Goal: Task Accomplishment & Management: Manage account settings

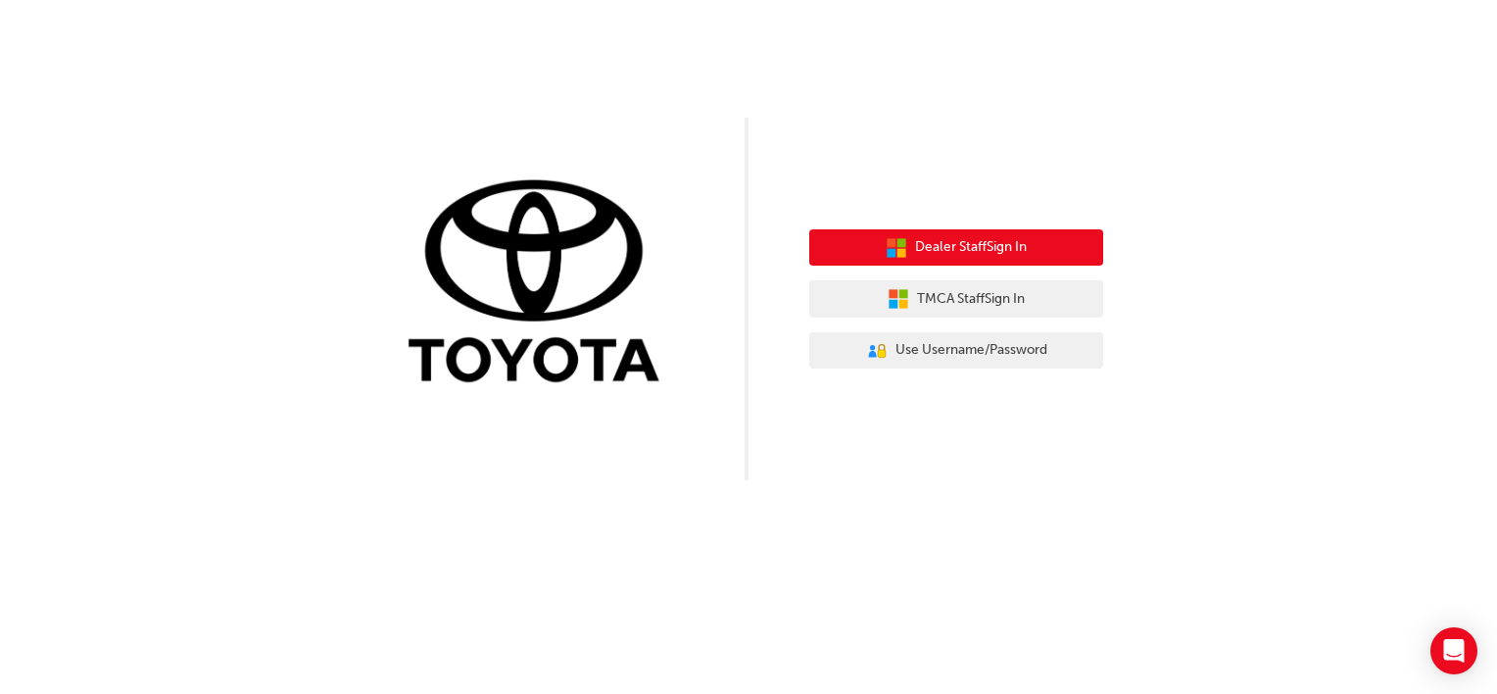
click at [871, 251] on button "Dealer Staff Sign In" at bounding box center [956, 247] width 294 height 37
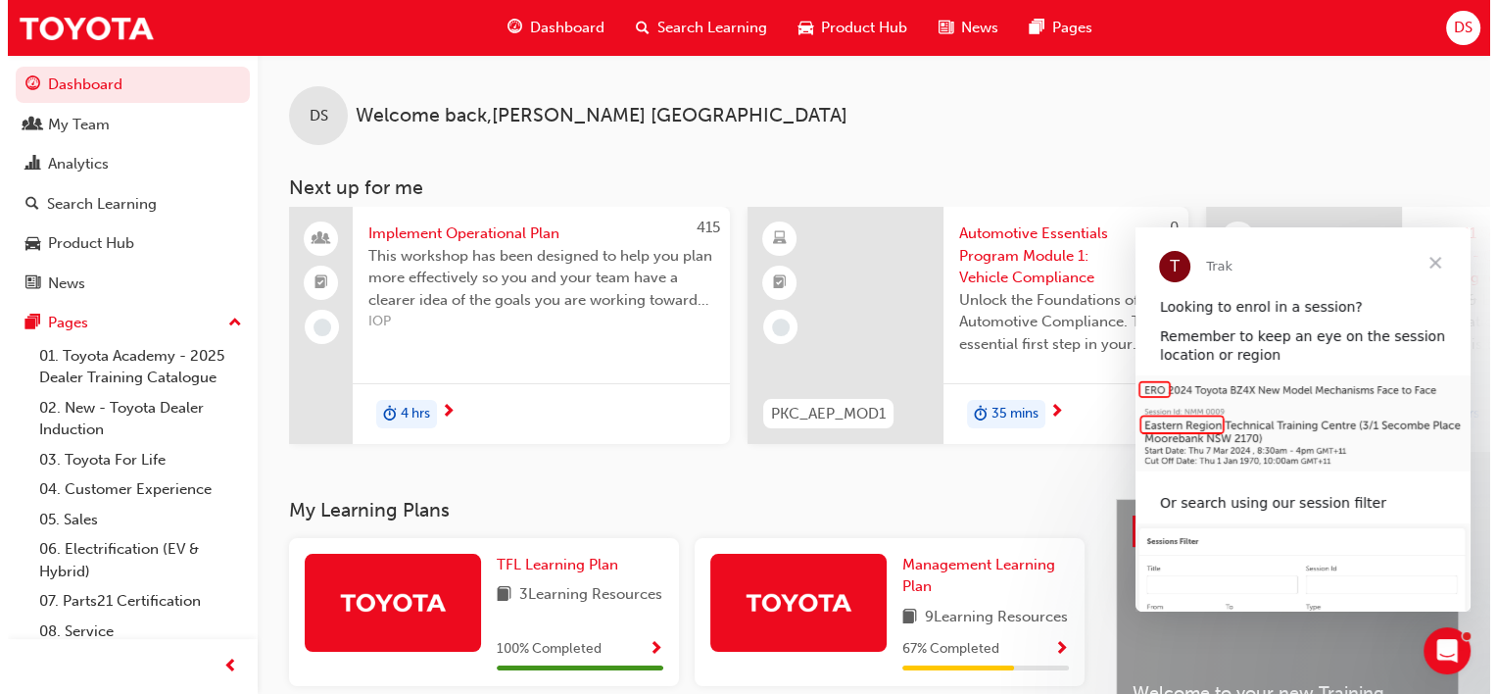
scroll to position [47, 0]
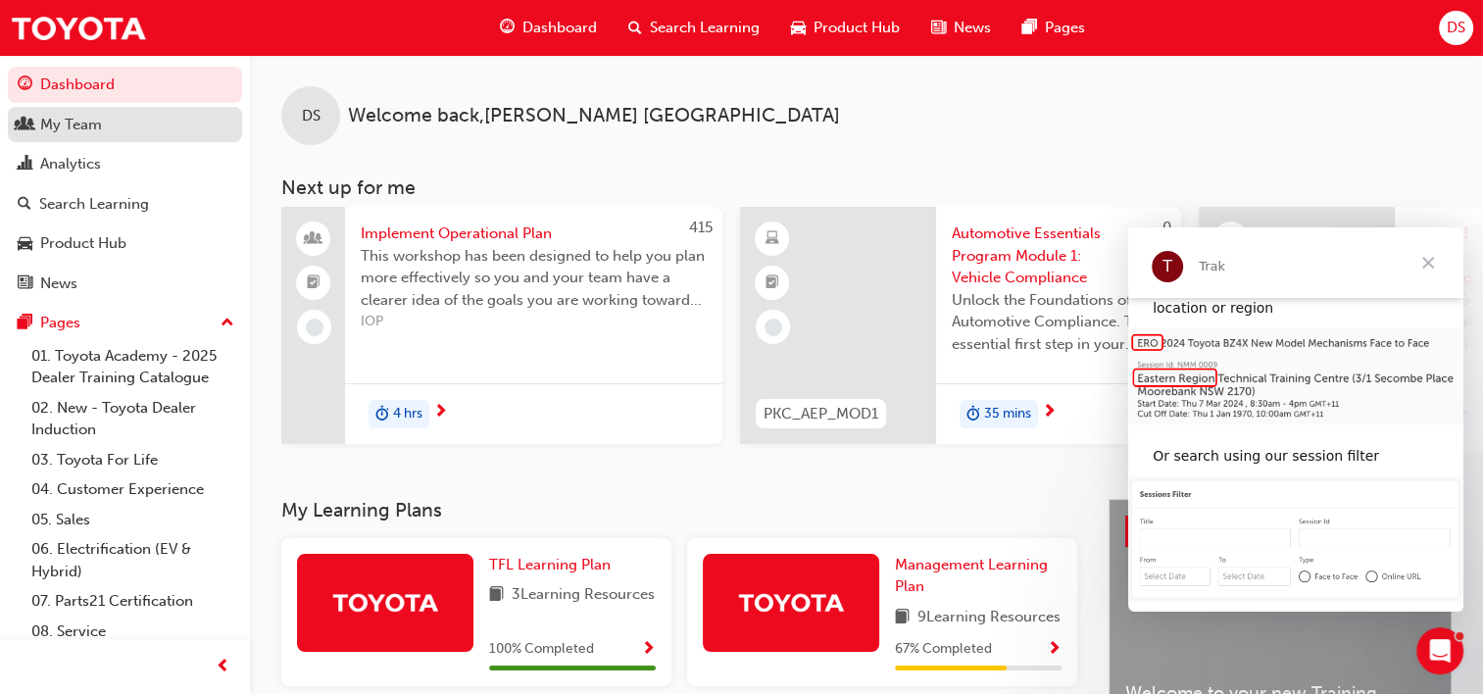
click at [88, 133] on div "My Team" at bounding box center [71, 125] width 62 height 23
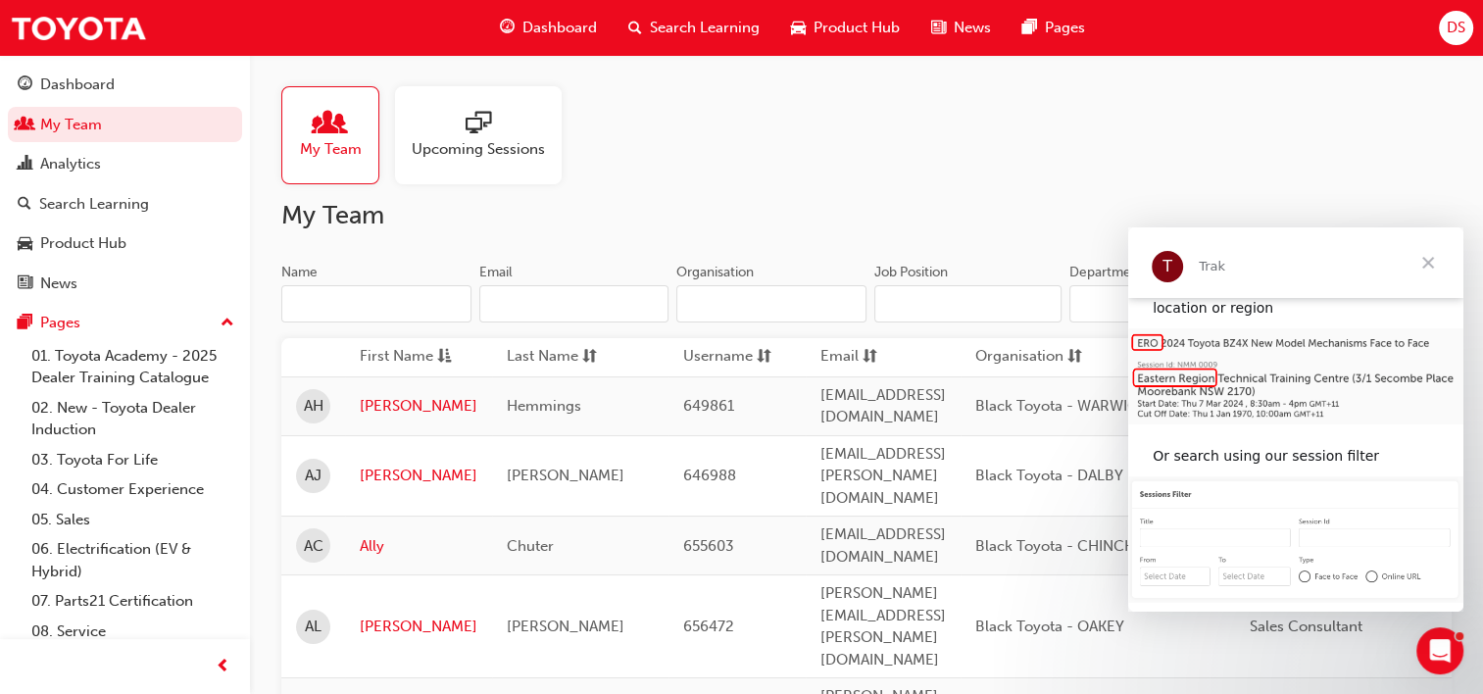
click at [353, 310] on input "Name" at bounding box center [376, 303] width 190 height 37
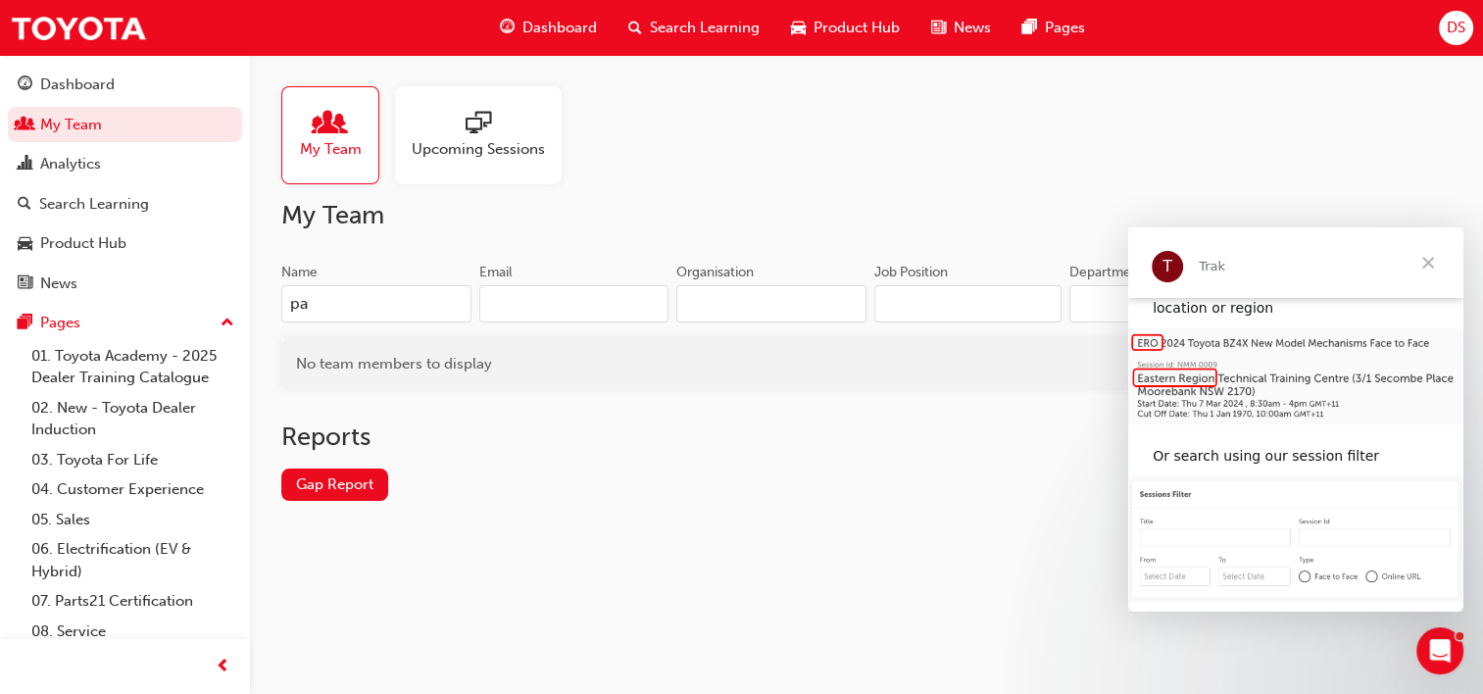
type input "p"
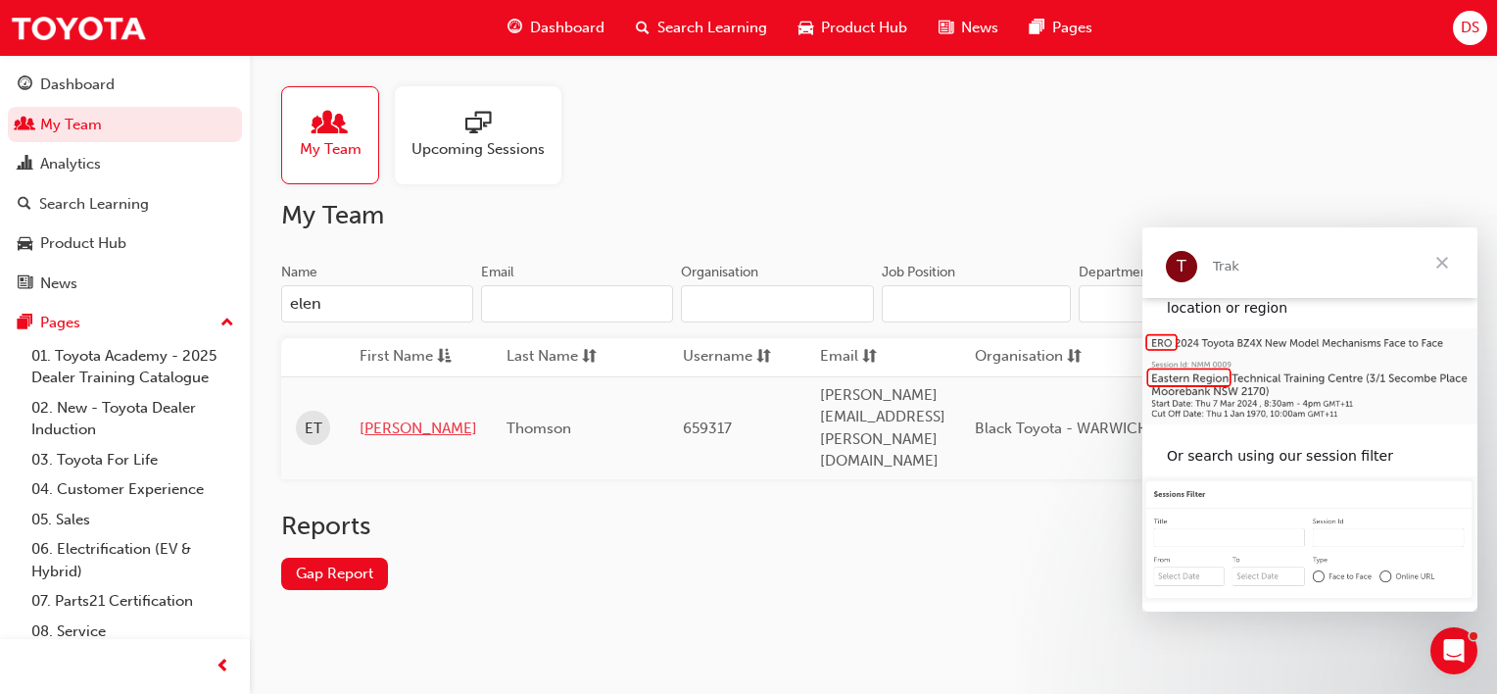
type input "elen"
click at [366, 417] on link "[PERSON_NAME]" at bounding box center [419, 428] width 118 height 23
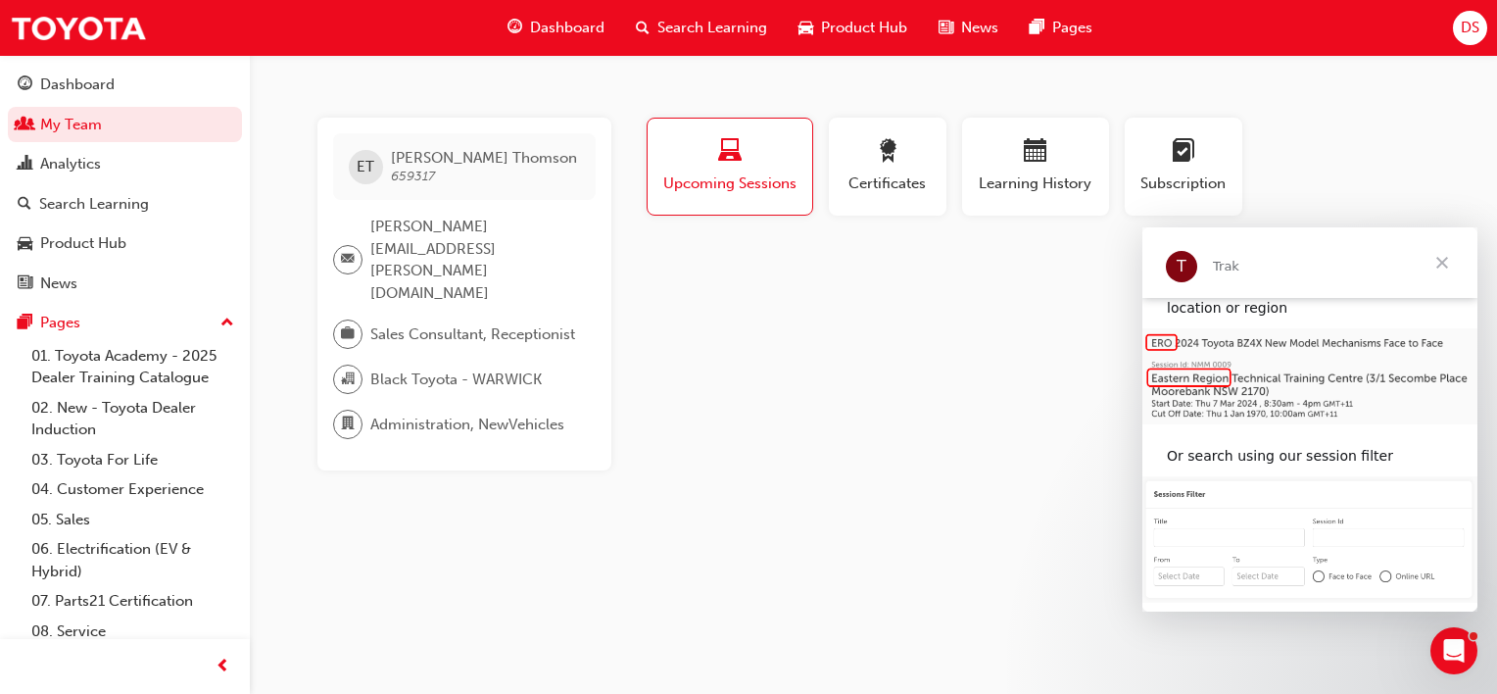
click at [1443, 272] on span "Close" at bounding box center [1442, 262] width 71 height 71
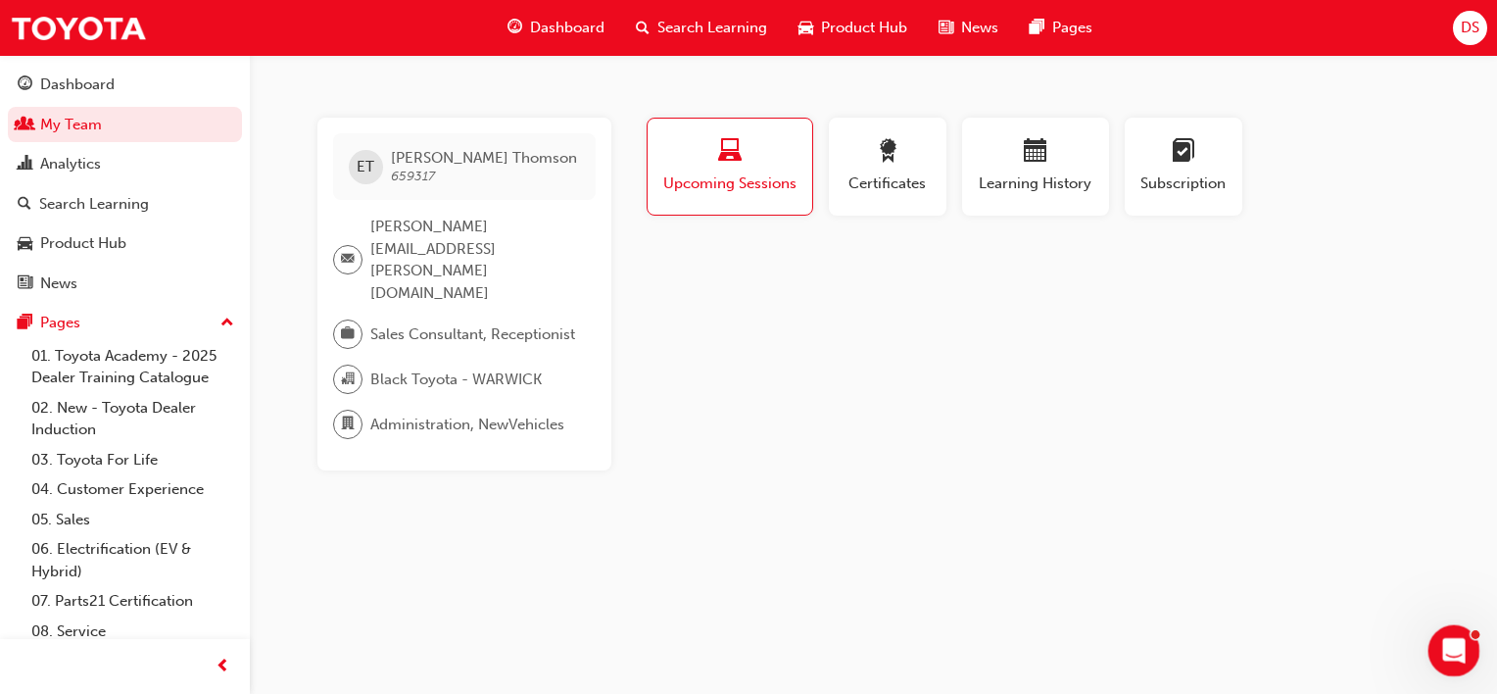
click at [1435, 648] on div "Open Intercom Messenger" at bounding box center [1451, 647] width 65 height 65
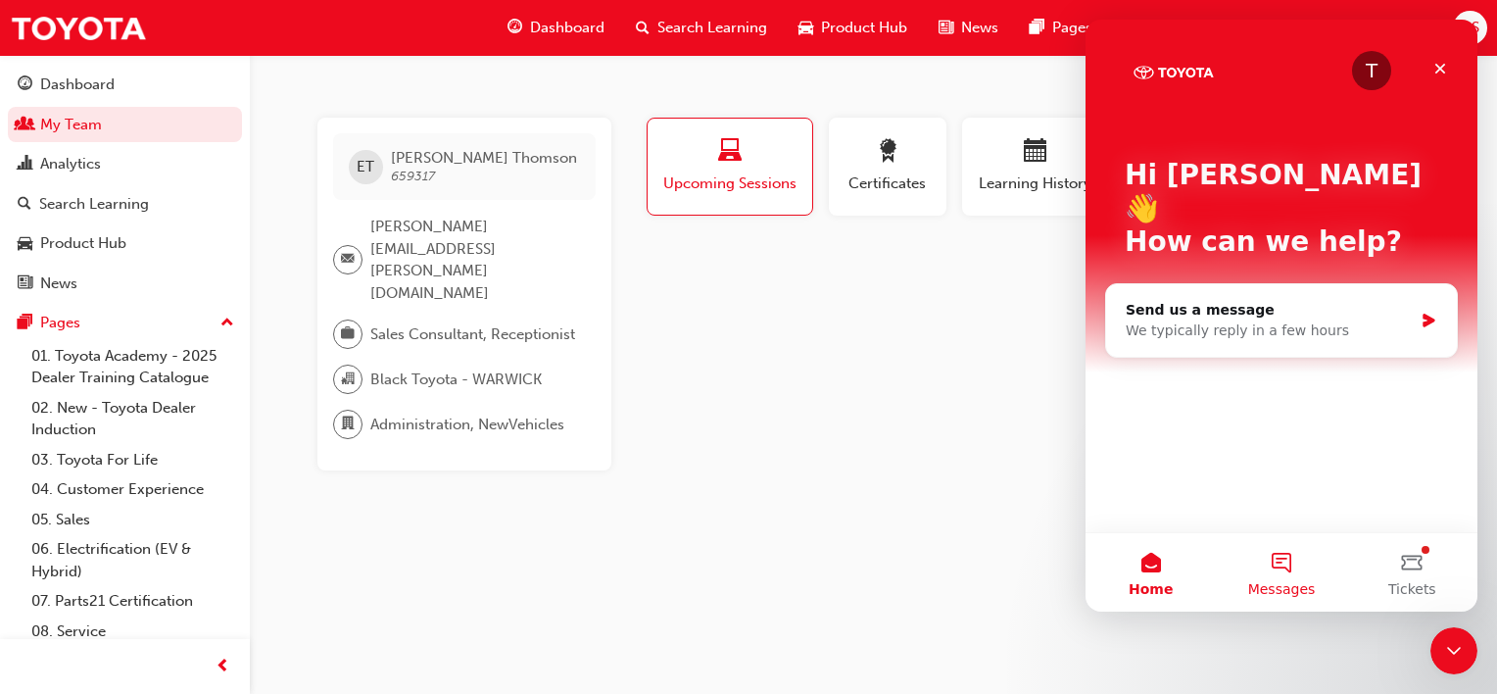
click at [1283, 588] on span "Messages" at bounding box center [1282, 589] width 68 height 14
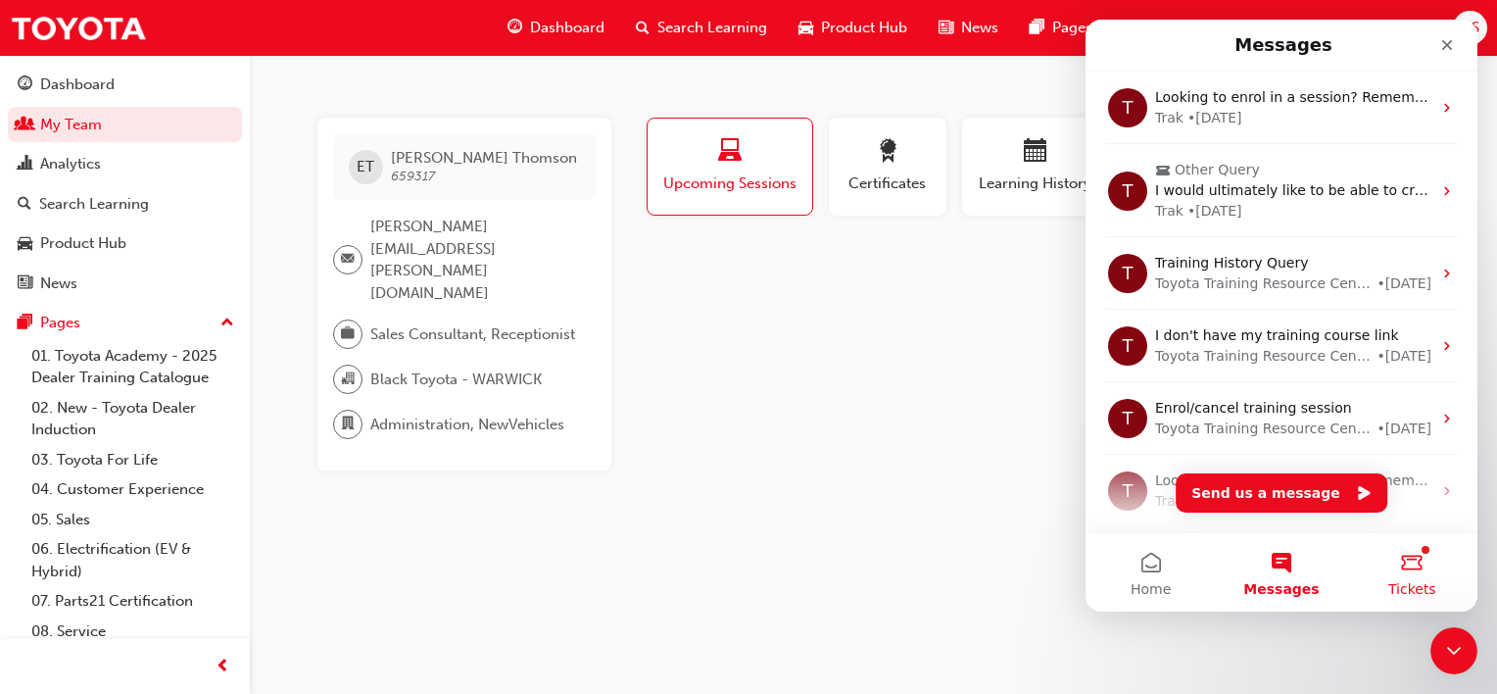
click at [1436, 586] on button "Tickets" at bounding box center [1412, 572] width 130 height 78
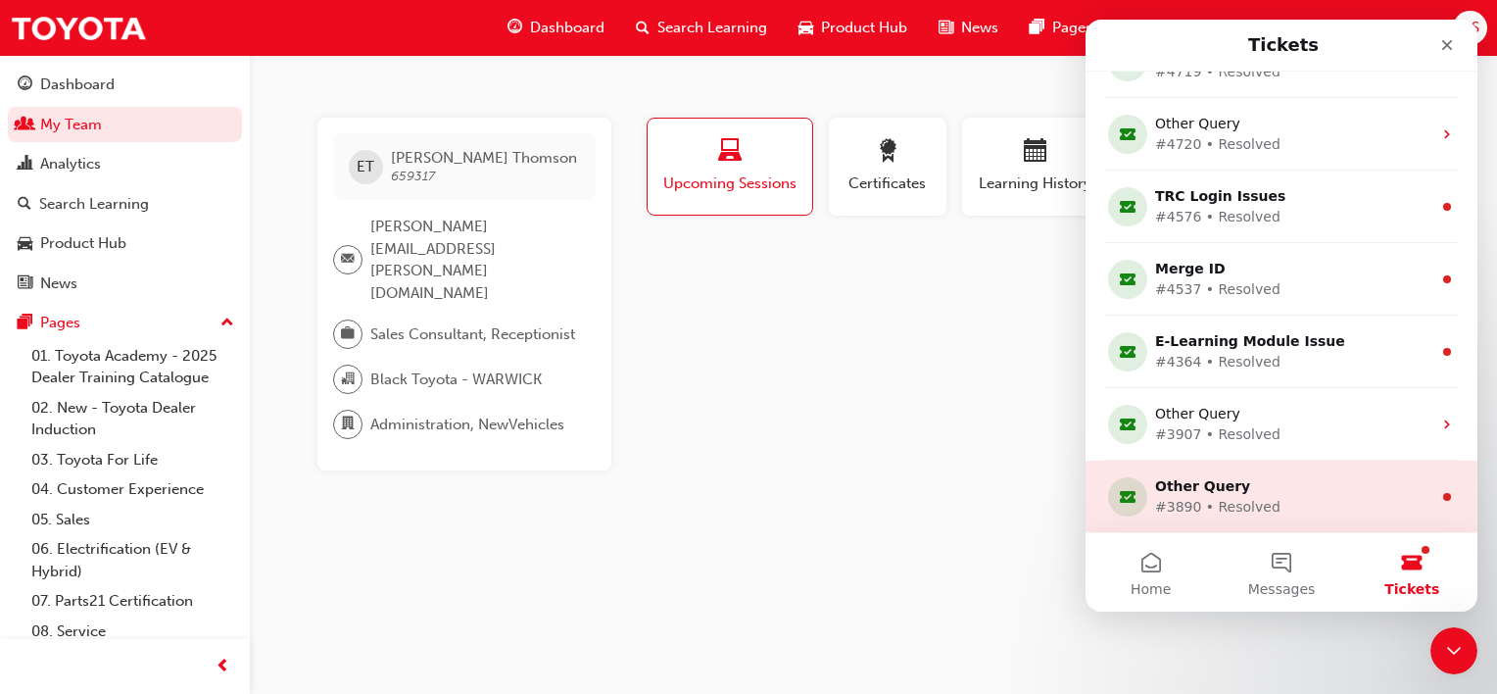
scroll to position [332, 0]
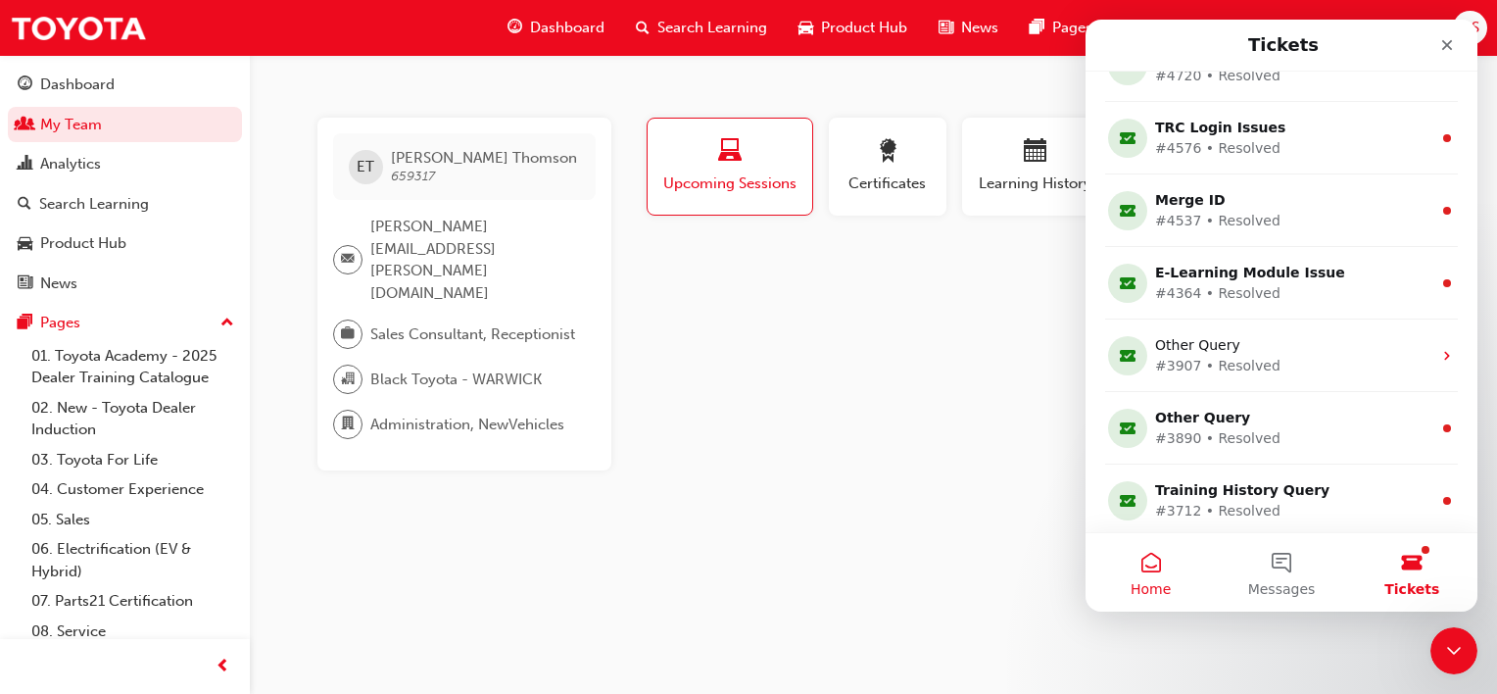
click at [1160, 573] on button "Home" at bounding box center [1151, 572] width 130 height 78
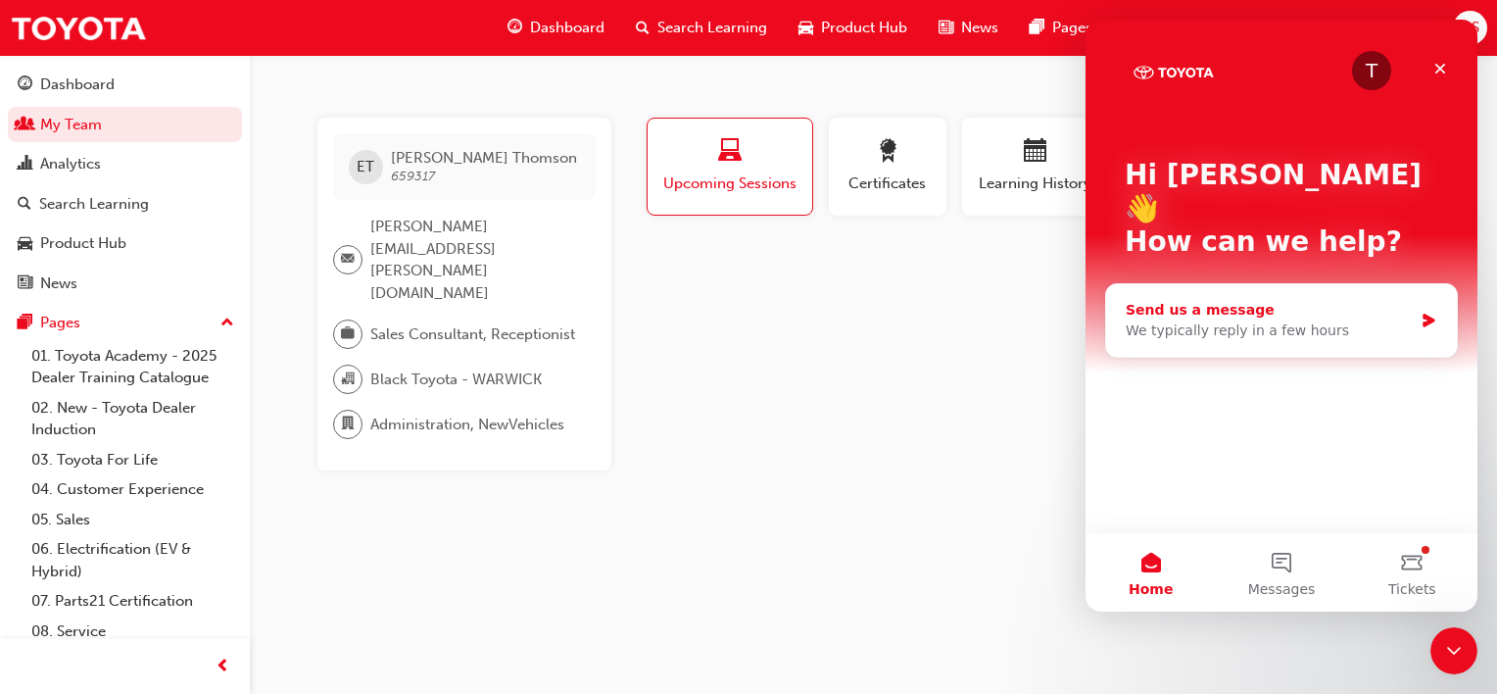
click at [1347, 300] on div "Send us a message" at bounding box center [1269, 310] width 287 height 21
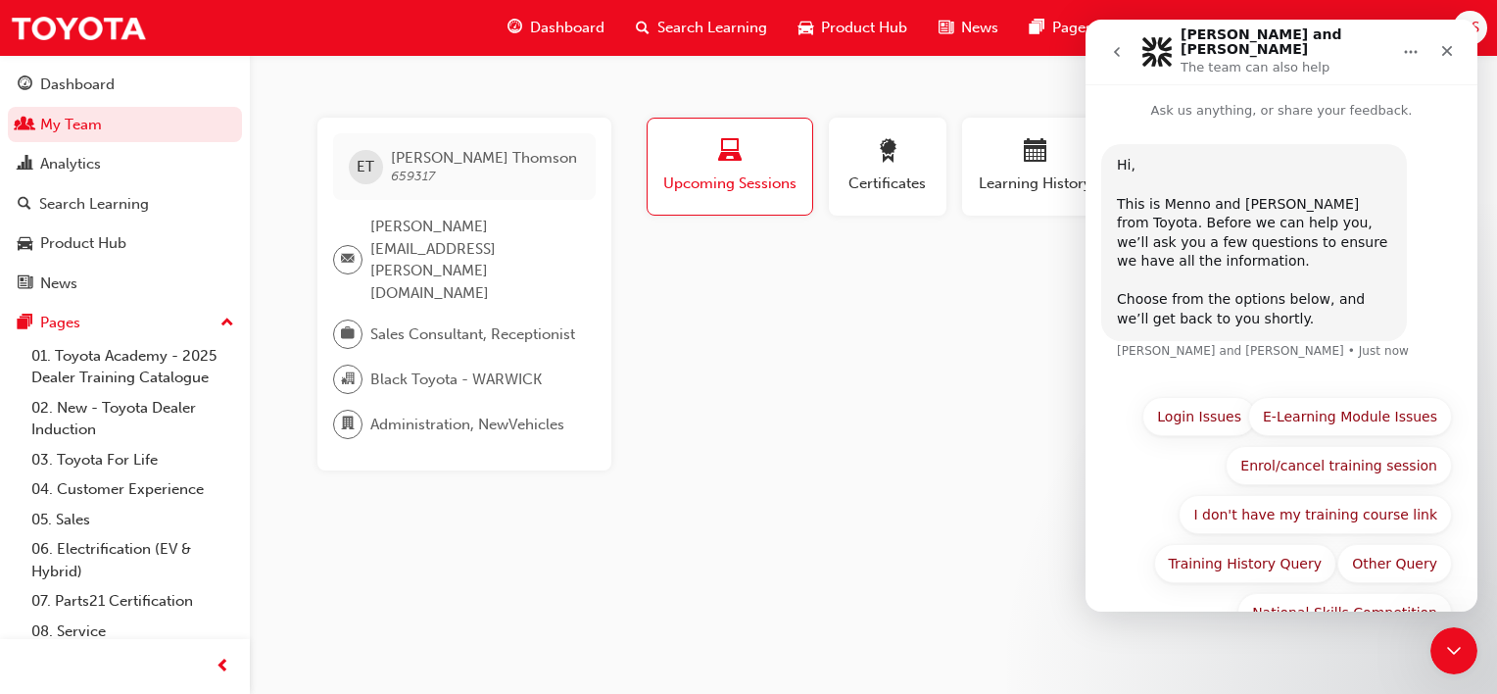
scroll to position [39, 0]
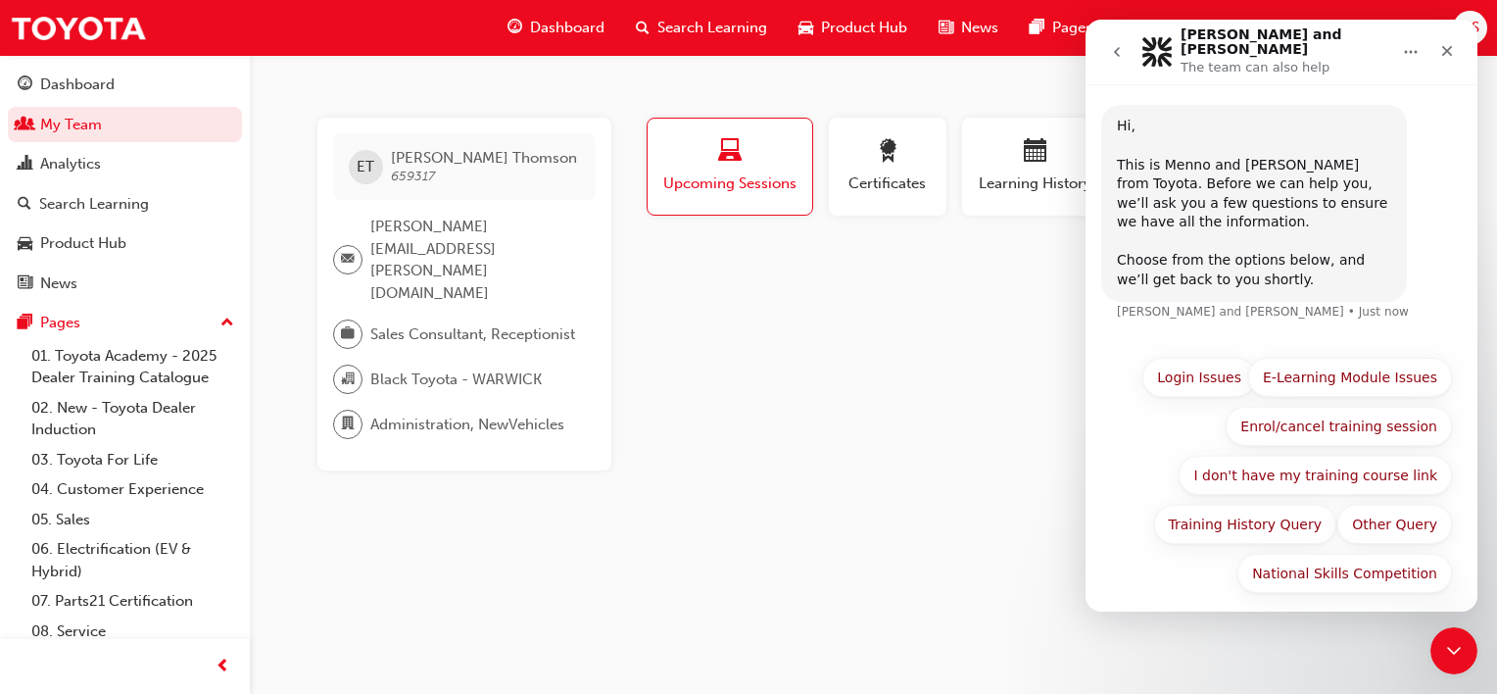
click at [1207, 376] on button "Login Issues" at bounding box center [1200, 377] width 114 height 39
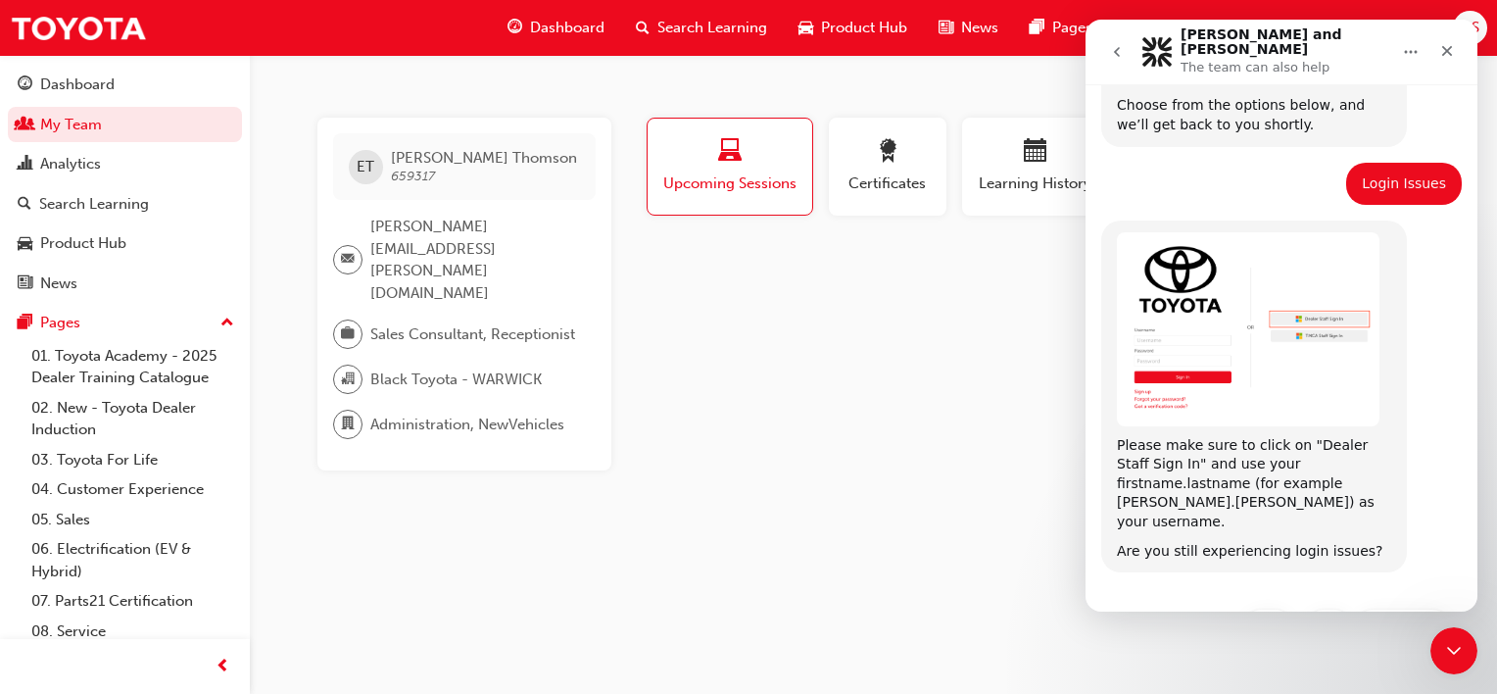
scroll to position [214, 0]
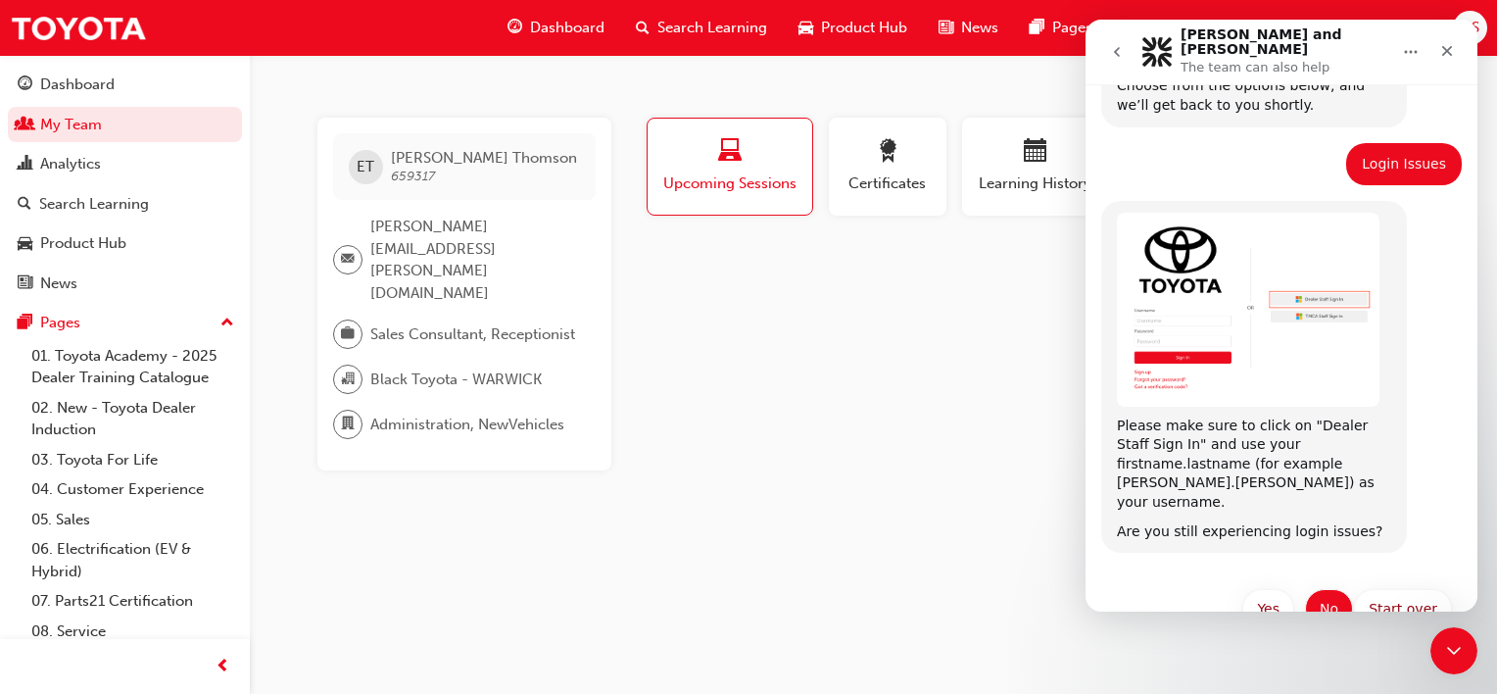
click at [1330, 589] on button "No" at bounding box center [1329, 608] width 48 height 39
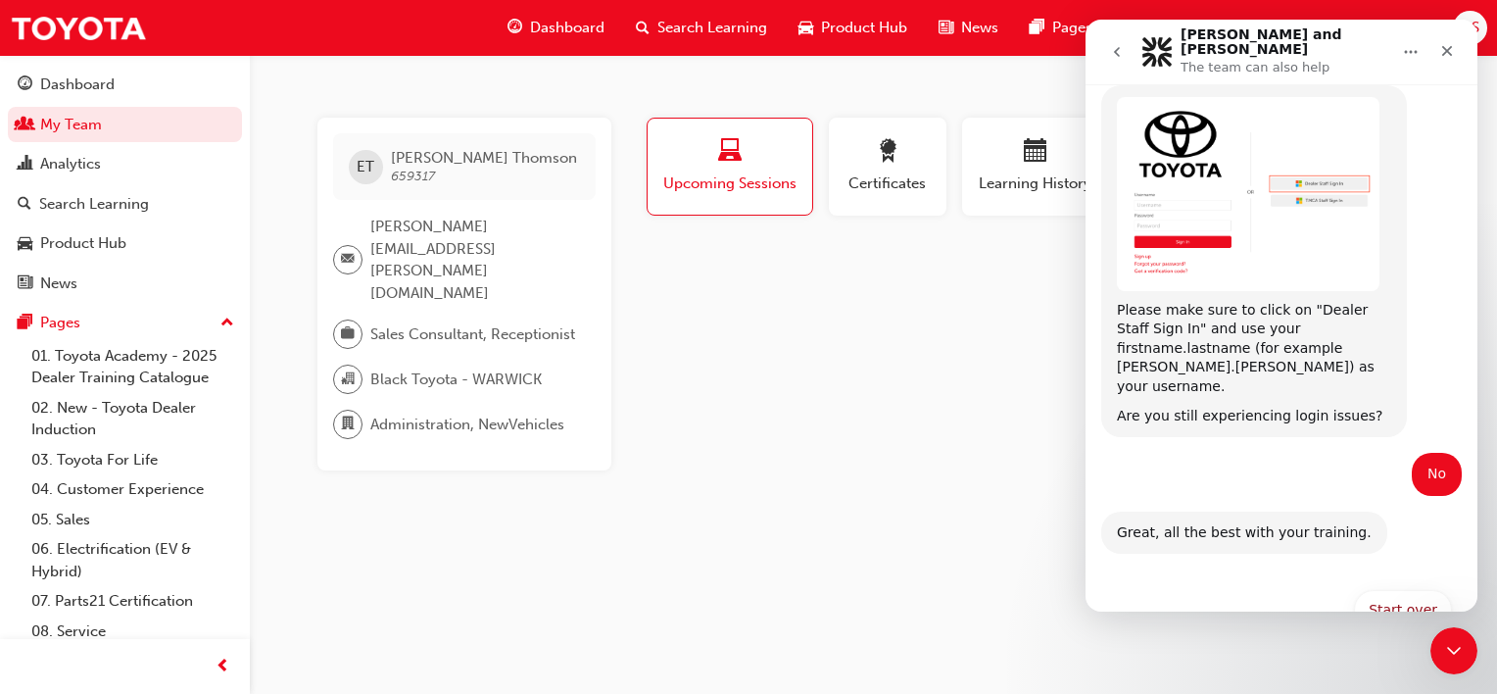
scroll to position [330, 0]
click at [1384, 589] on button "Start over" at bounding box center [1403, 608] width 98 height 39
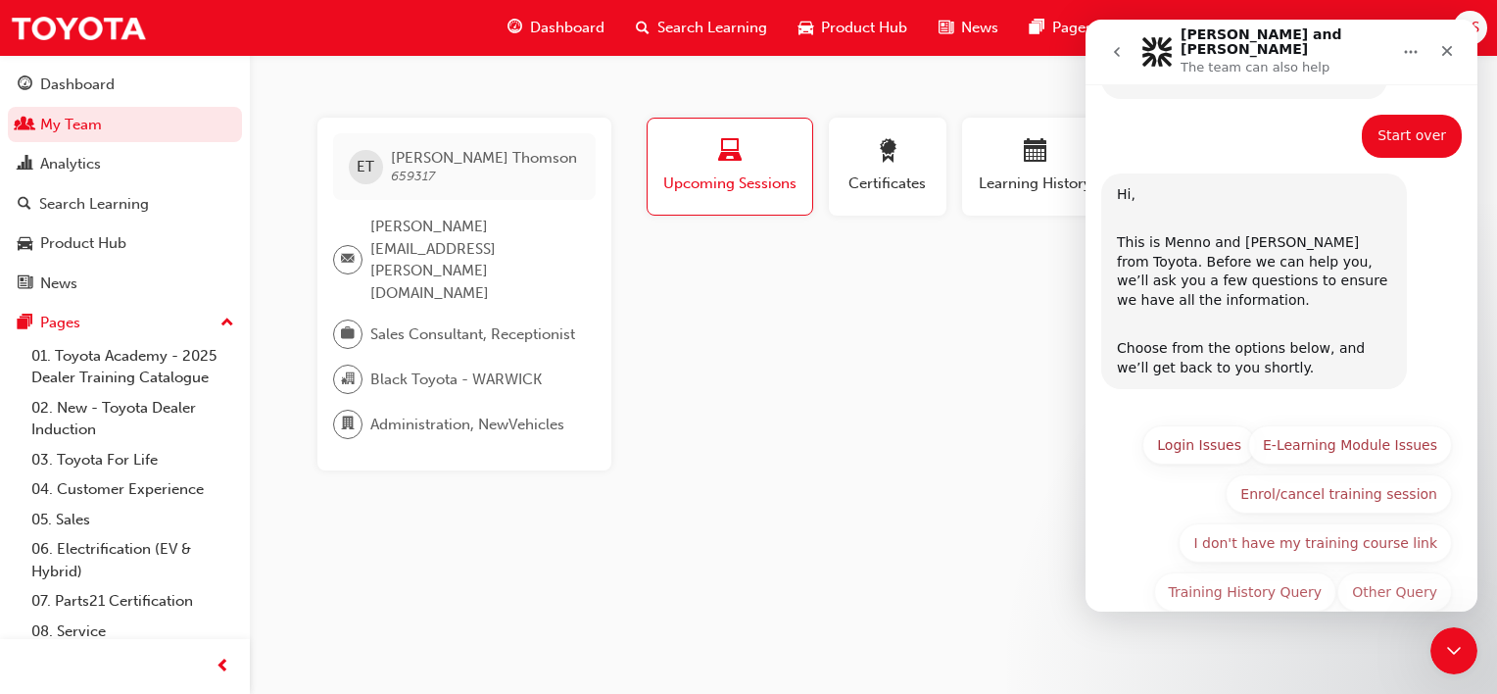
scroll to position [815, 0]
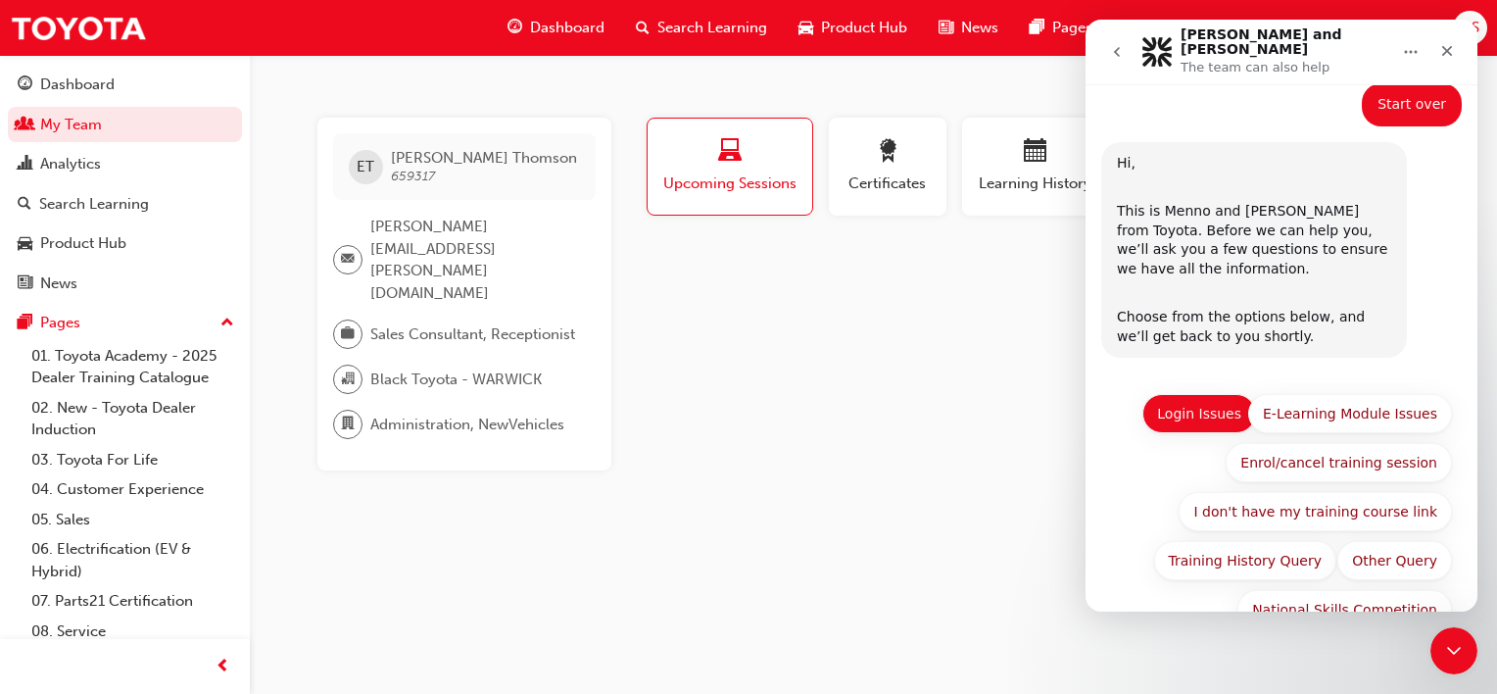
click at [1204, 394] on button "Login Issues" at bounding box center [1200, 413] width 114 height 39
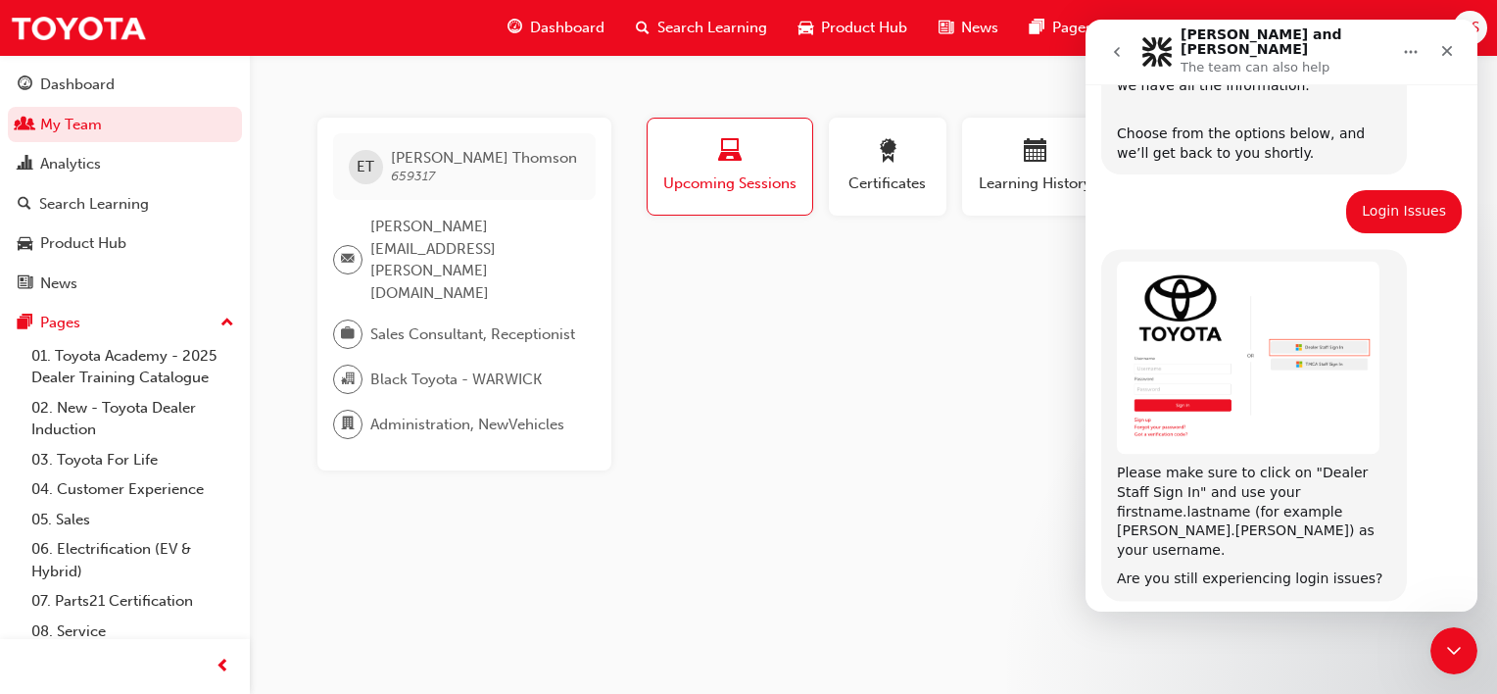
scroll to position [1007, 0]
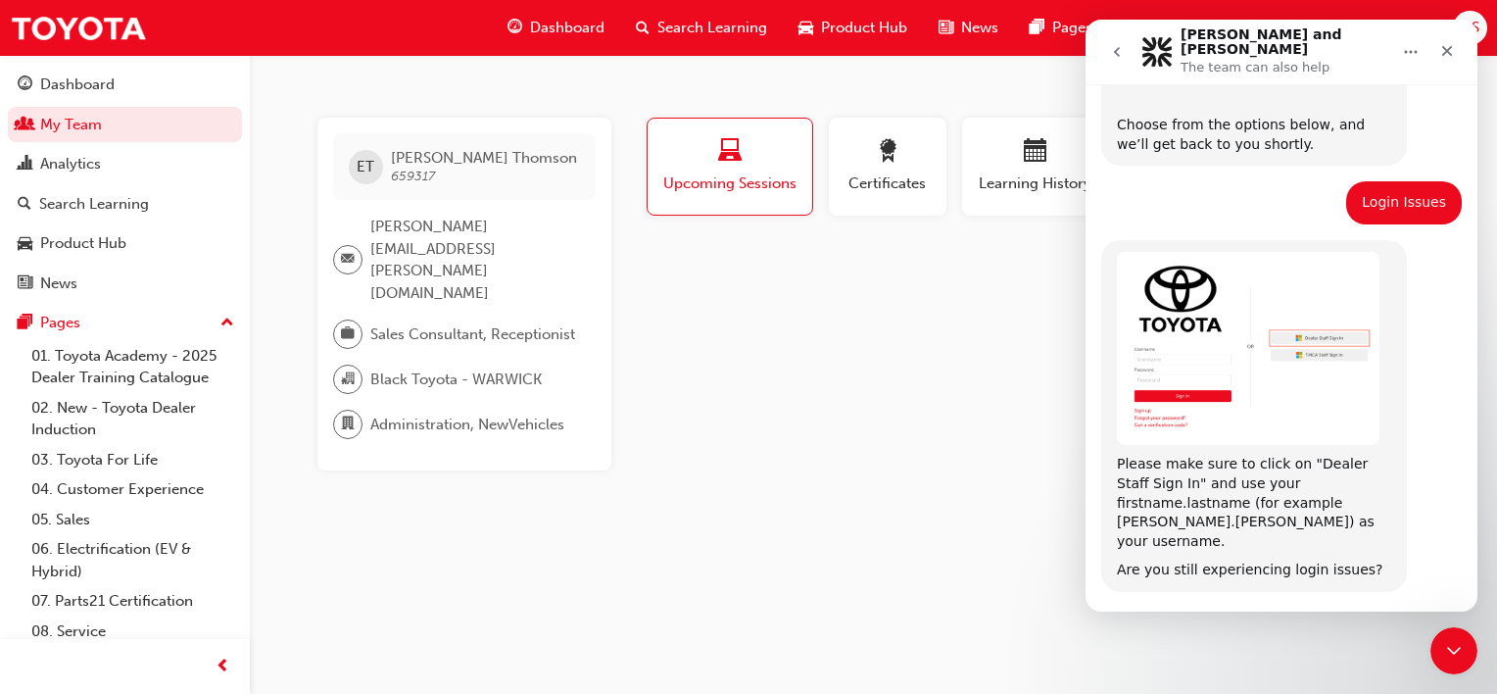
click at [1274, 628] on button "Yes" at bounding box center [1268, 647] width 52 height 39
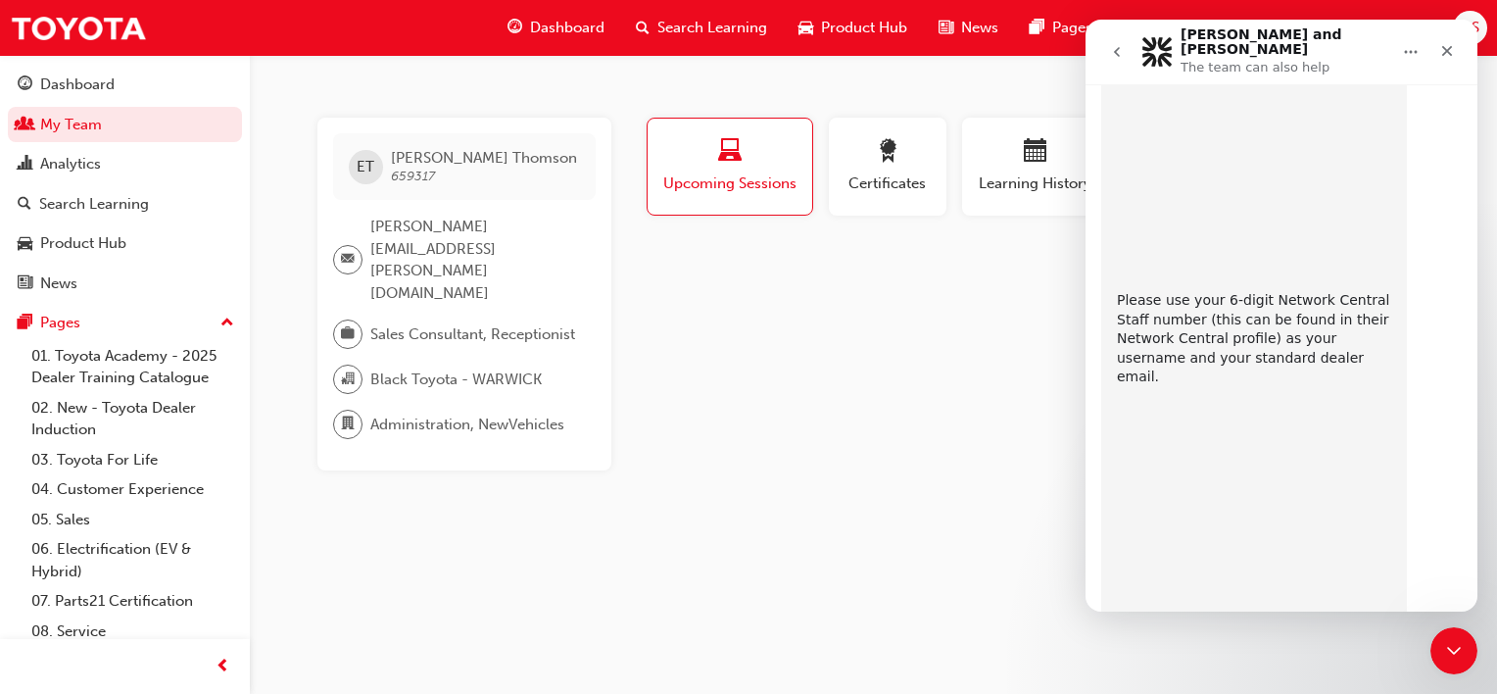
scroll to position [1744, 0]
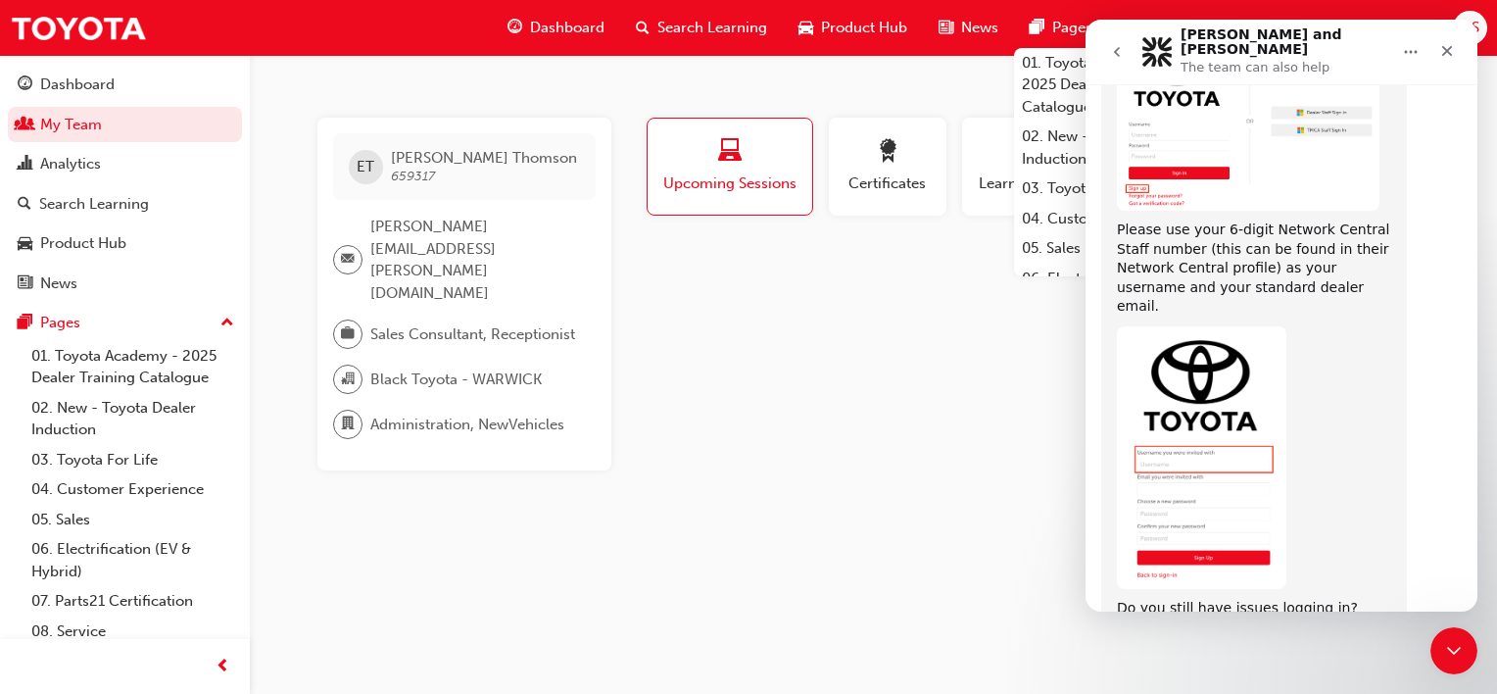
click at [1364, 666] on button "Yes" at bounding box center [1367, 685] width 52 height 39
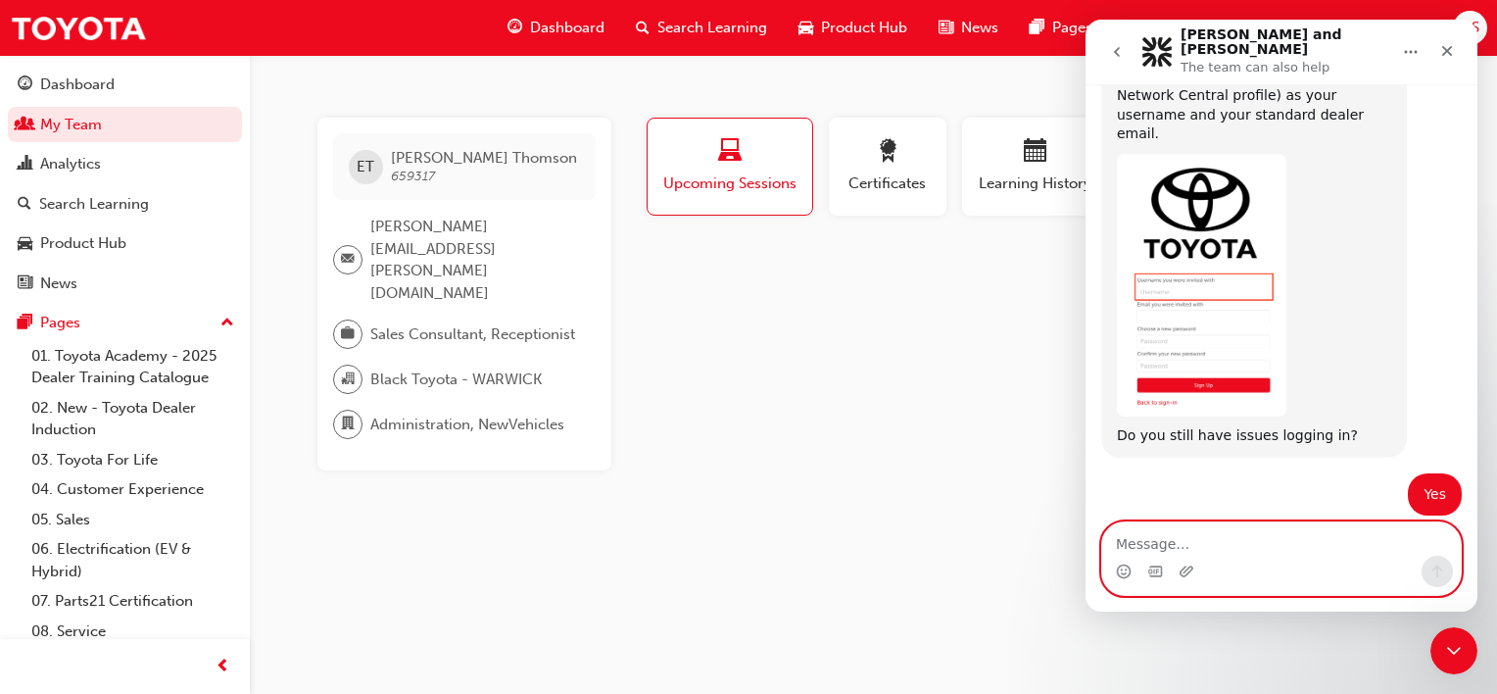
scroll to position [1921, 0]
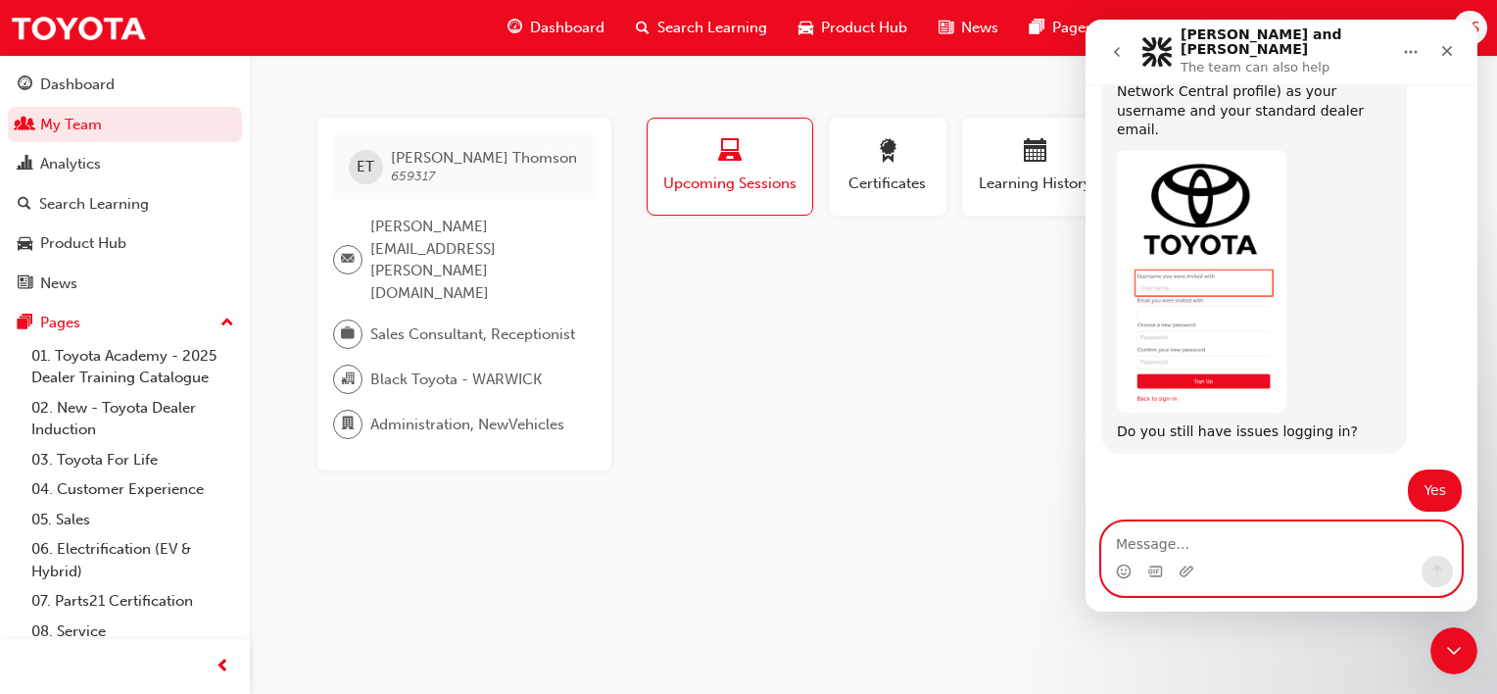
drag, startPoint x: 1182, startPoint y: 544, endPoint x: 1190, endPoint y: 531, distance: 15.0
click at [1182, 545] on textarea "Message…" at bounding box center [1281, 538] width 359 height 33
type textarea "[PERSON_NAME]"
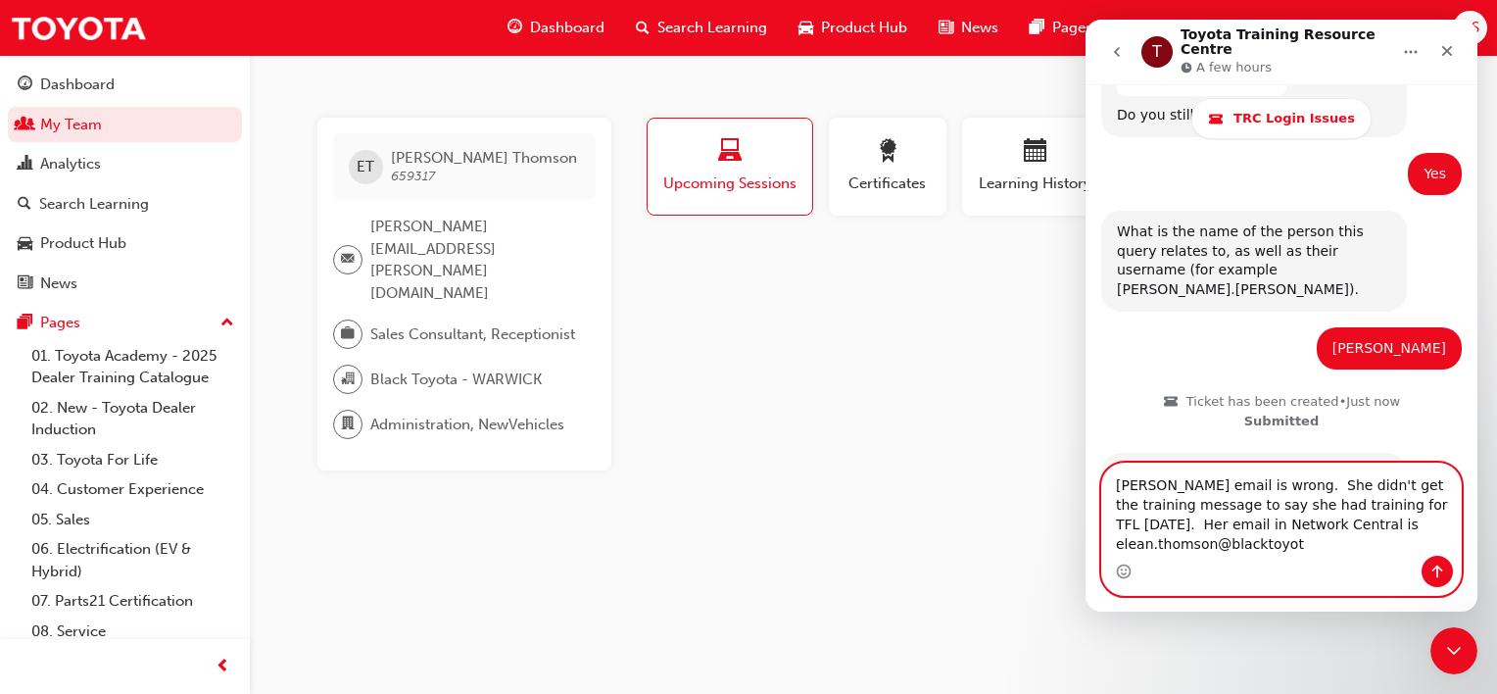
scroll to position [2312, 0]
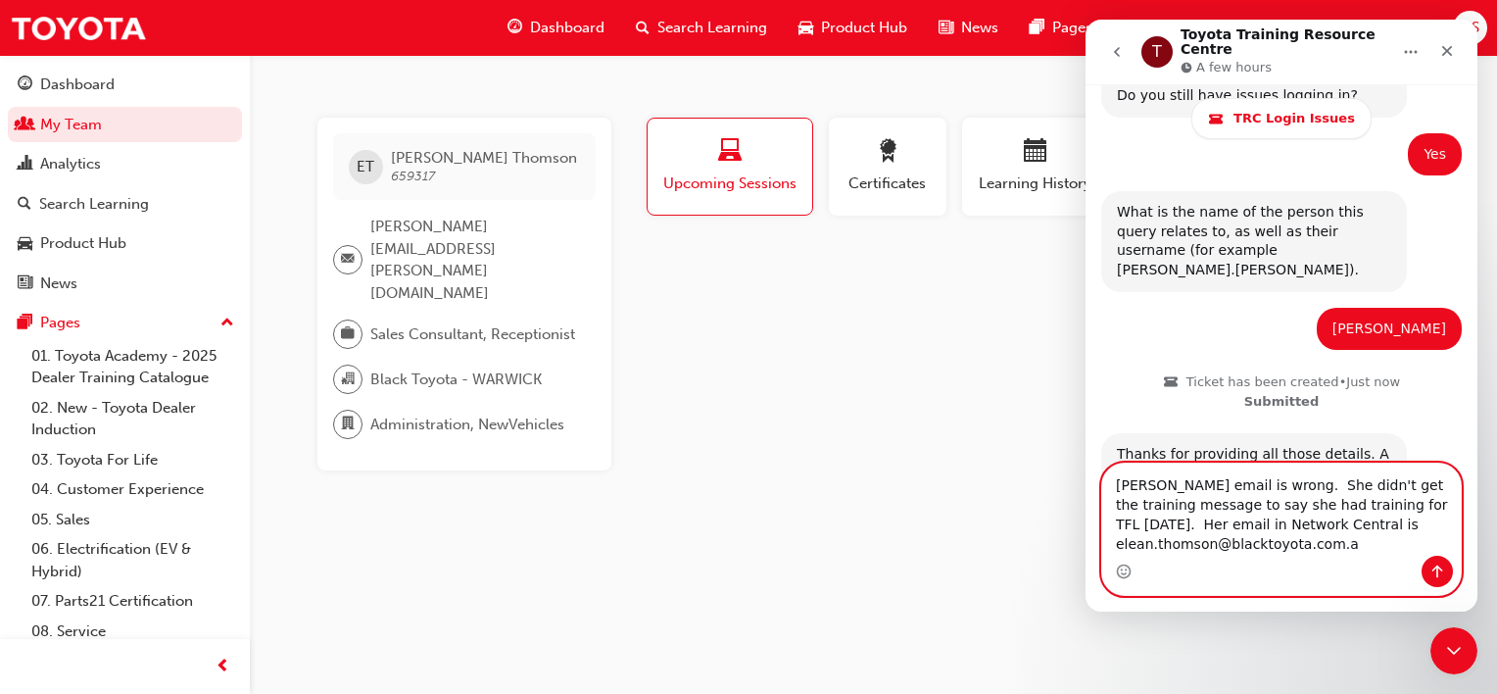
type textarea "[PERSON_NAME] email is wrong. She didn't get the training message to say she ha…"
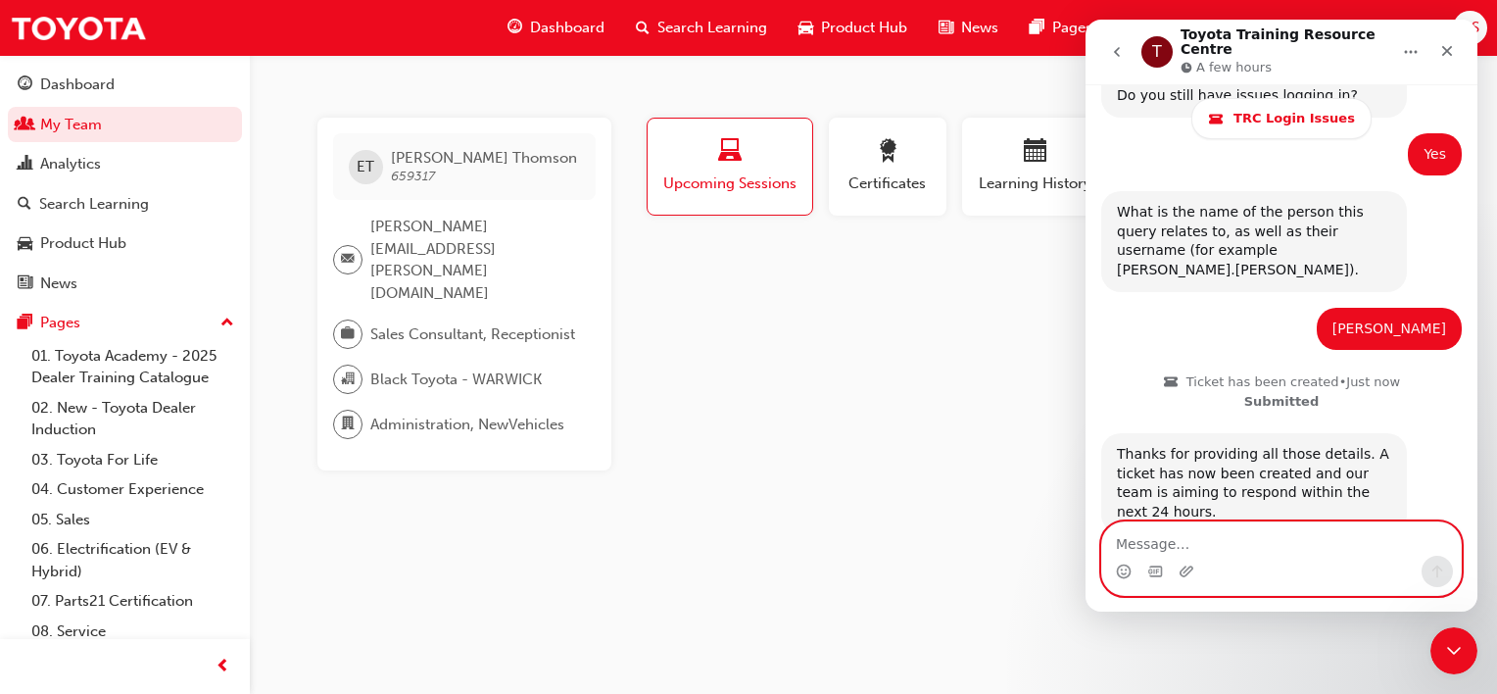
scroll to position [2387, 0]
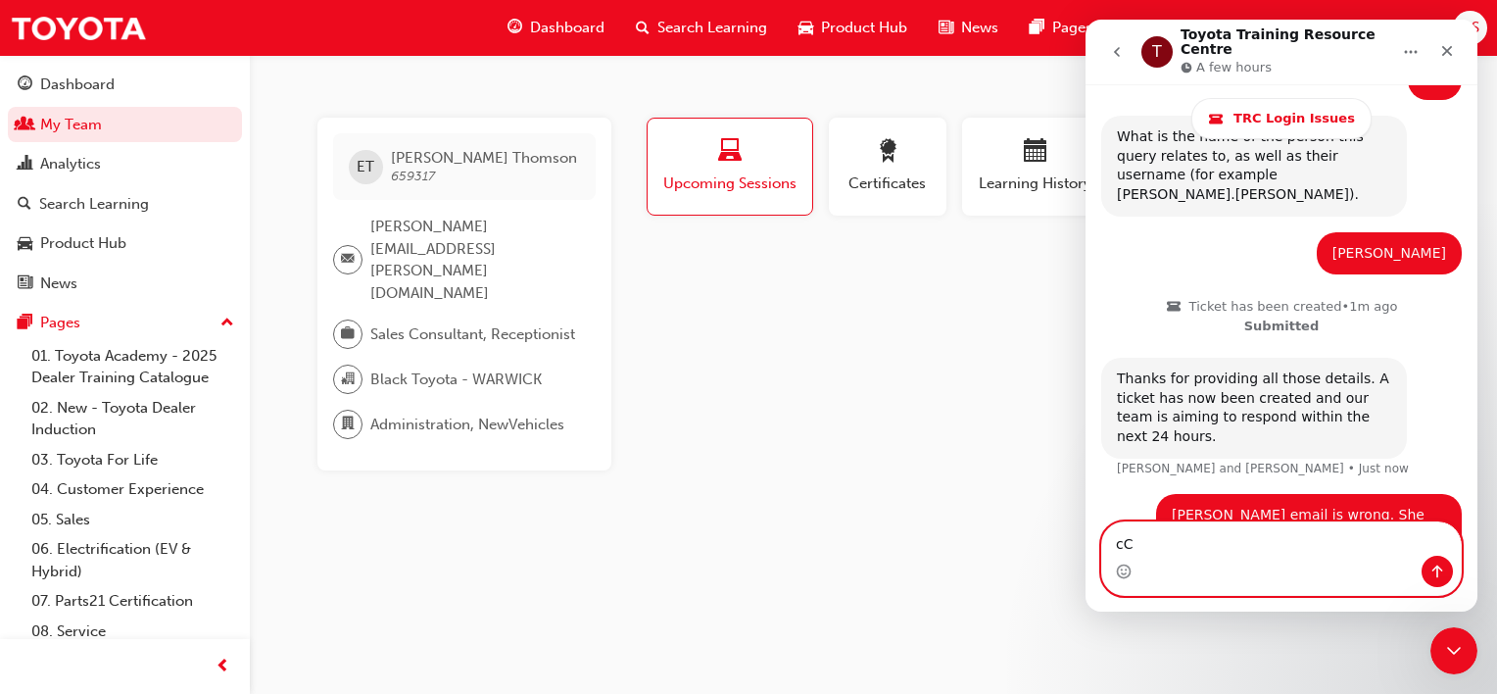
type textarea "c"
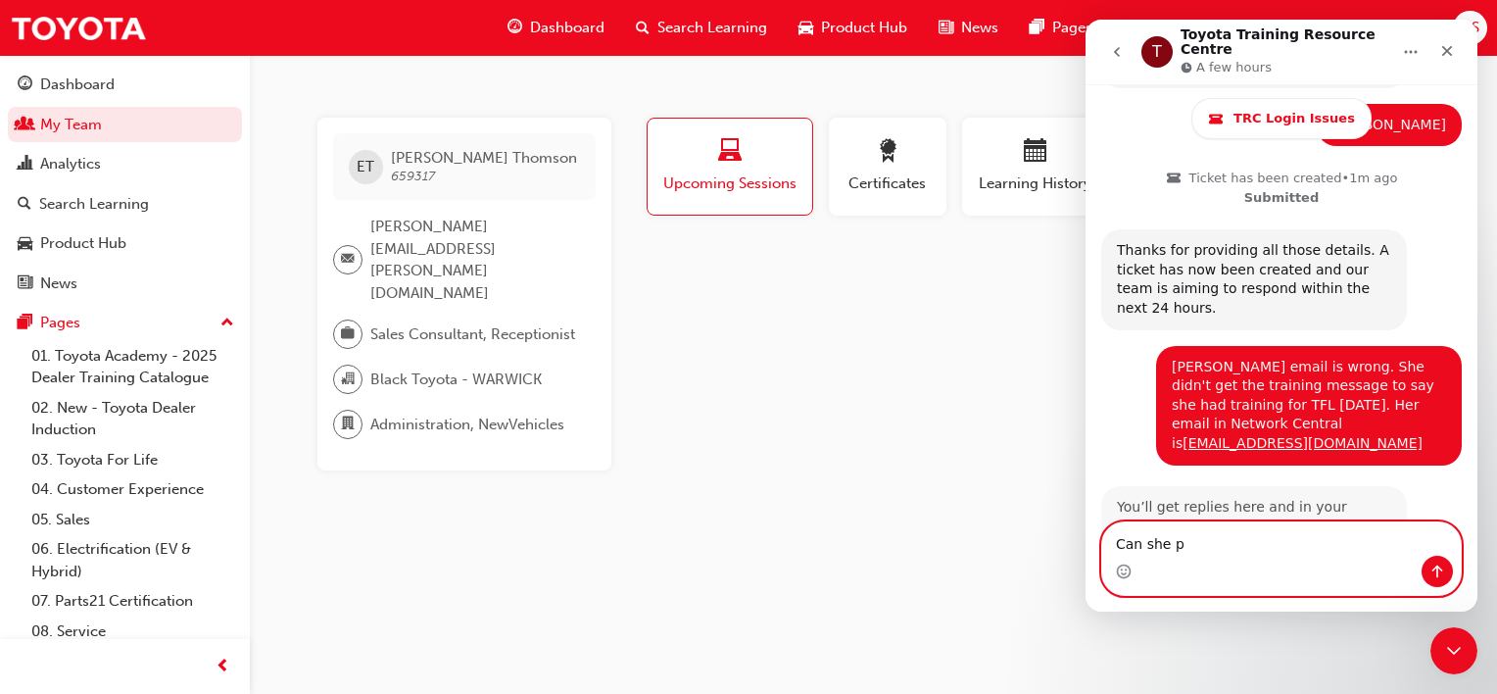
scroll to position [2513, 0]
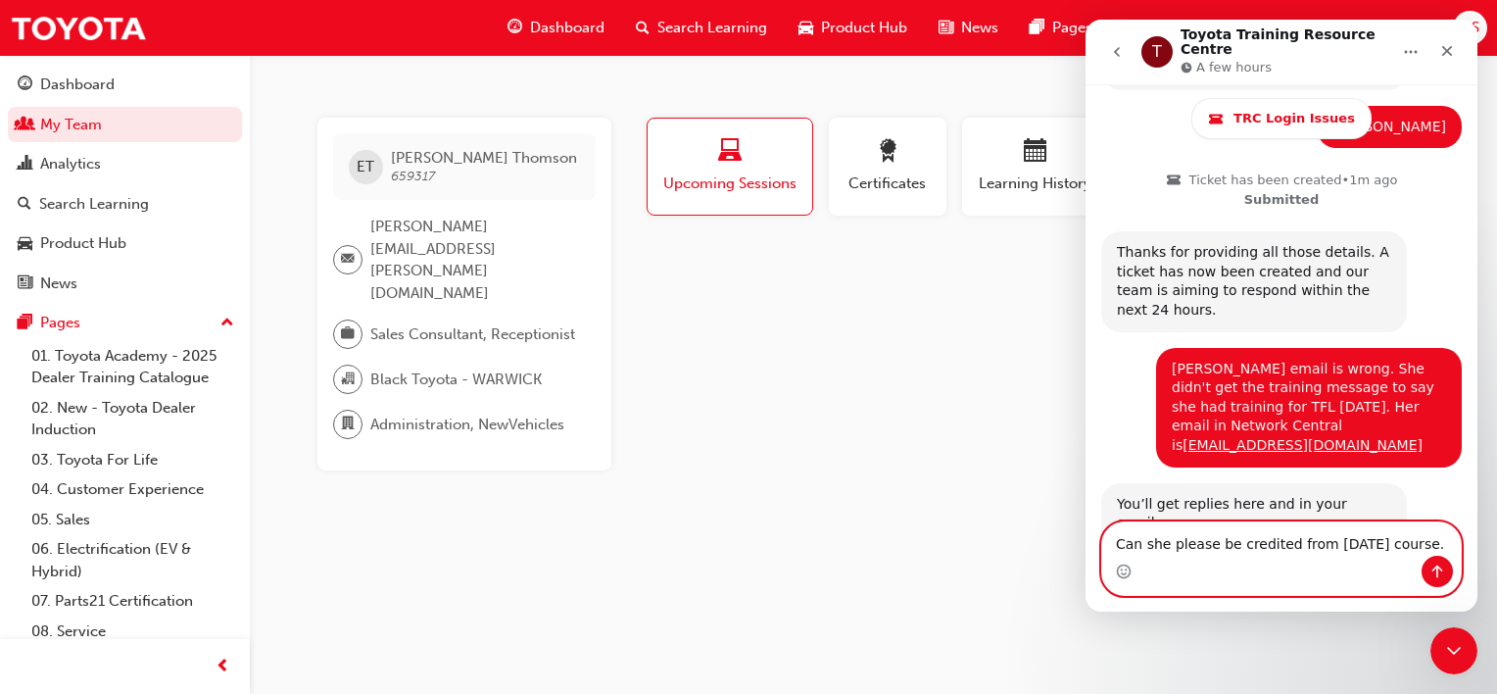
type textarea "Can she please be credited from [DATE] course."
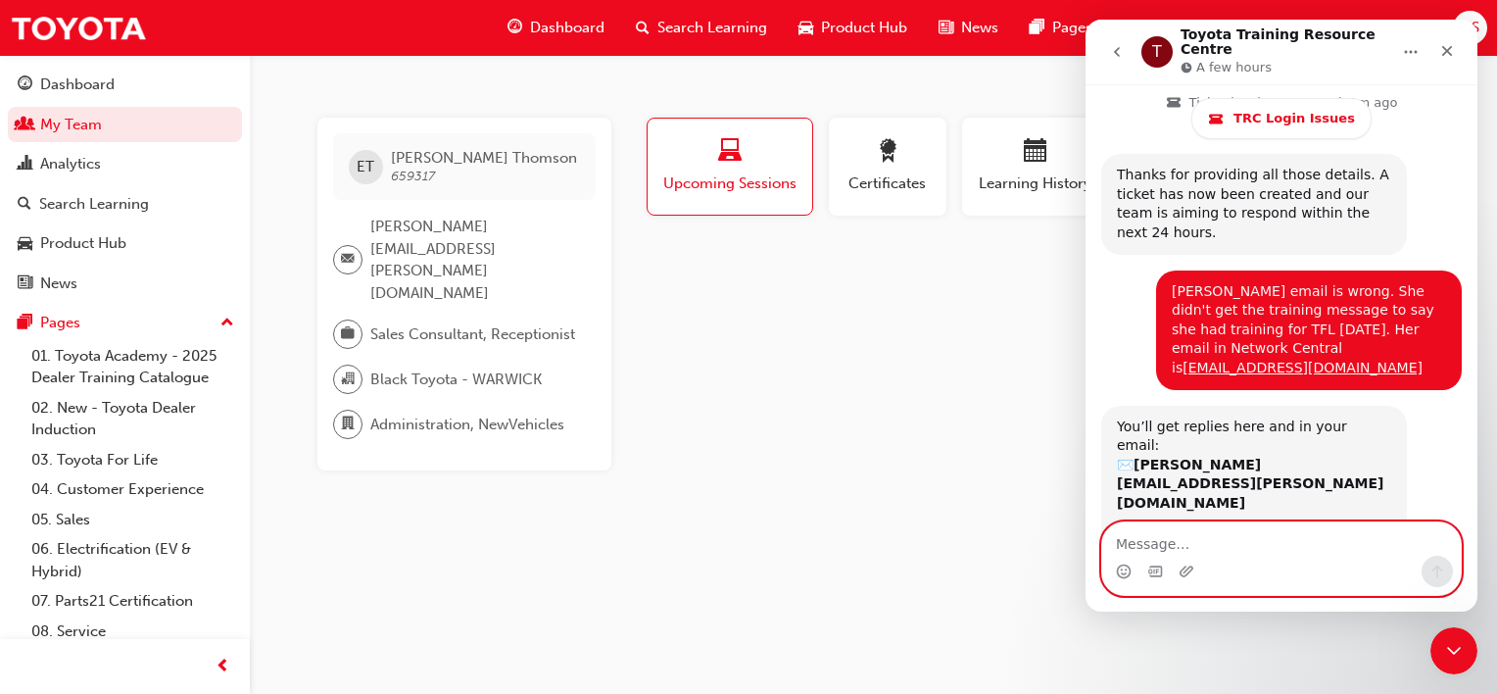
click at [1111, 545] on textarea "Message…" at bounding box center [1281, 538] width 359 height 33
paste textarea "Message…"
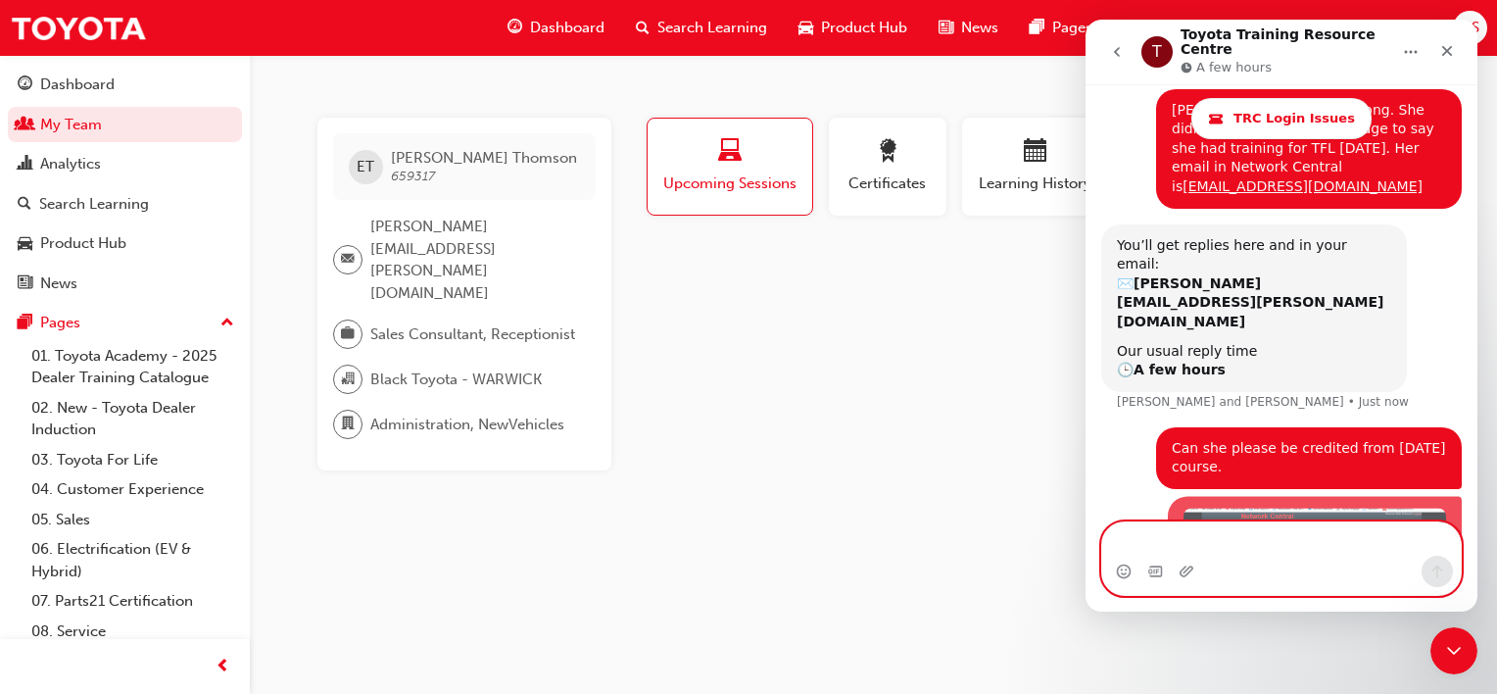
scroll to position [2792, 0]
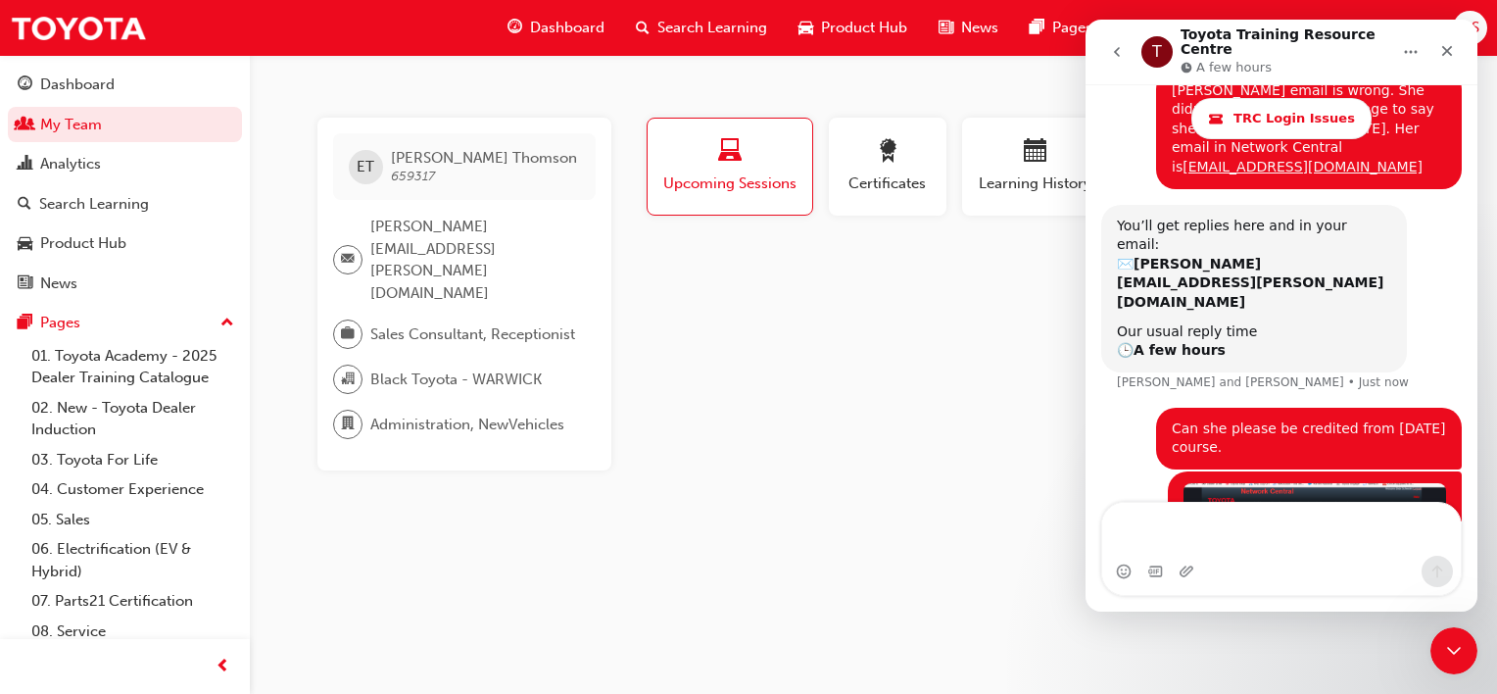
click at [802, 493] on div "ET [PERSON_NAME] 659317 [PERSON_NAME][EMAIL_ADDRESS][PERSON_NAME][DOMAIN_NAME] …" at bounding box center [748, 347] width 1497 height 694
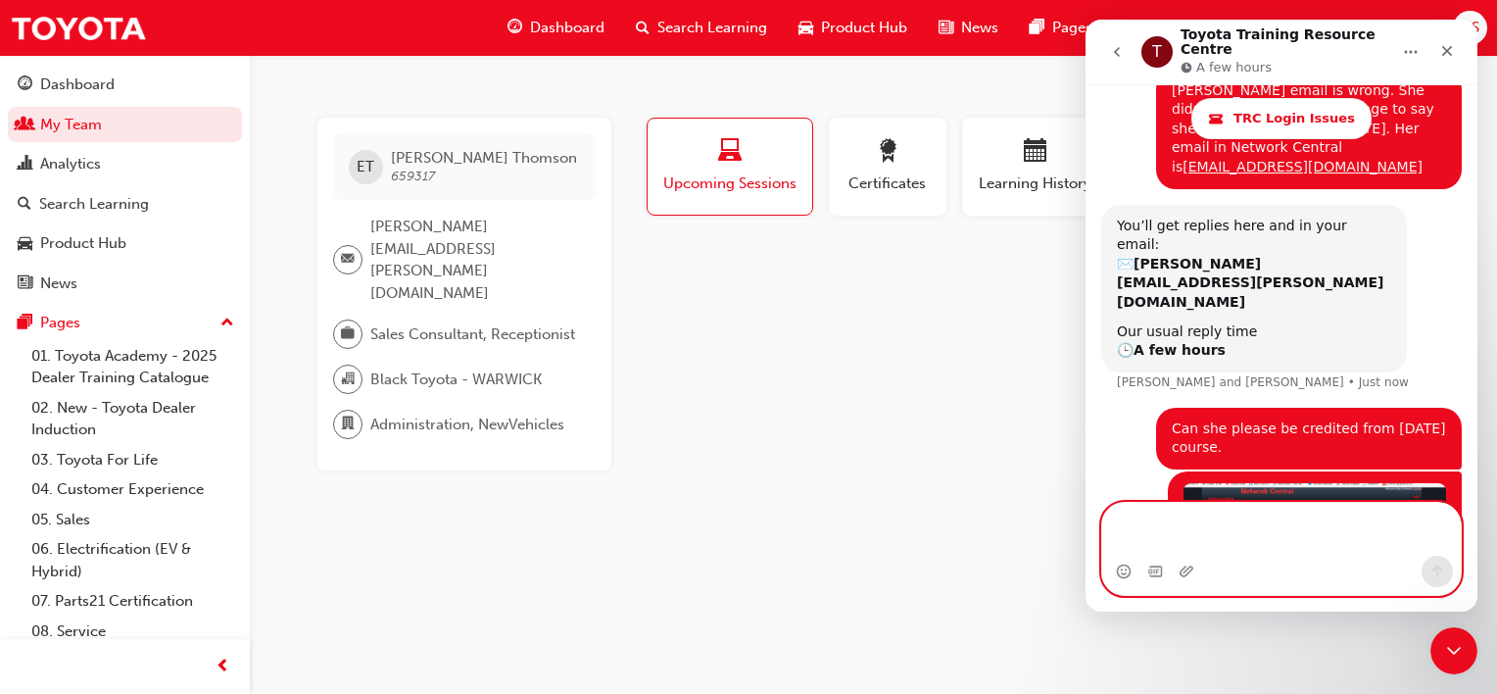
click at [1164, 510] on textarea "Message…" at bounding box center [1281, 529] width 359 height 53
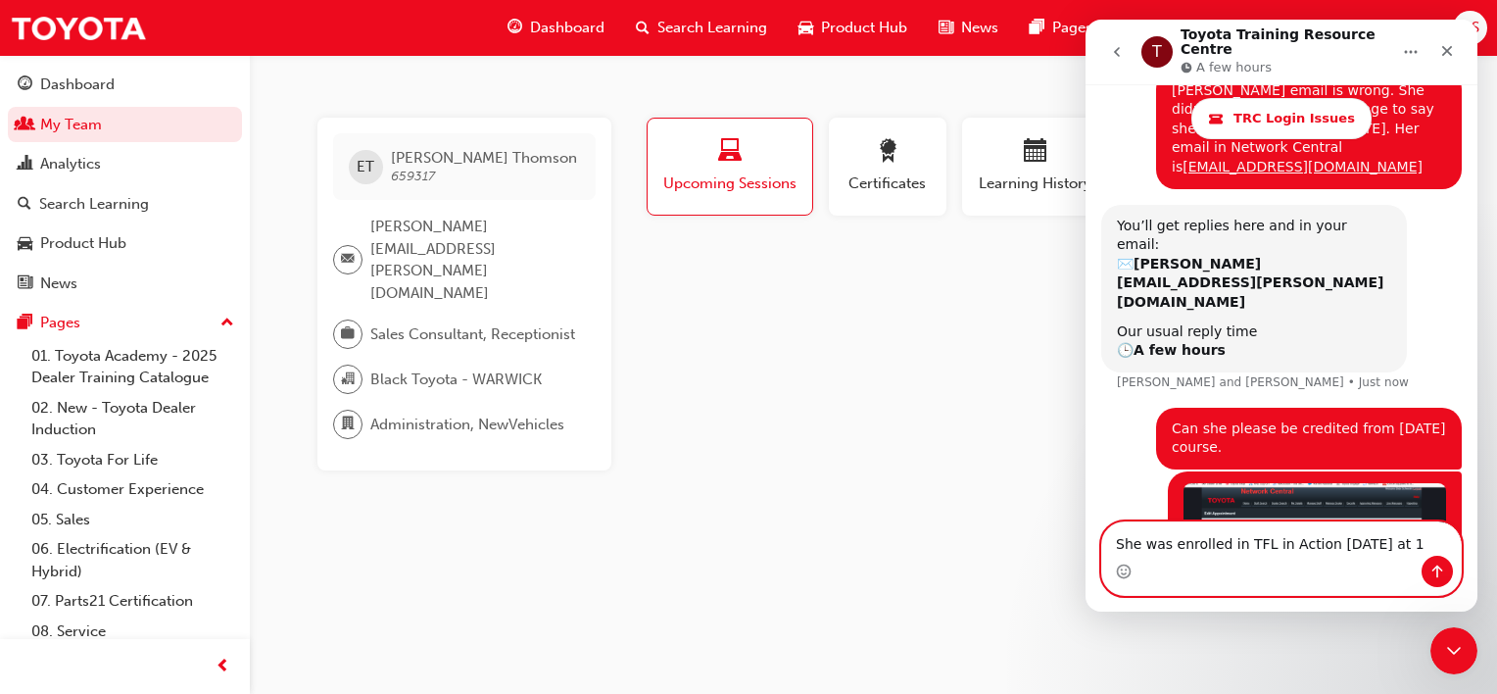
type textarea "She was enrolled in TFL in Action [DATE] at 12"
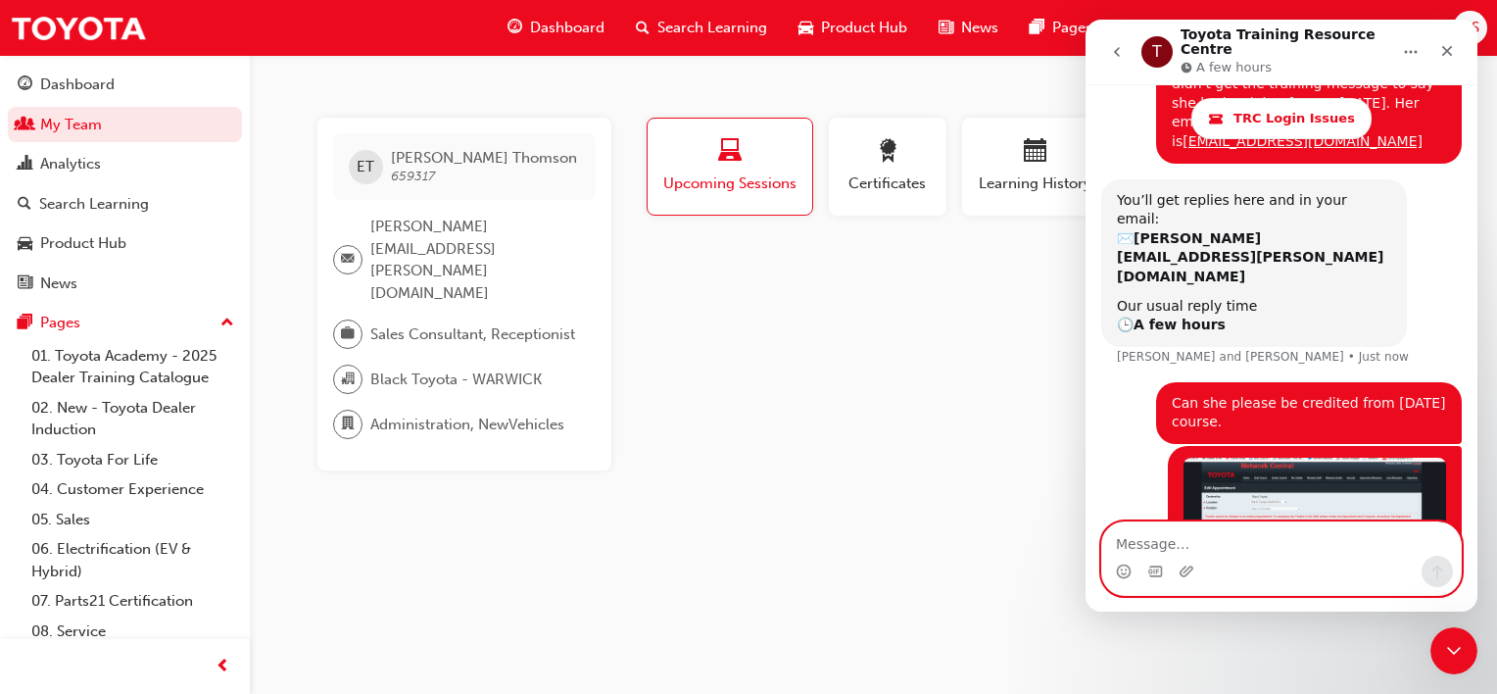
scroll to position [2836, 0]
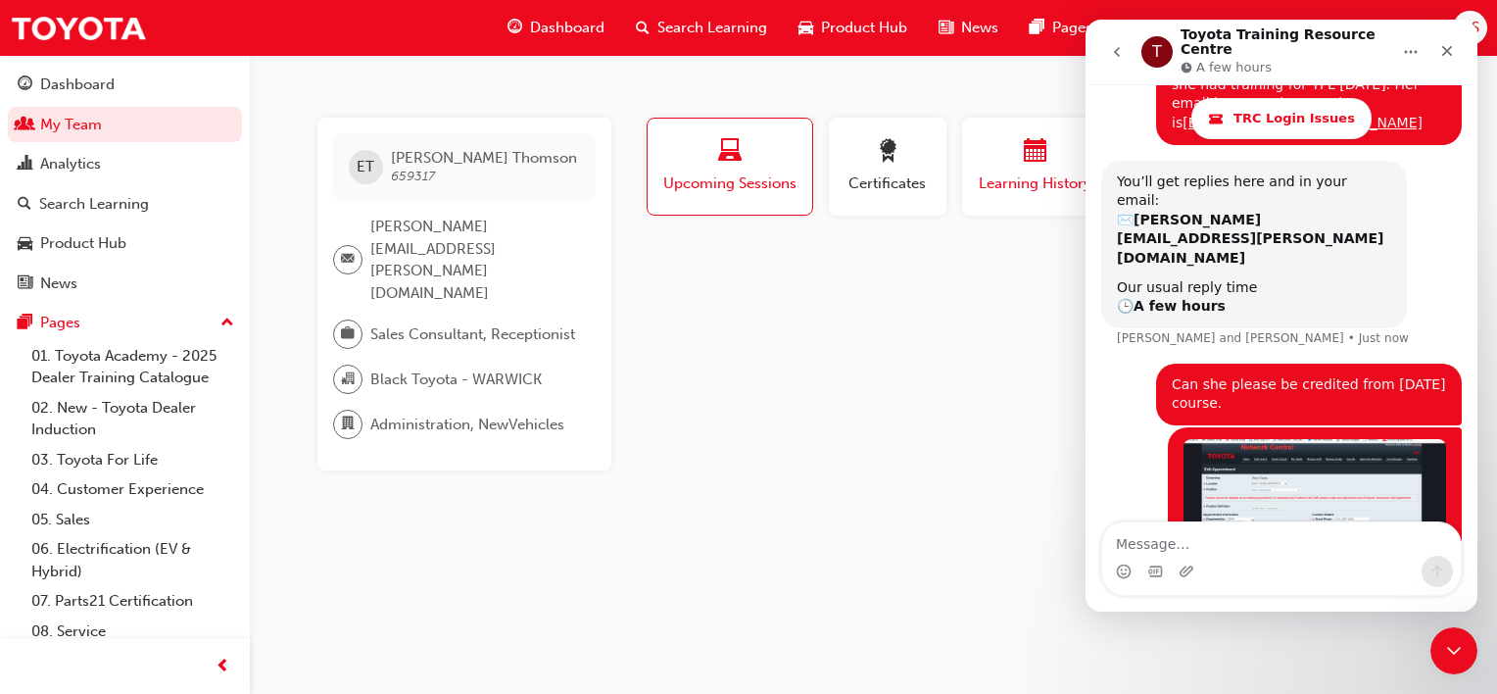
click at [1035, 163] on span "calendar-icon" at bounding box center [1036, 152] width 24 height 26
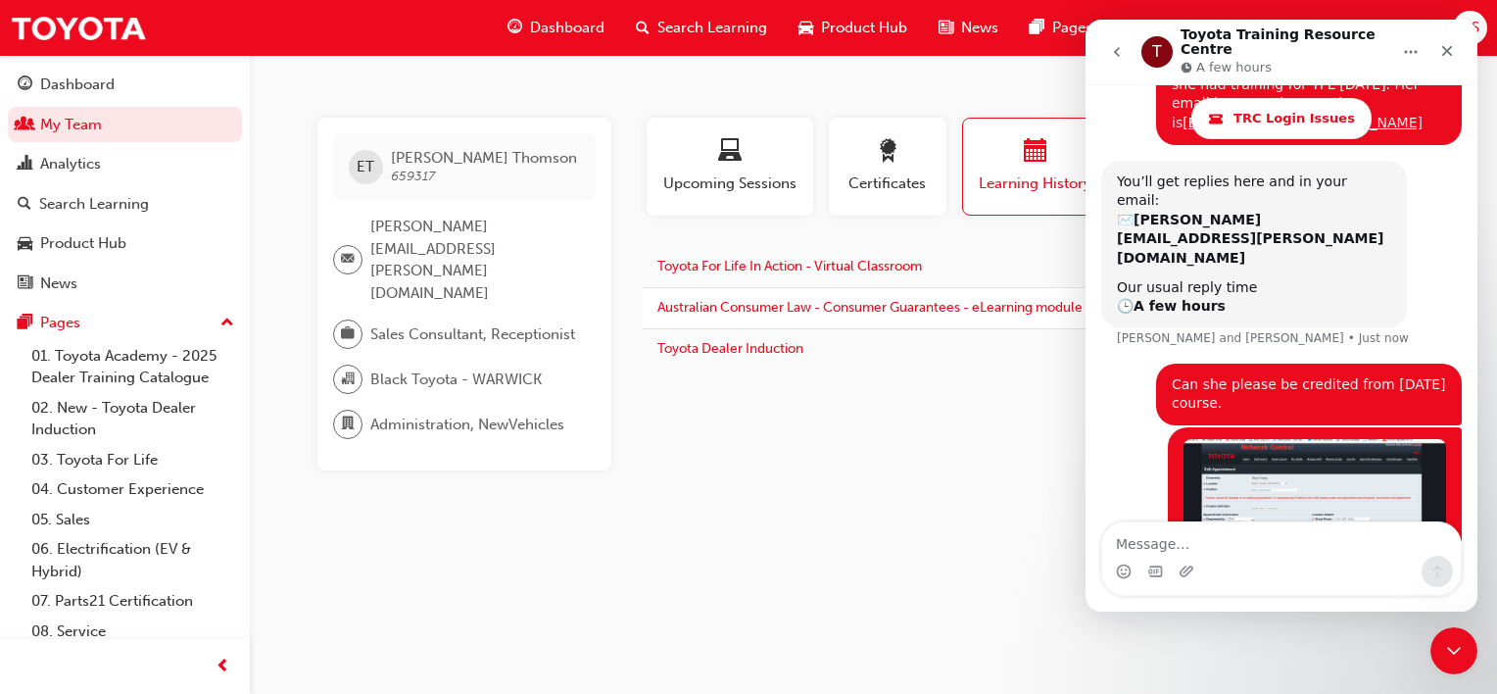
drag, startPoint x: 1343, startPoint y: 39, endPoint x: 1372, endPoint y: 146, distance: 110.5
click at [1368, 170] on div "T Toyota Training Resource Centre A few hours TRC Login Issues Ask us anything,…" at bounding box center [1282, 316] width 392 height 592
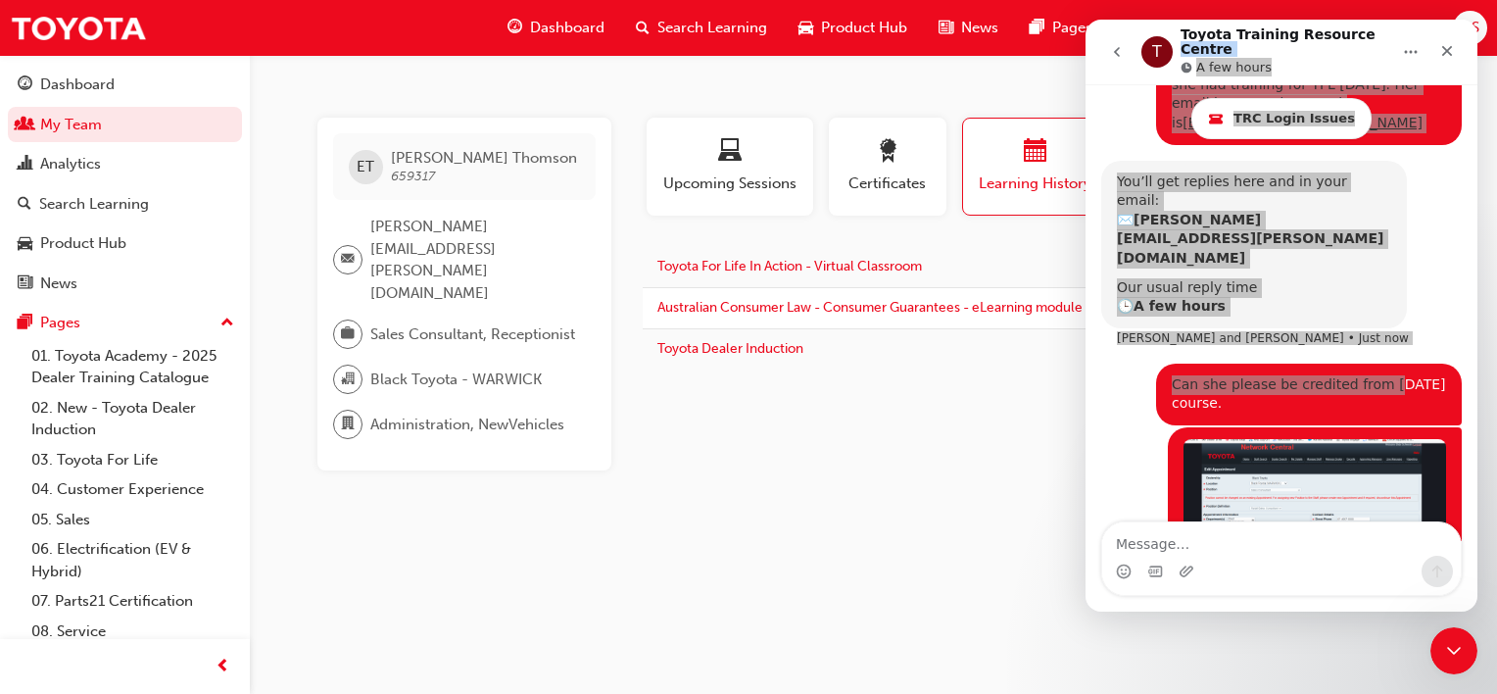
drag, startPoint x: 874, startPoint y: 412, endPoint x: 898, endPoint y: 403, distance: 25.1
click at [875, 409] on div "Profile Upcoming Sessions Certificates Learning History Subscription ET [PERSON…" at bounding box center [1037, 294] width 788 height 353
click at [1451, 642] on icon "Close Intercom Messenger" at bounding box center [1451, 648] width 24 height 24
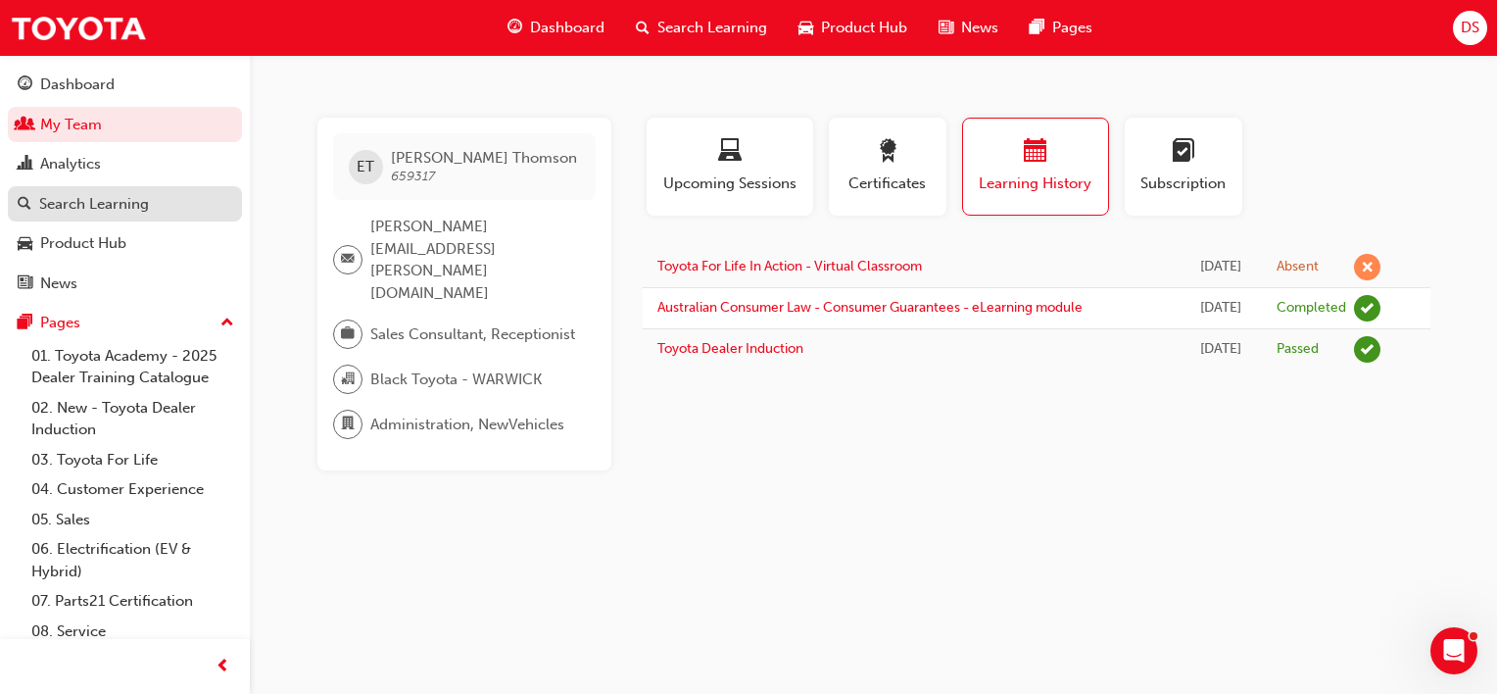
click at [124, 208] on div "Search Learning" at bounding box center [94, 204] width 110 height 23
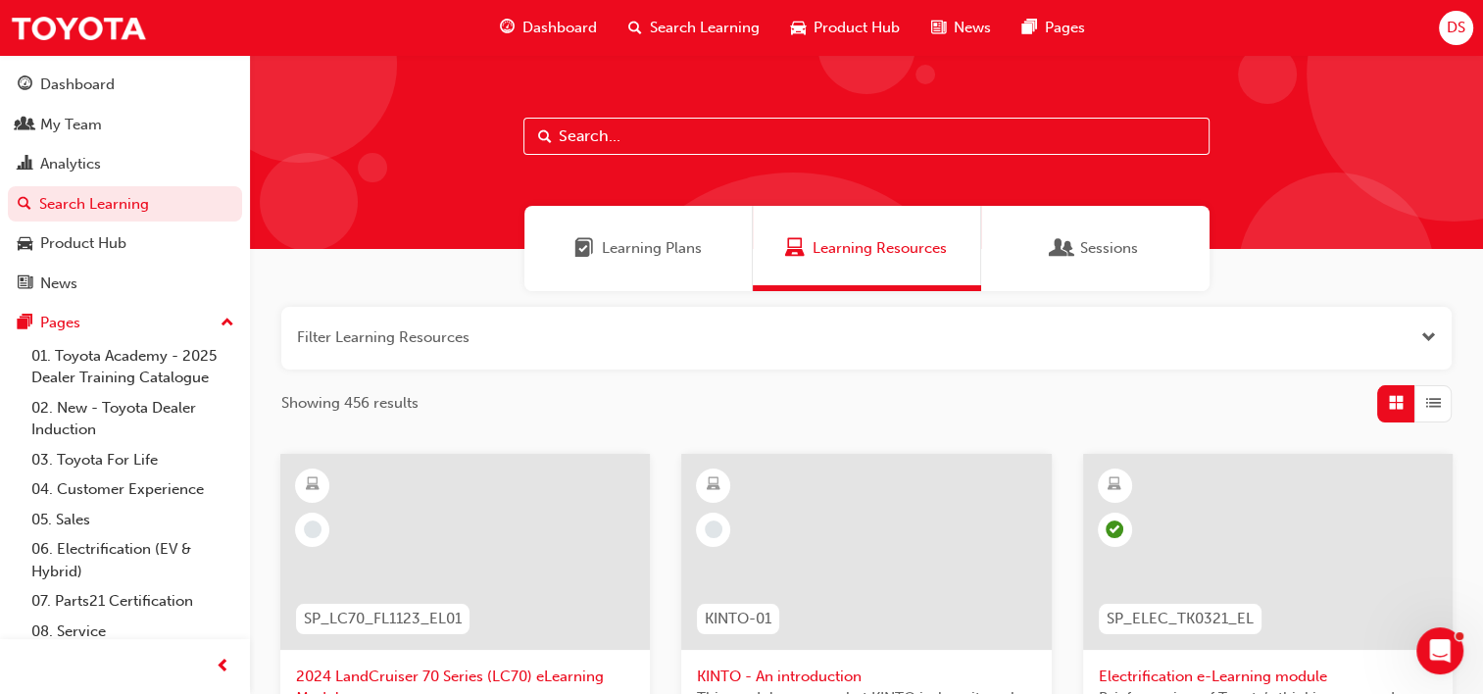
click at [329, 256] on div "Learning Plans Learning Resources Sessions" at bounding box center [866, 248] width 1233 height 85
click at [96, 76] on div "Dashboard" at bounding box center [77, 84] width 74 height 23
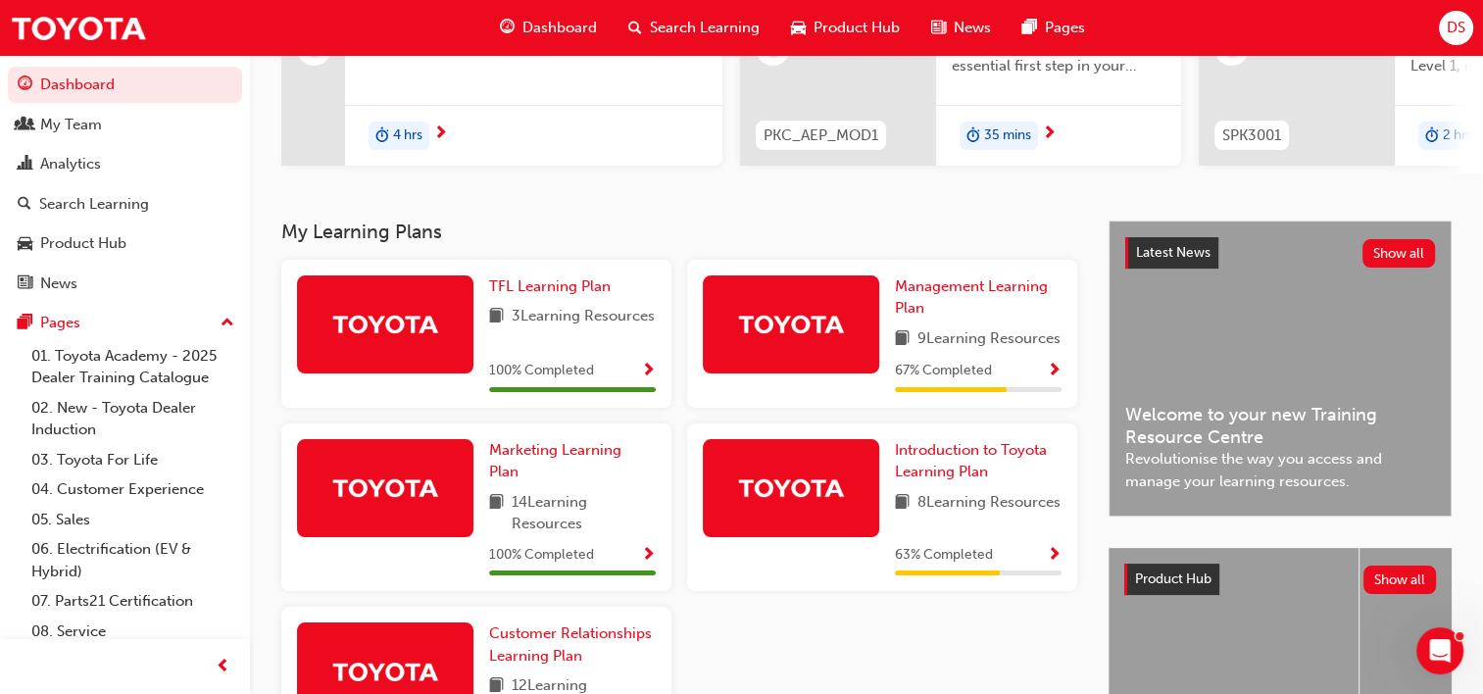
scroll to position [392, 0]
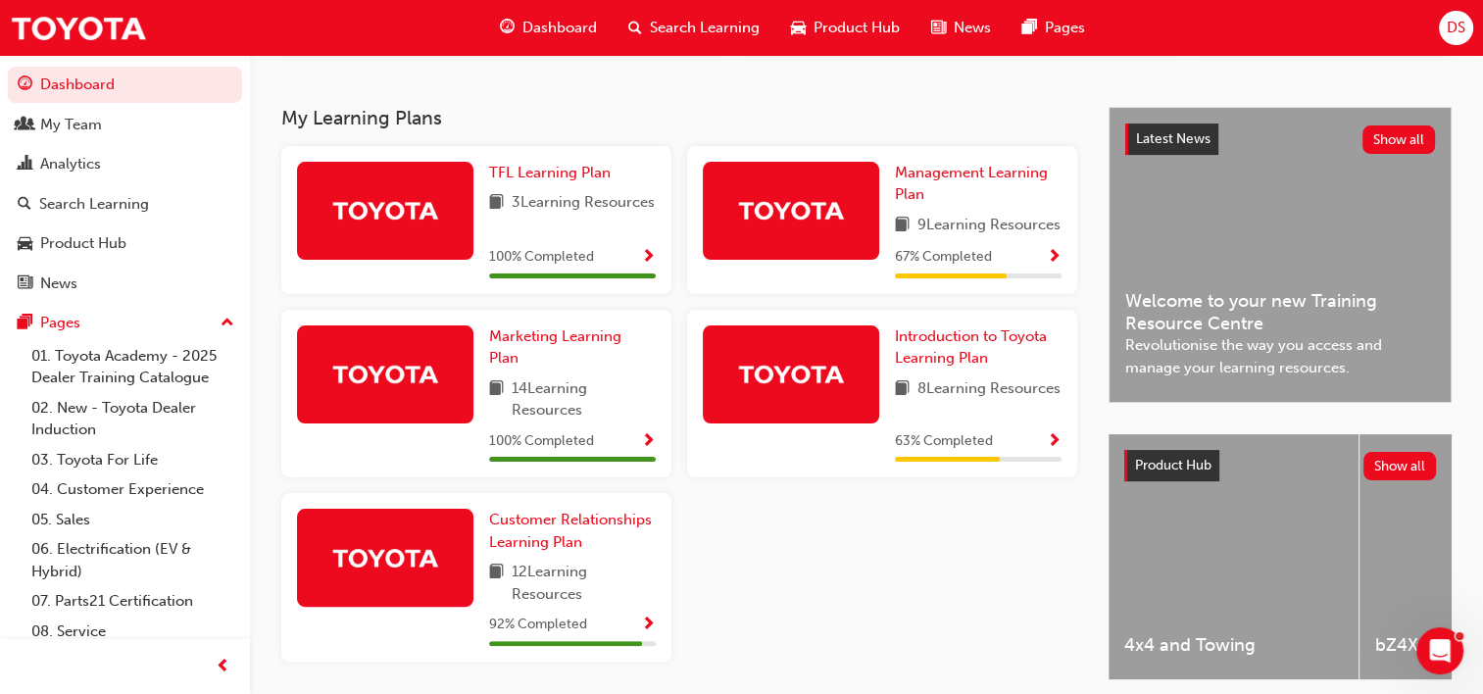
click at [815, 646] on div "TFL Learning Plan 3 Learning Resources 100 % Completed Management Learning Plan…" at bounding box center [678, 411] width 811 height 531
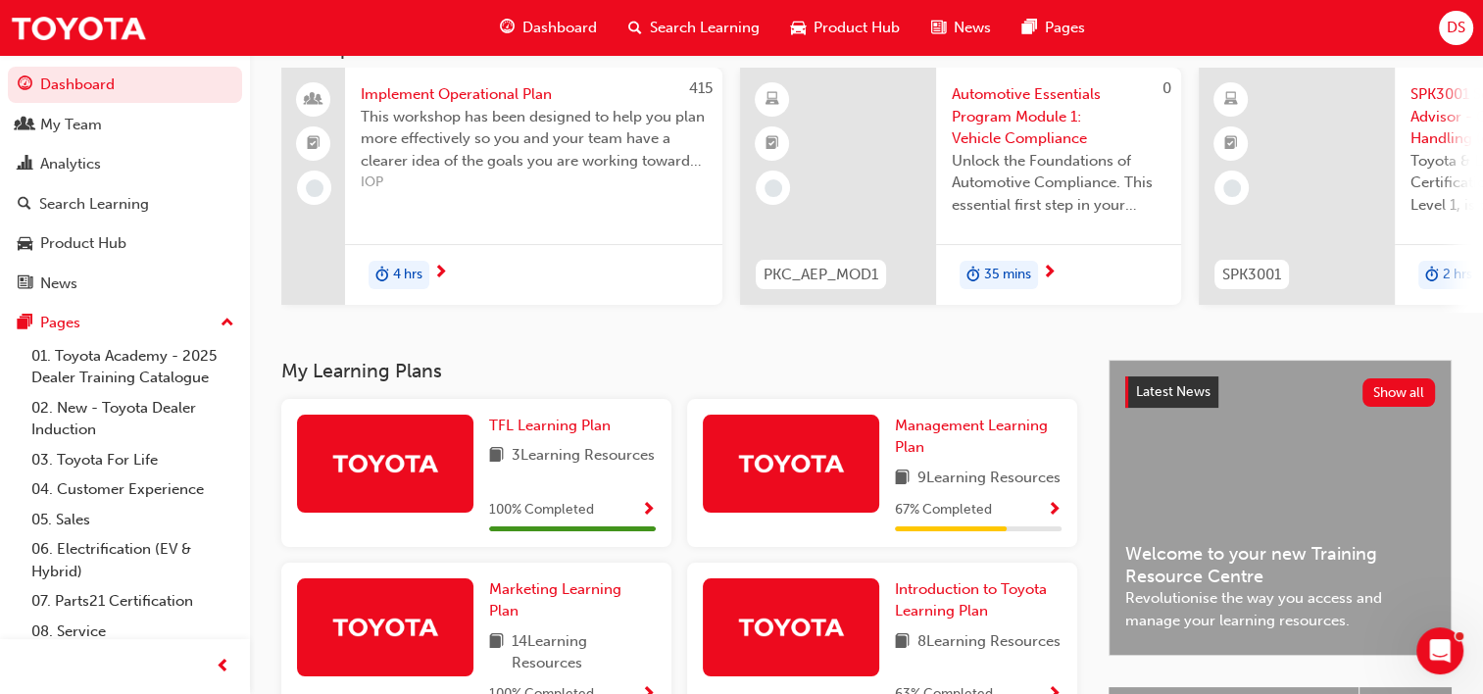
scroll to position [81, 0]
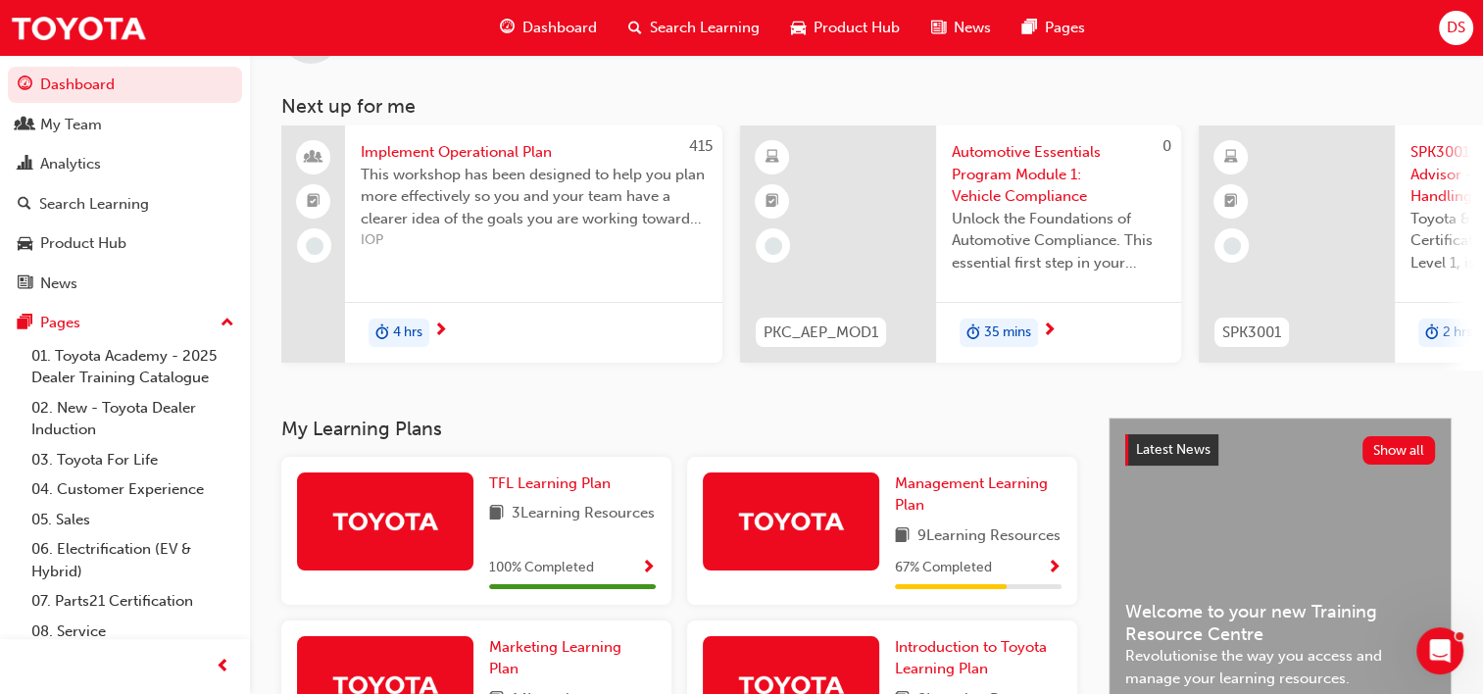
click at [997, 412] on div "DS Welcome back , [PERSON_NAME] Next up for me 415 Implement Operational Plan T…" at bounding box center [866, 196] width 1233 height 444
click at [563, 492] on span "TFL Learning Plan" at bounding box center [550, 483] width 122 height 18
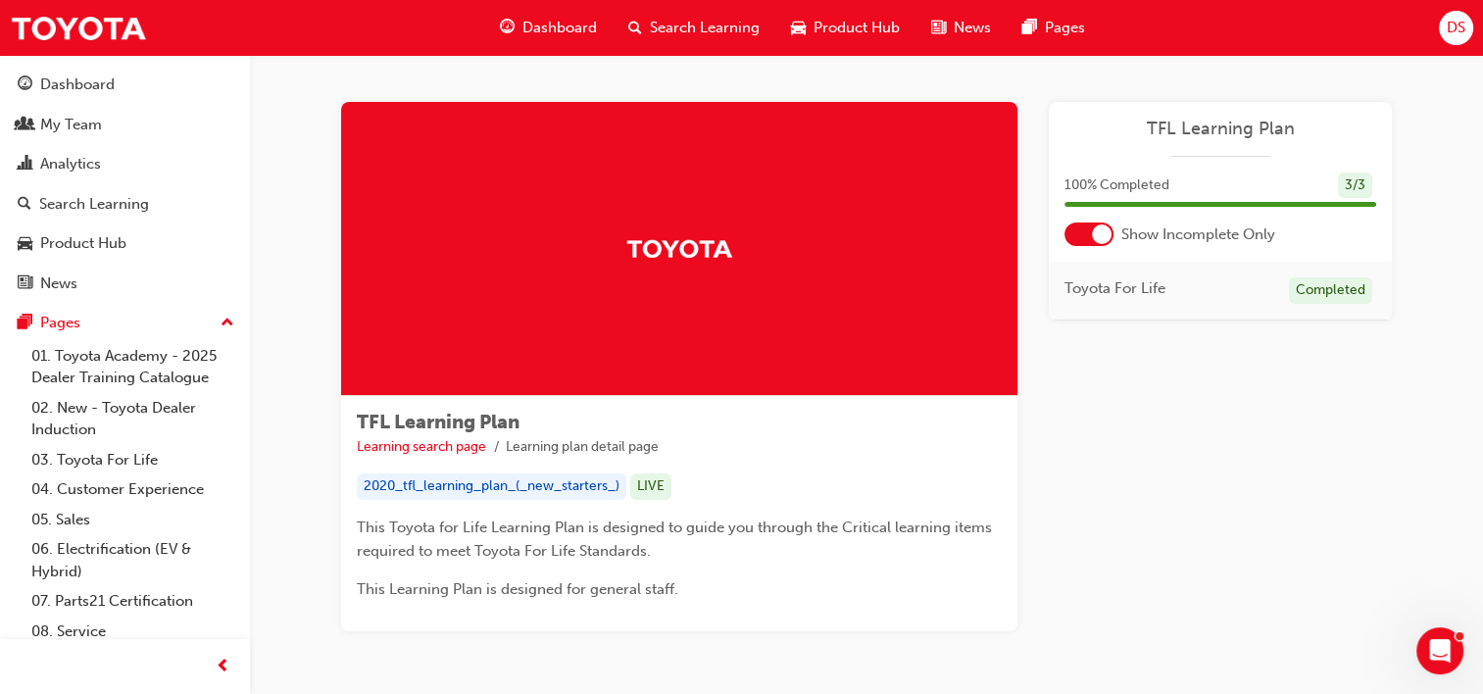
click at [1097, 245] on div at bounding box center [1088, 234] width 49 height 24
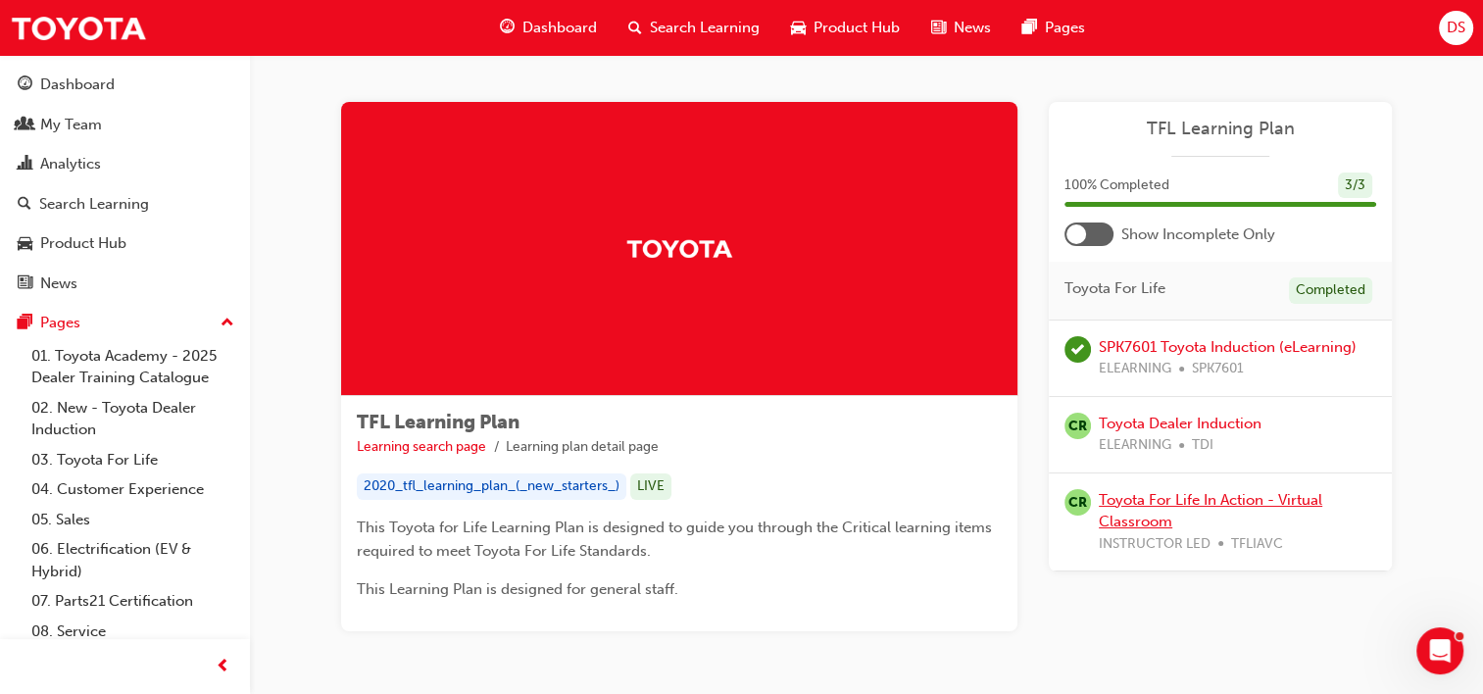
click at [1235, 507] on link "Toyota For Life In Action - Virtual Classroom" at bounding box center [1209, 511] width 223 height 40
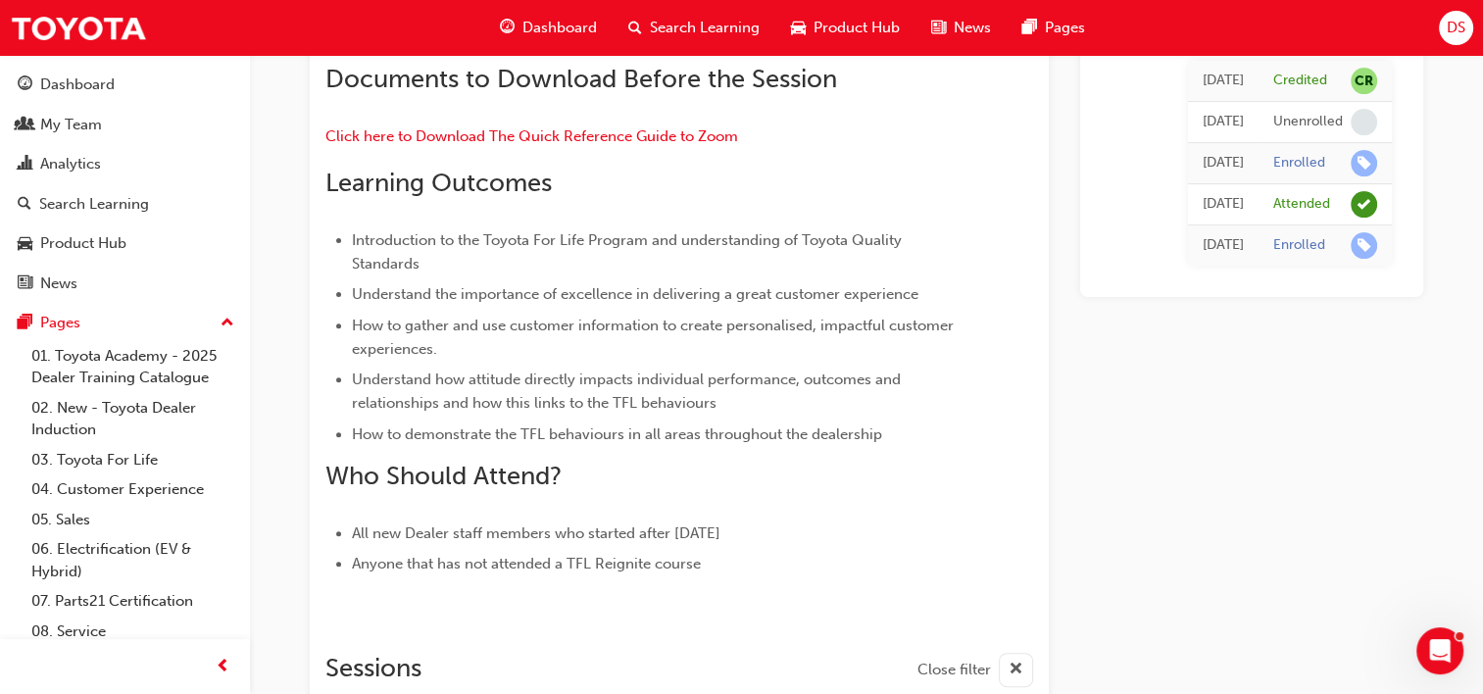
scroll to position [329, 0]
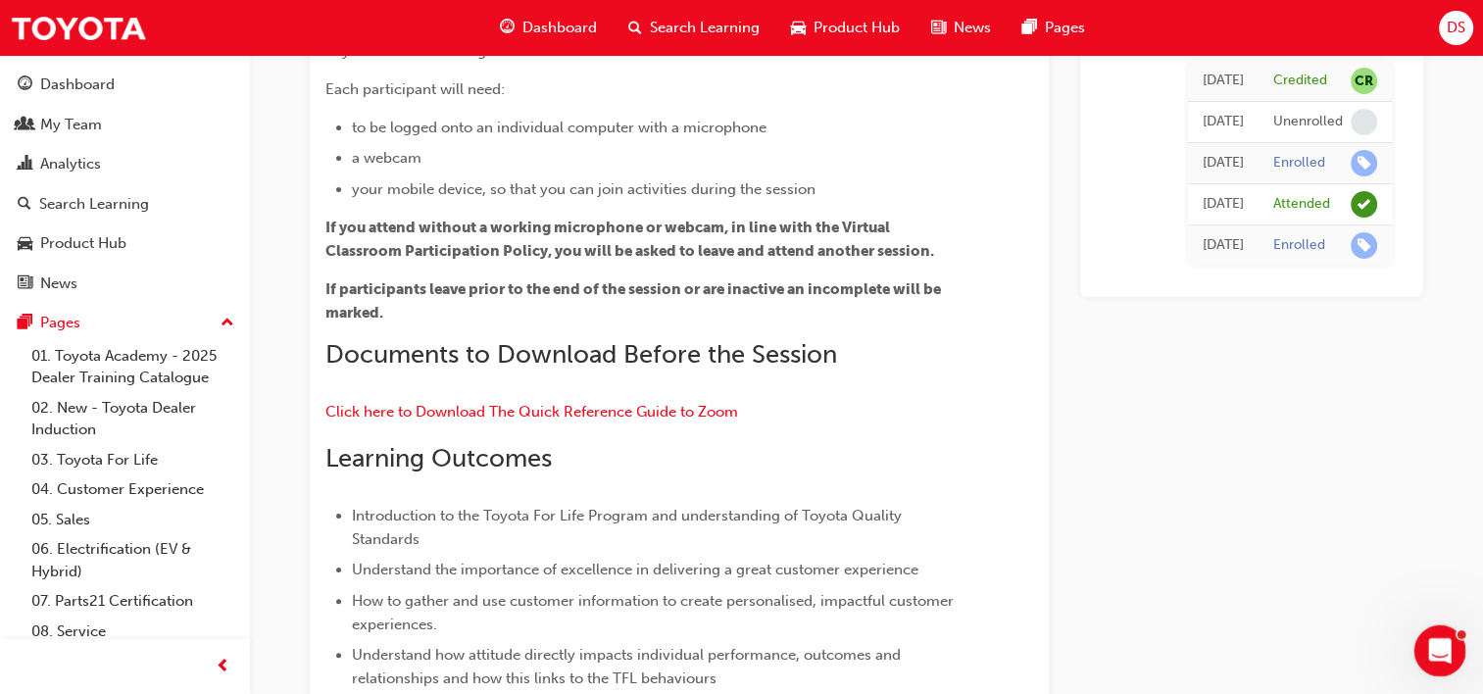
click at [1420, 643] on div "Open Intercom Messenger" at bounding box center [1436, 647] width 65 height 65
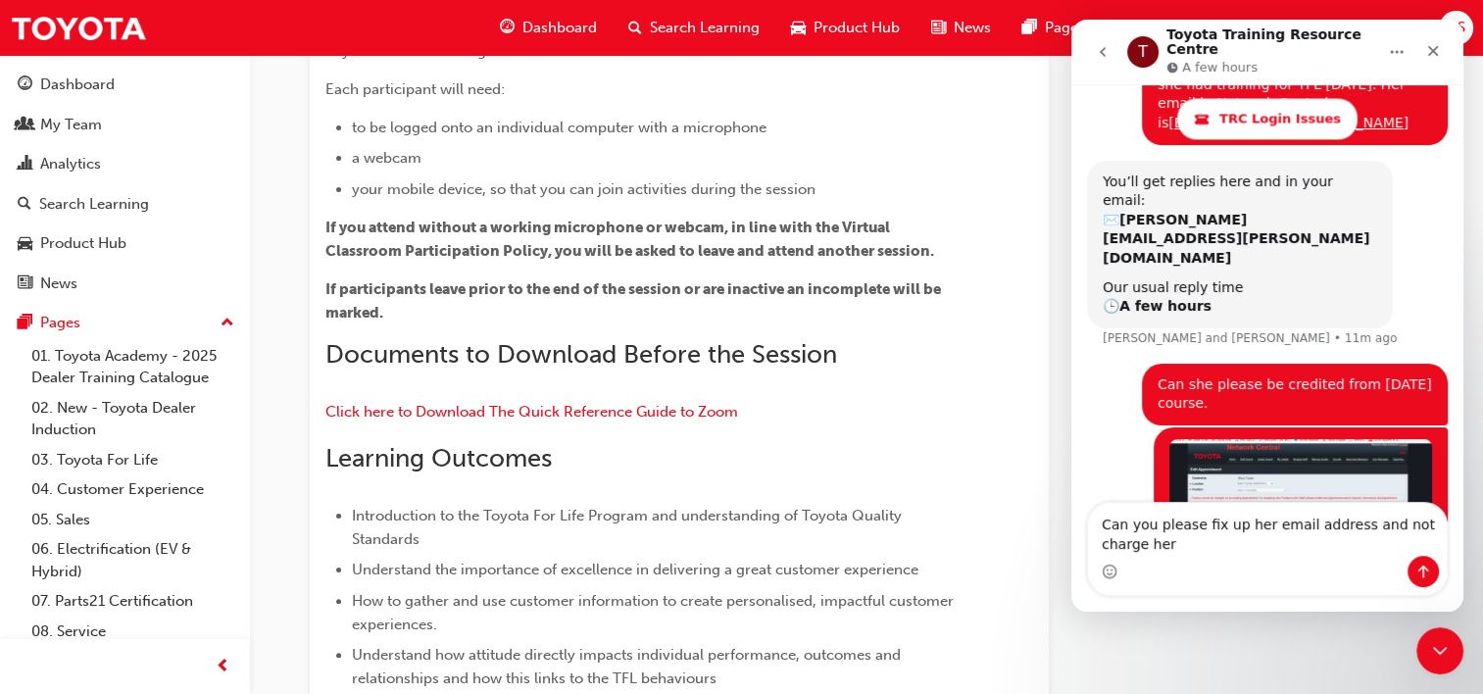
scroll to position [2855, 0]
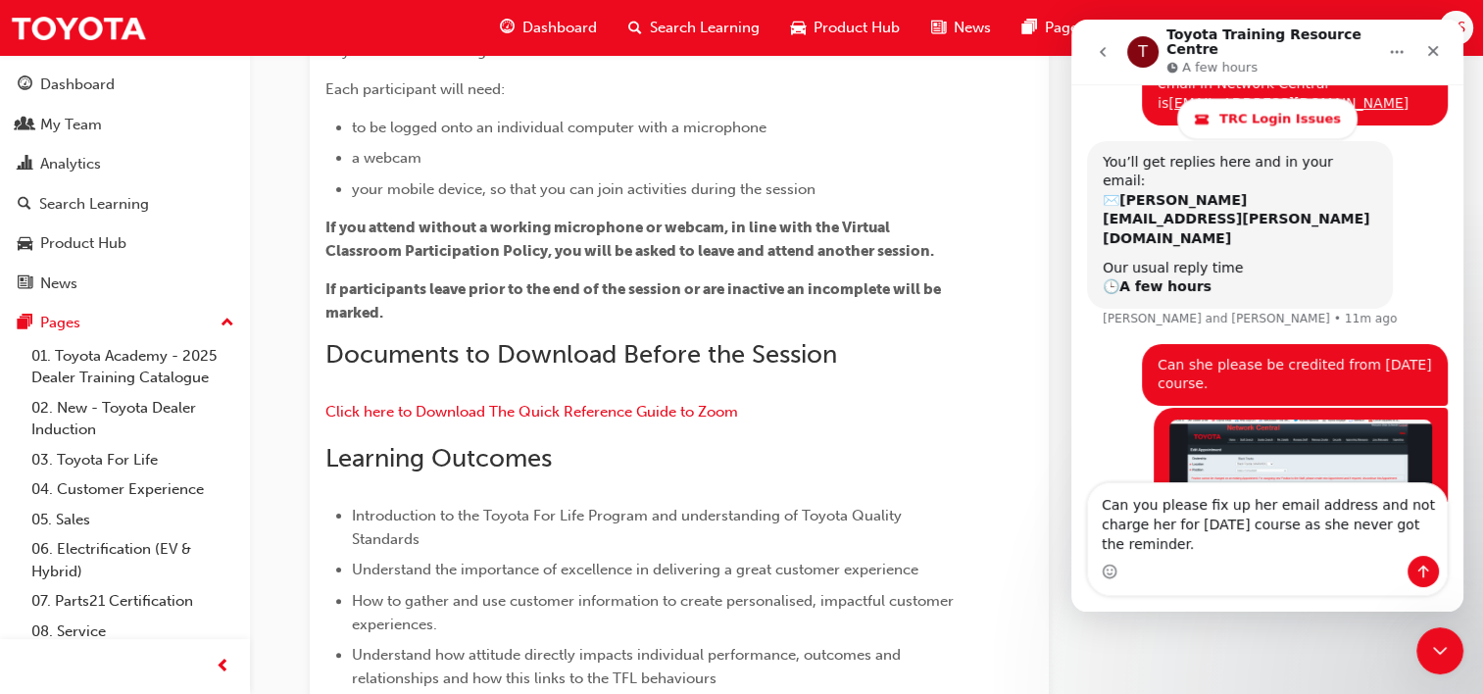
type textarea "Can you please fix up her email address and not charge her for [DATE] course as…"
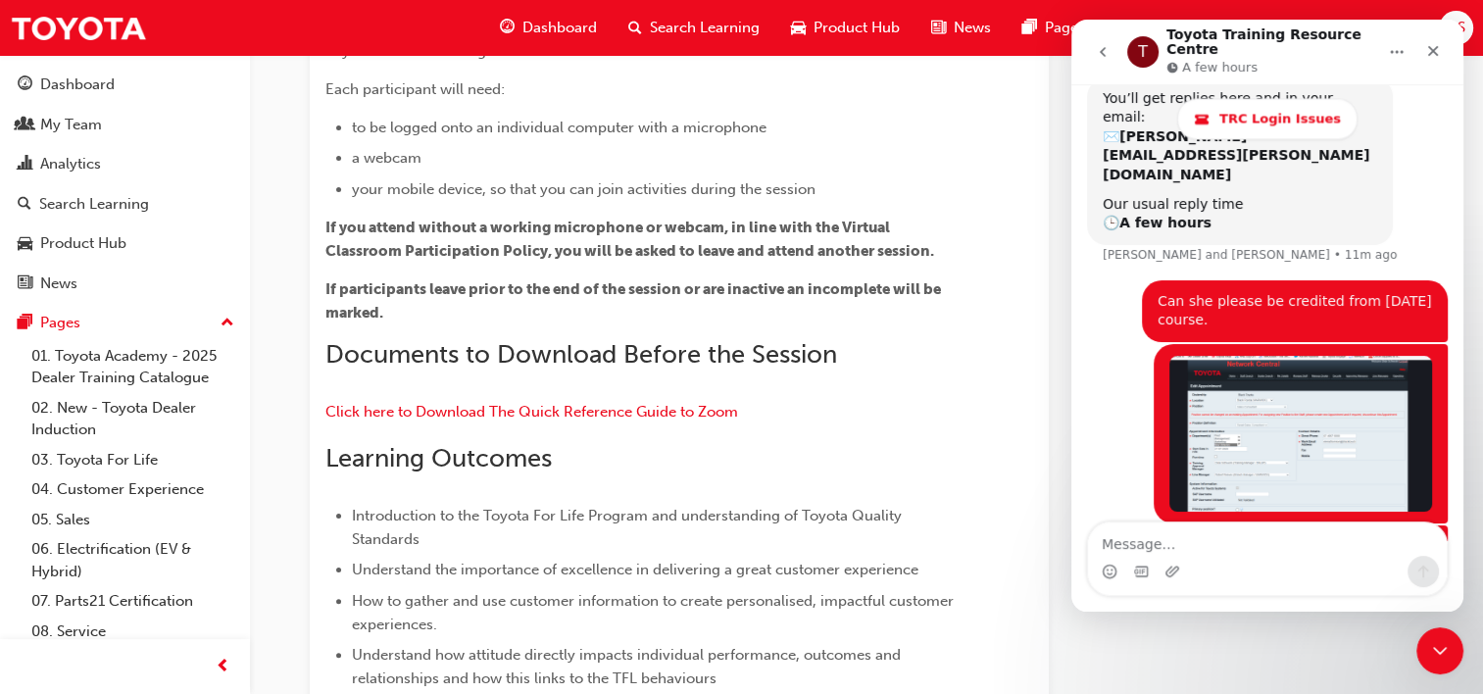
scroll to position [0, 0]
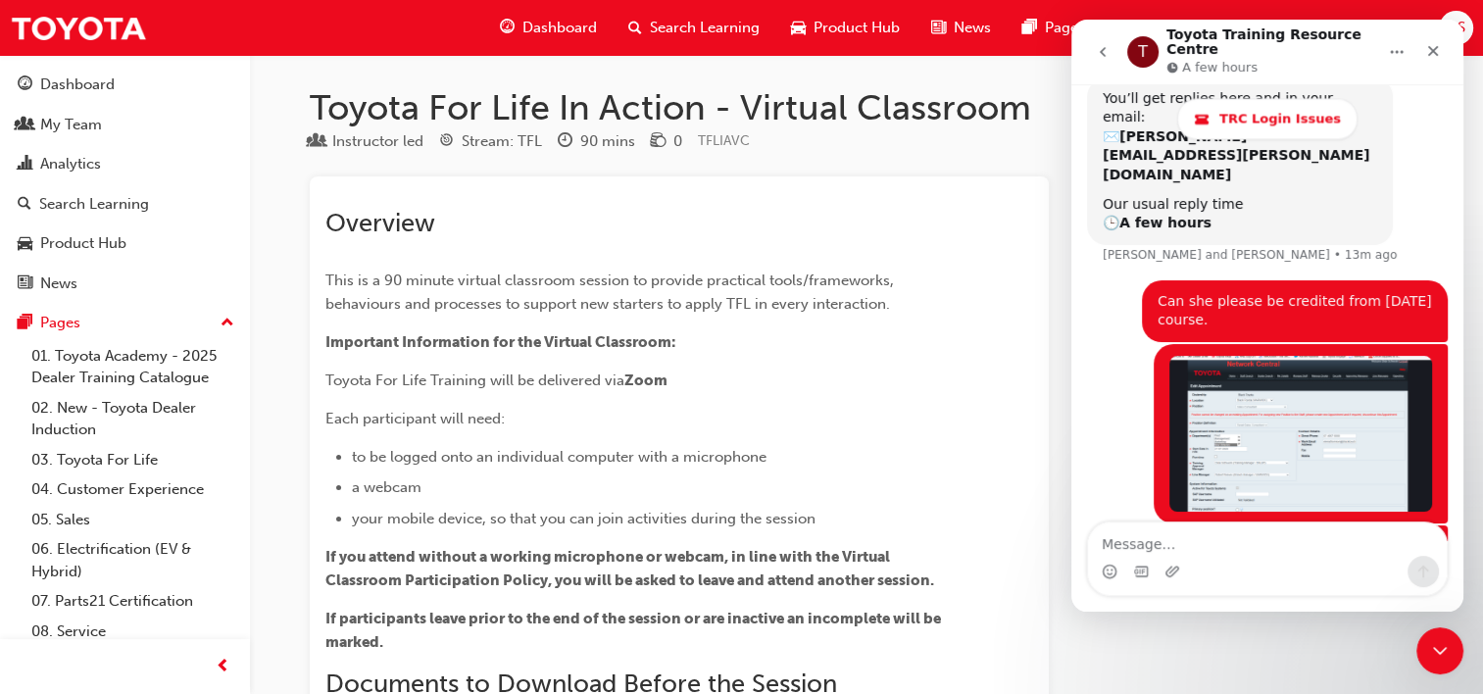
click at [707, 343] on p "Important Information for the Virtual Classroom:" at bounding box center [643, 342] width 637 height 24
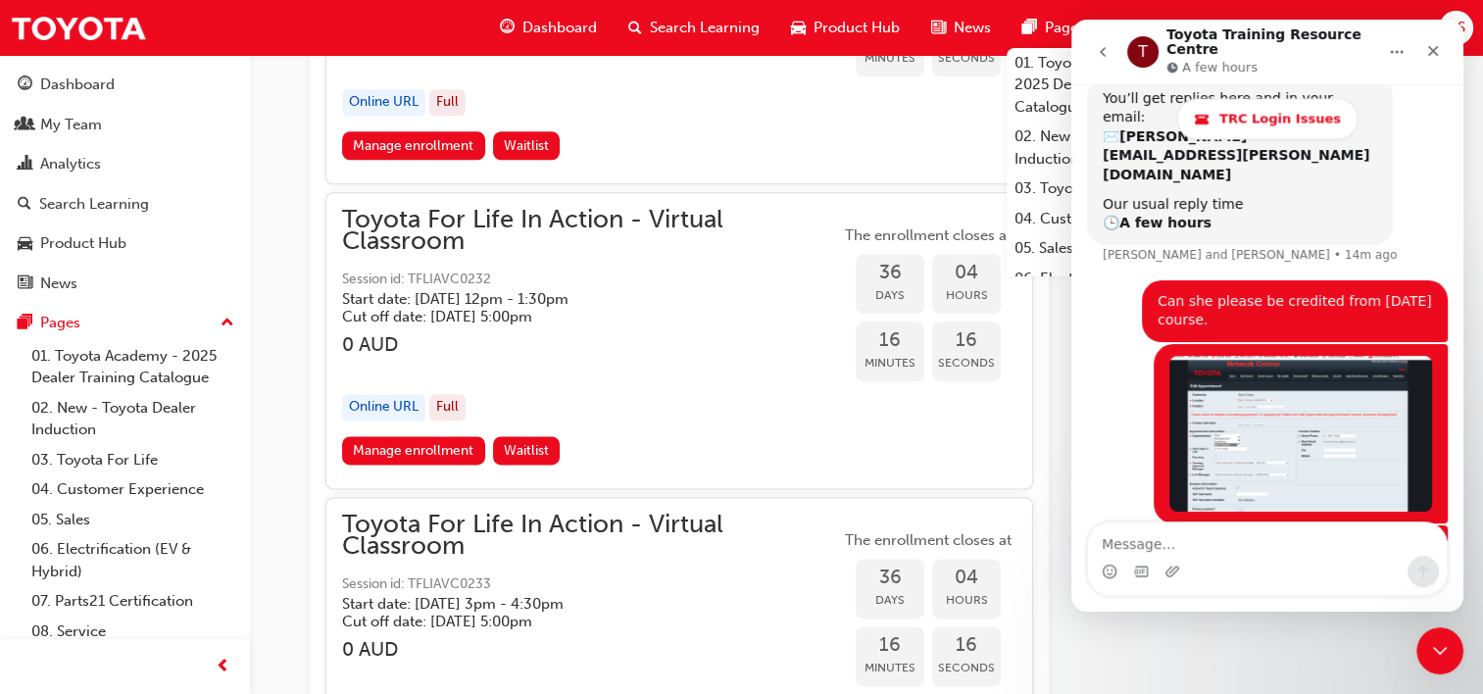
scroll to position [16658, 0]
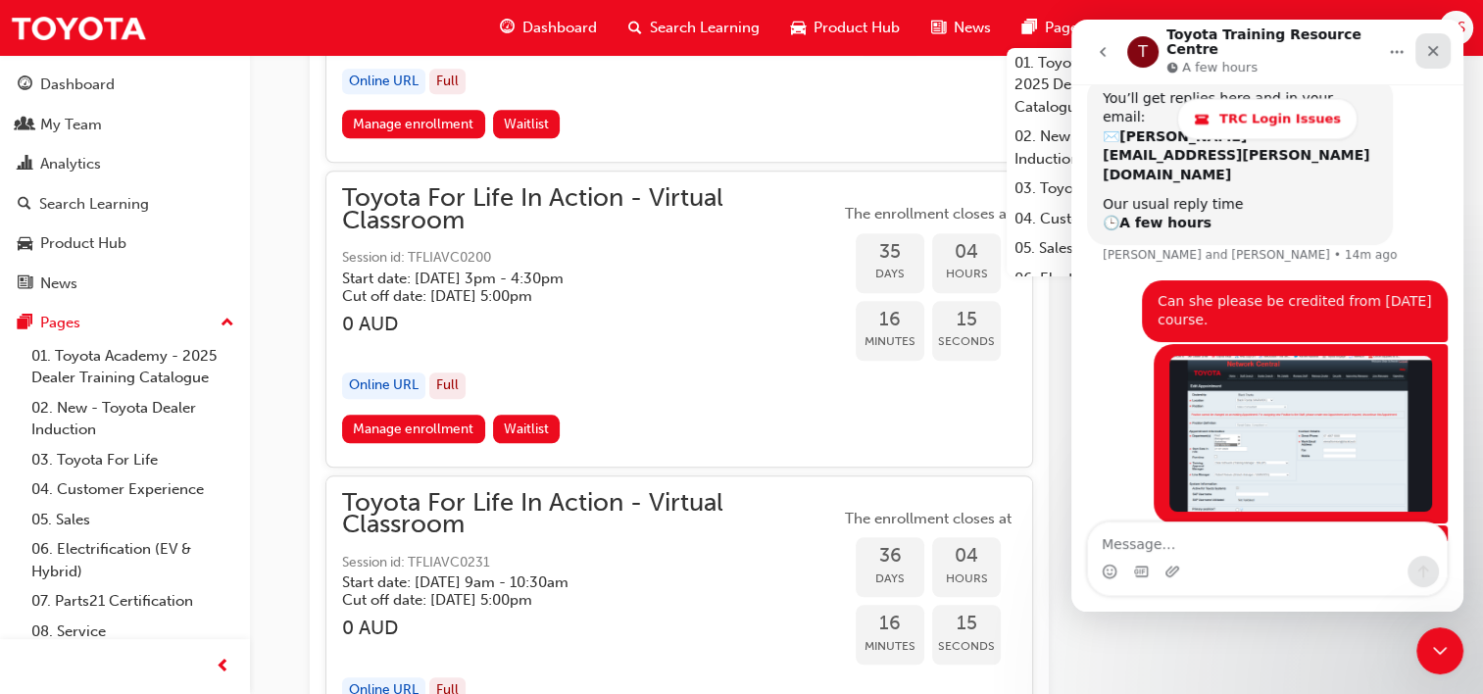
click at [1424, 48] on div "Close" at bounding box center [1432, 50] width 35 height 35
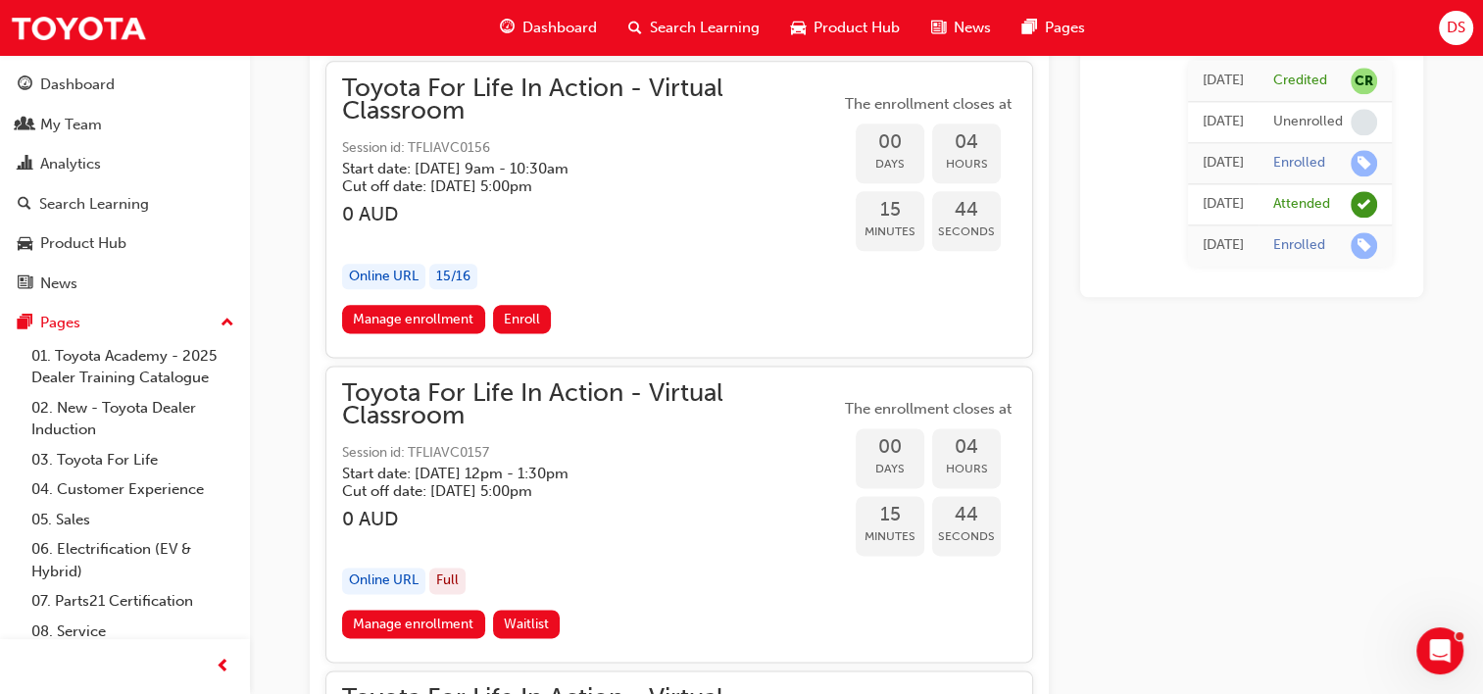
scroll to position [2548, 0]
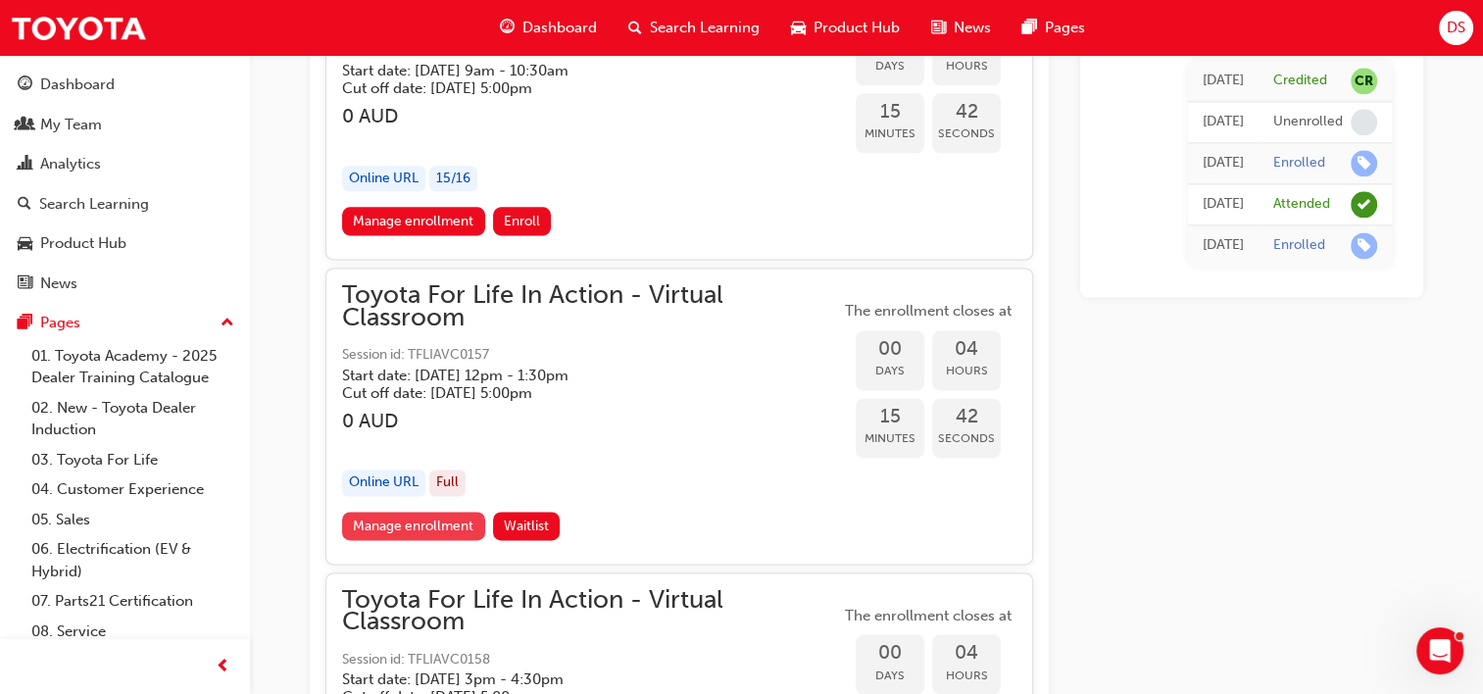
click at [375, 512] on link "Manage enrollment" at bounding box center [413, 525] width 143 height 28
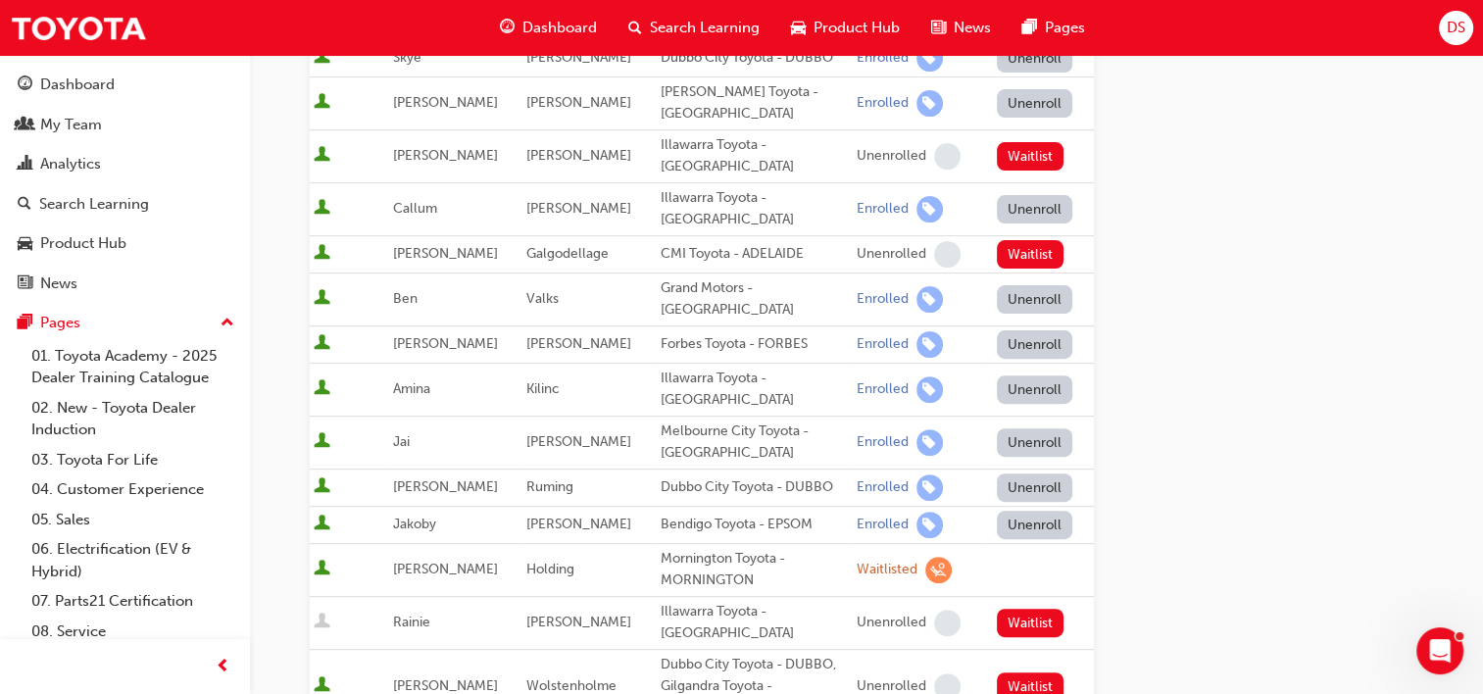
scroll to position [98, 0]
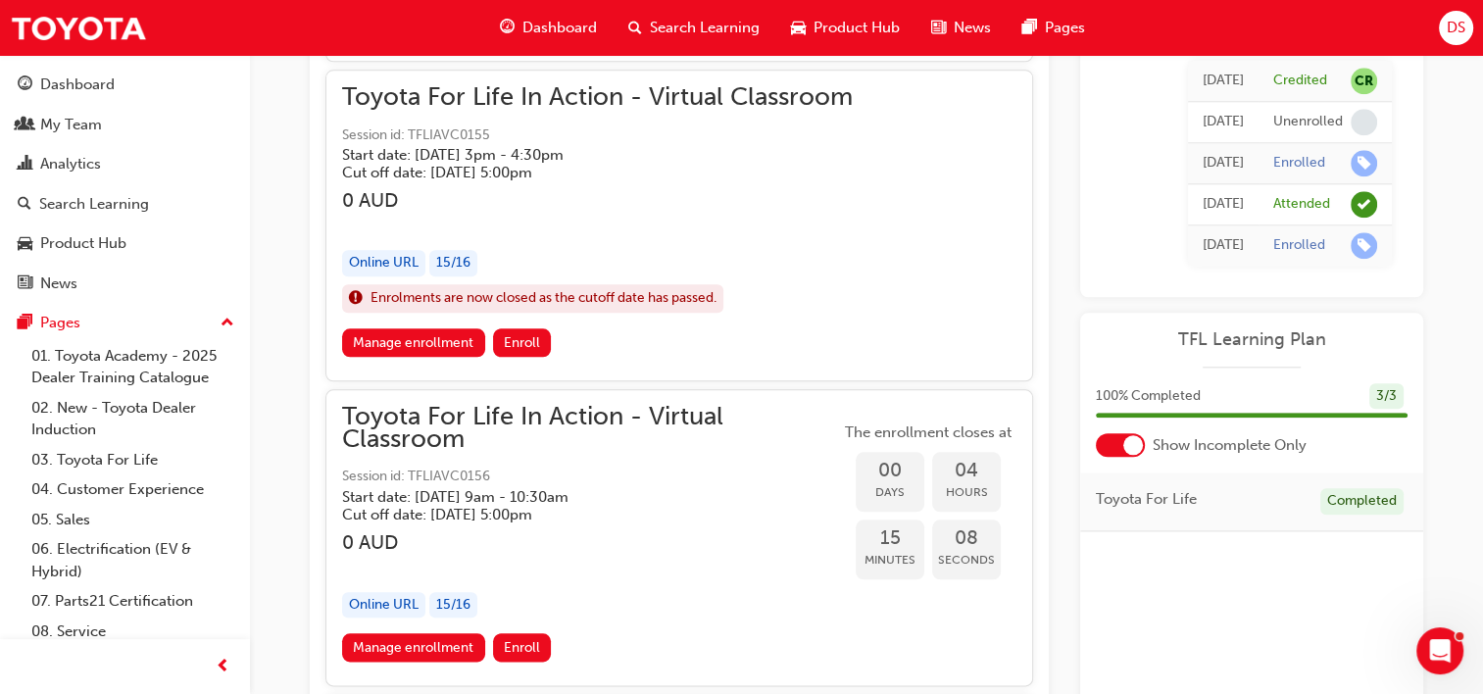
scroll to position [2156, 0]
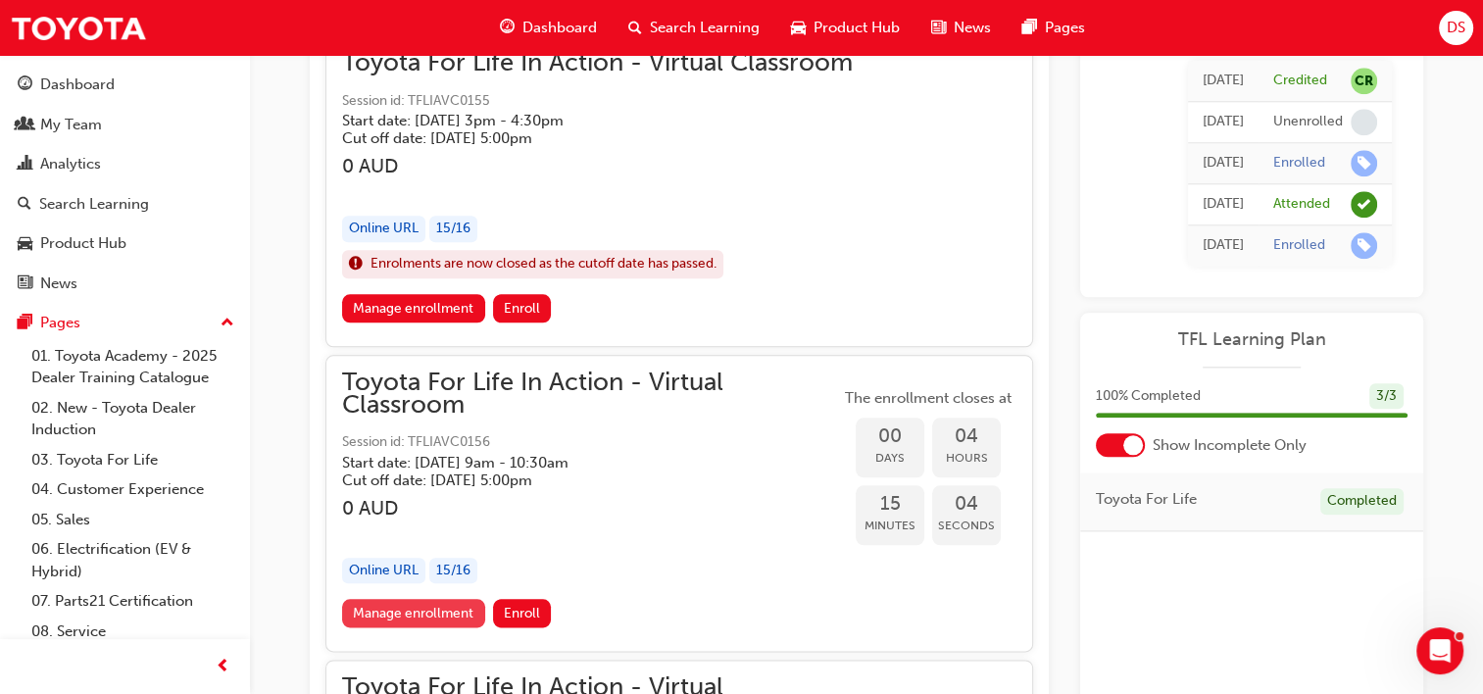
click at [434, 600] on link "Manage enrollment" at bounding box center [413, 613] width 143 height 28
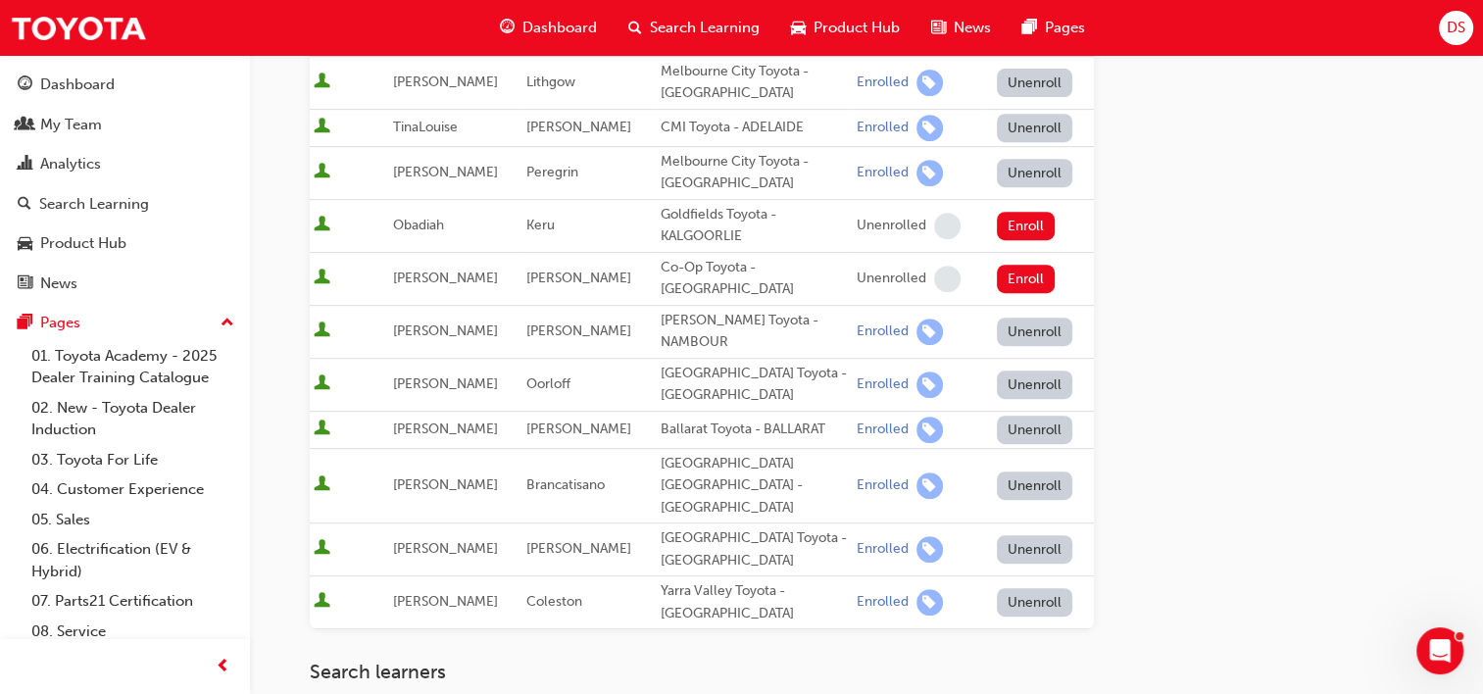
scroll to position [980, 0]
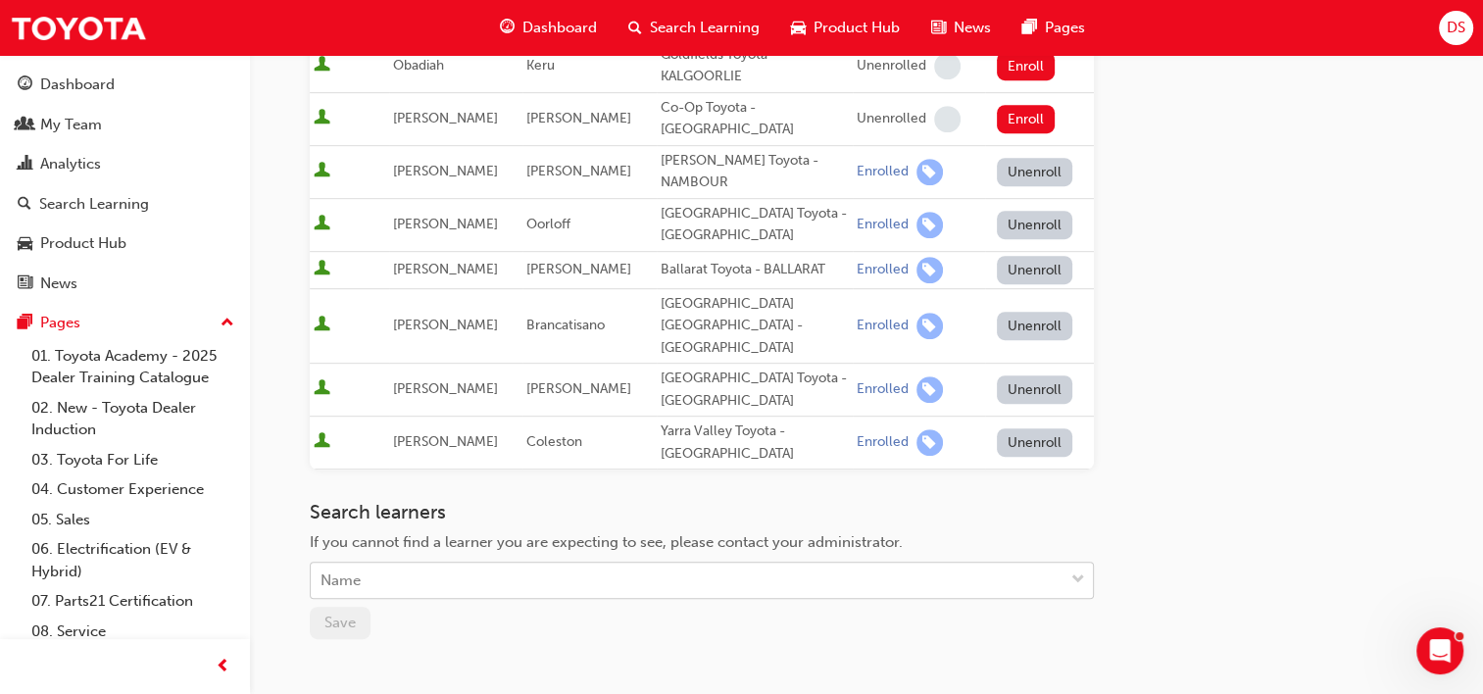
click at [408, 563] on div "Name" at bounding box center [687, 580] width 753 height 34
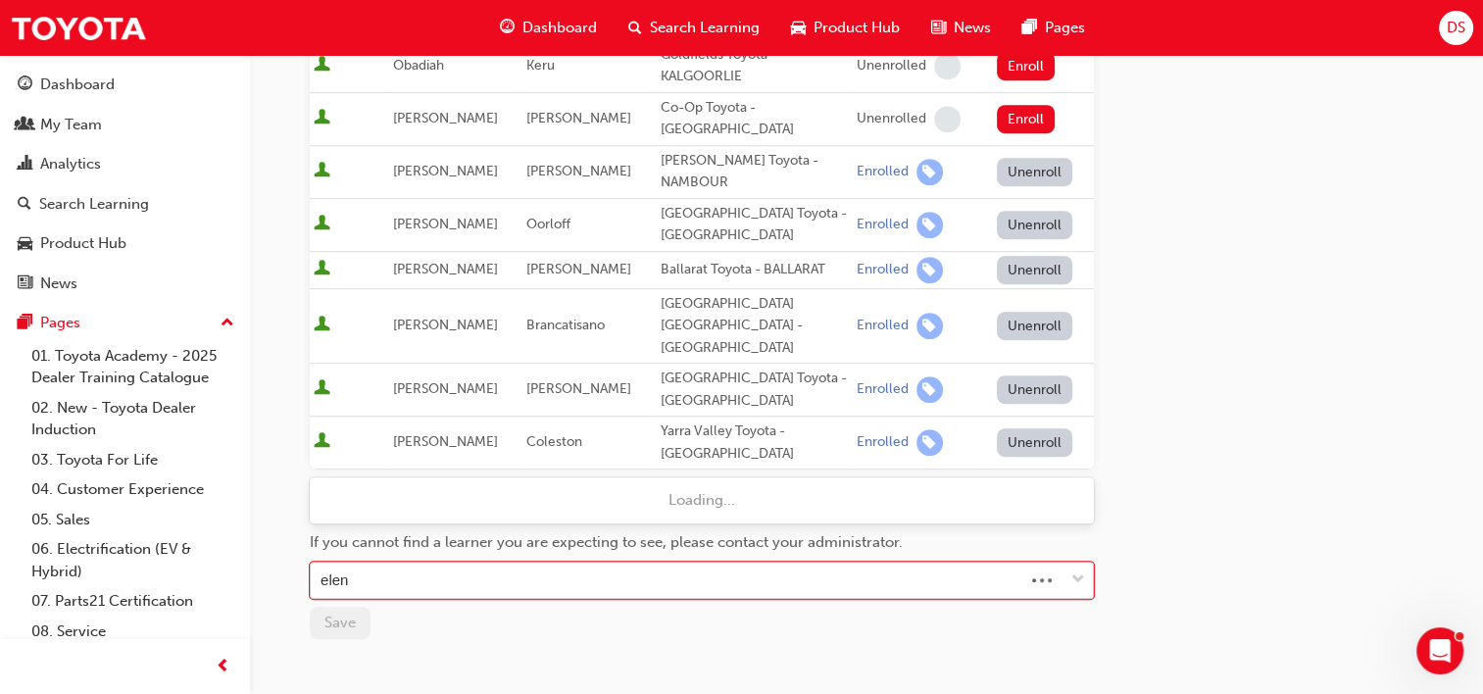
type input "[PERSON_NAME]"
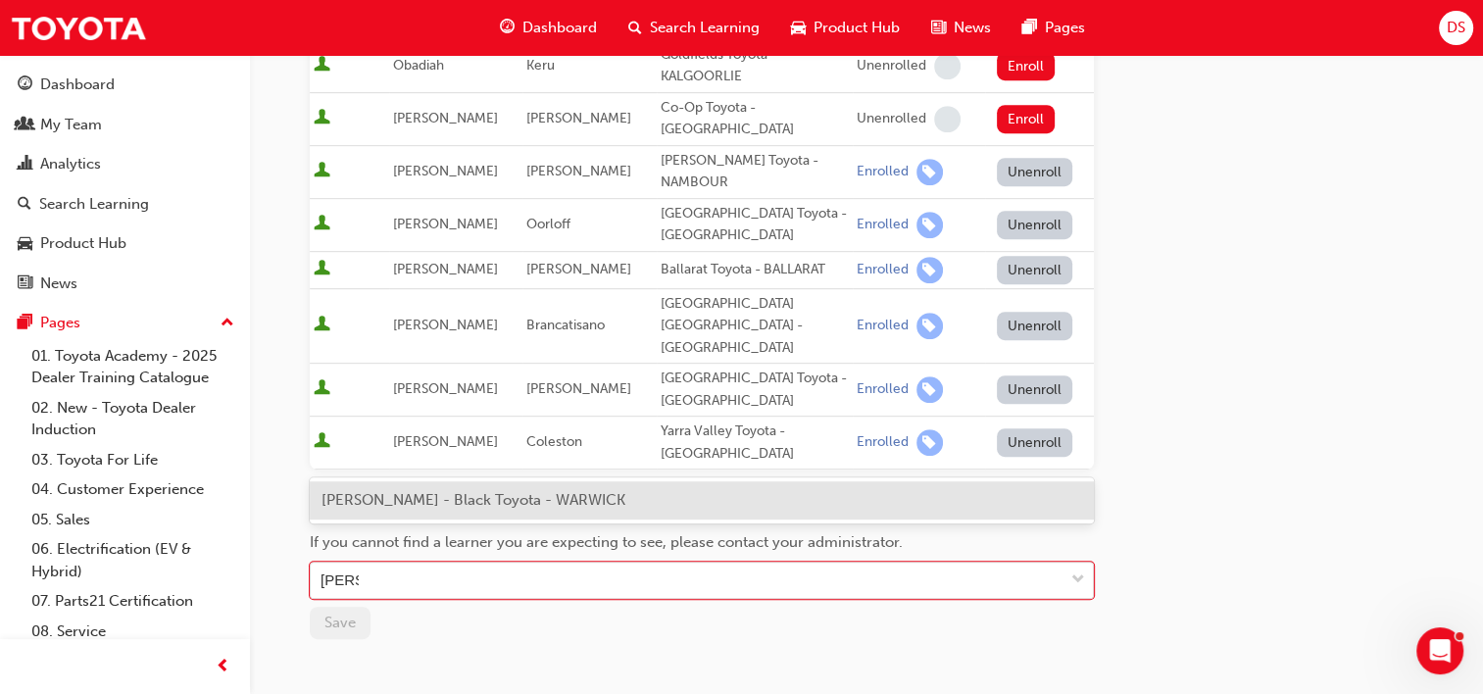
click at [392, 506] on span "[PERSON_NAME] - Black Toyota - WARWICK" at bounding box center [473, 500] width 304 height 18
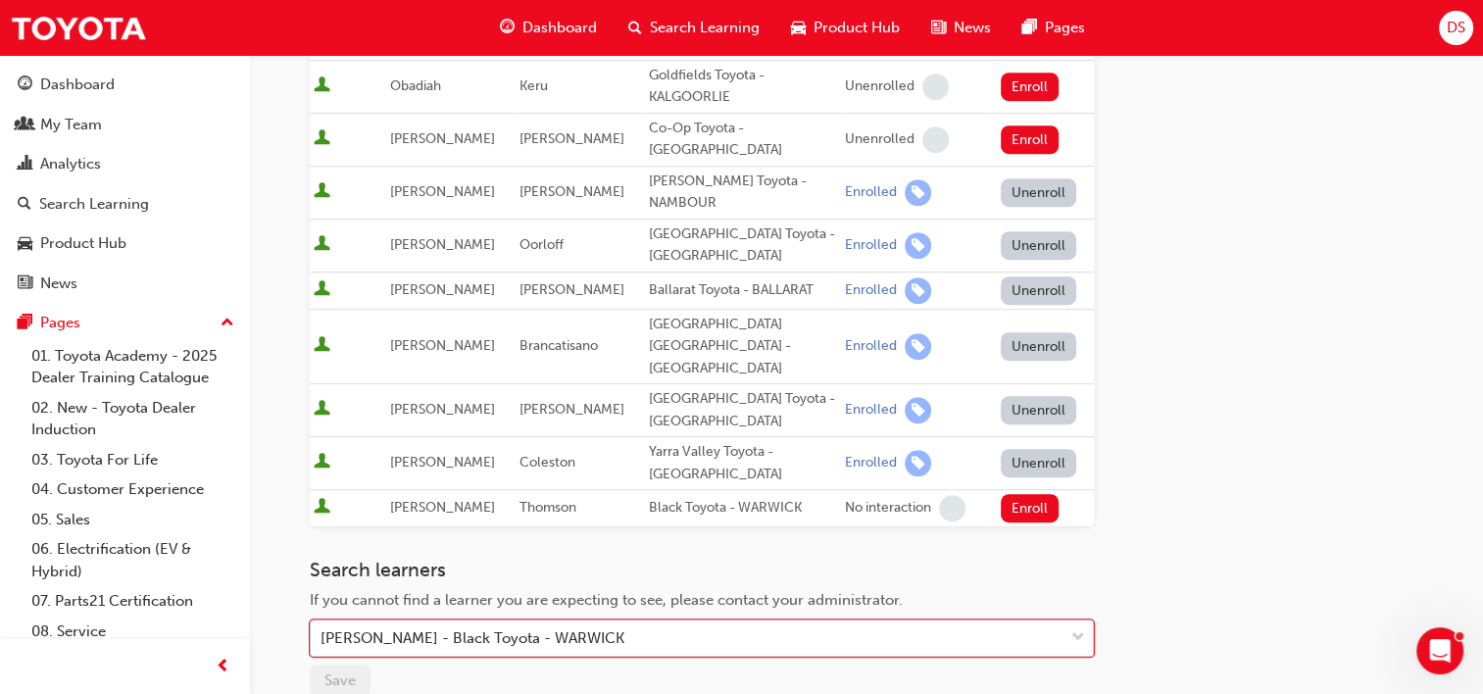
scroll to position [1078, 0]
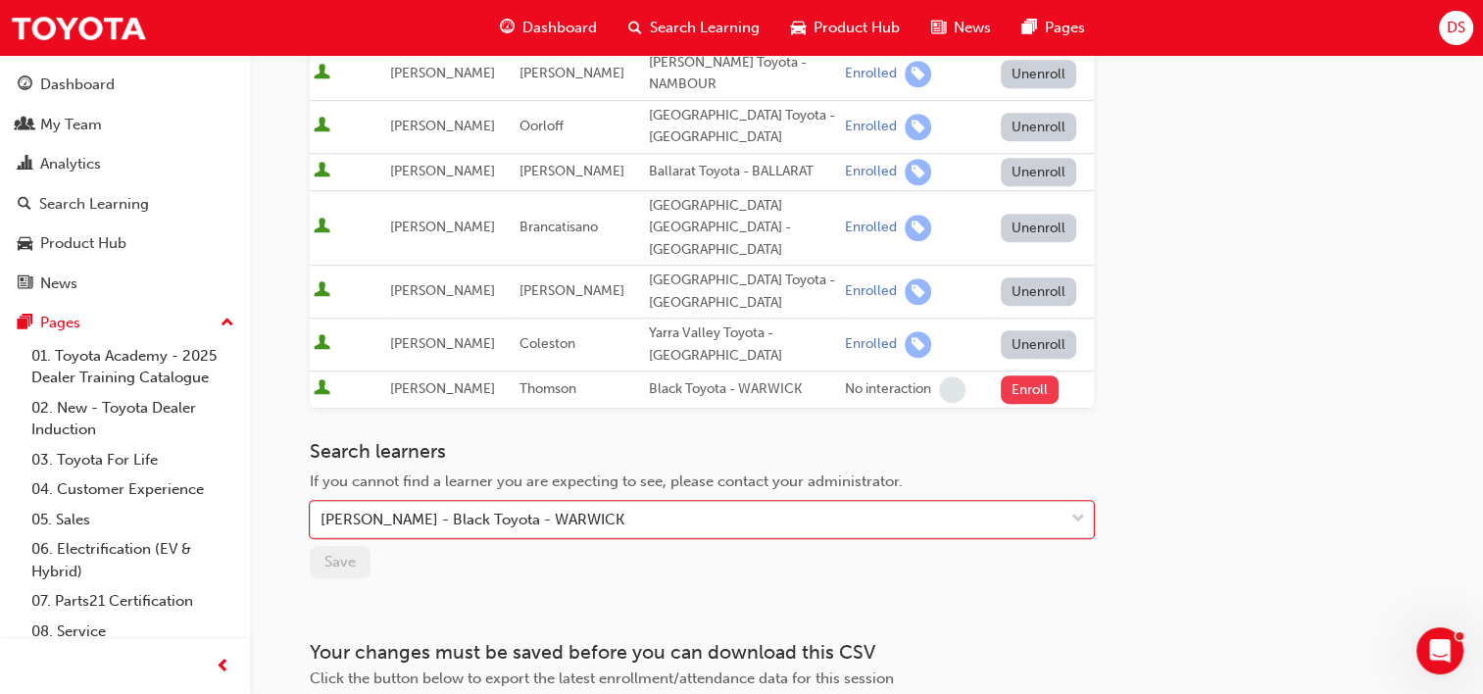
click at [1012, 375] on button "Enroll" at bounding box center [1029, 389] width 59 height 28
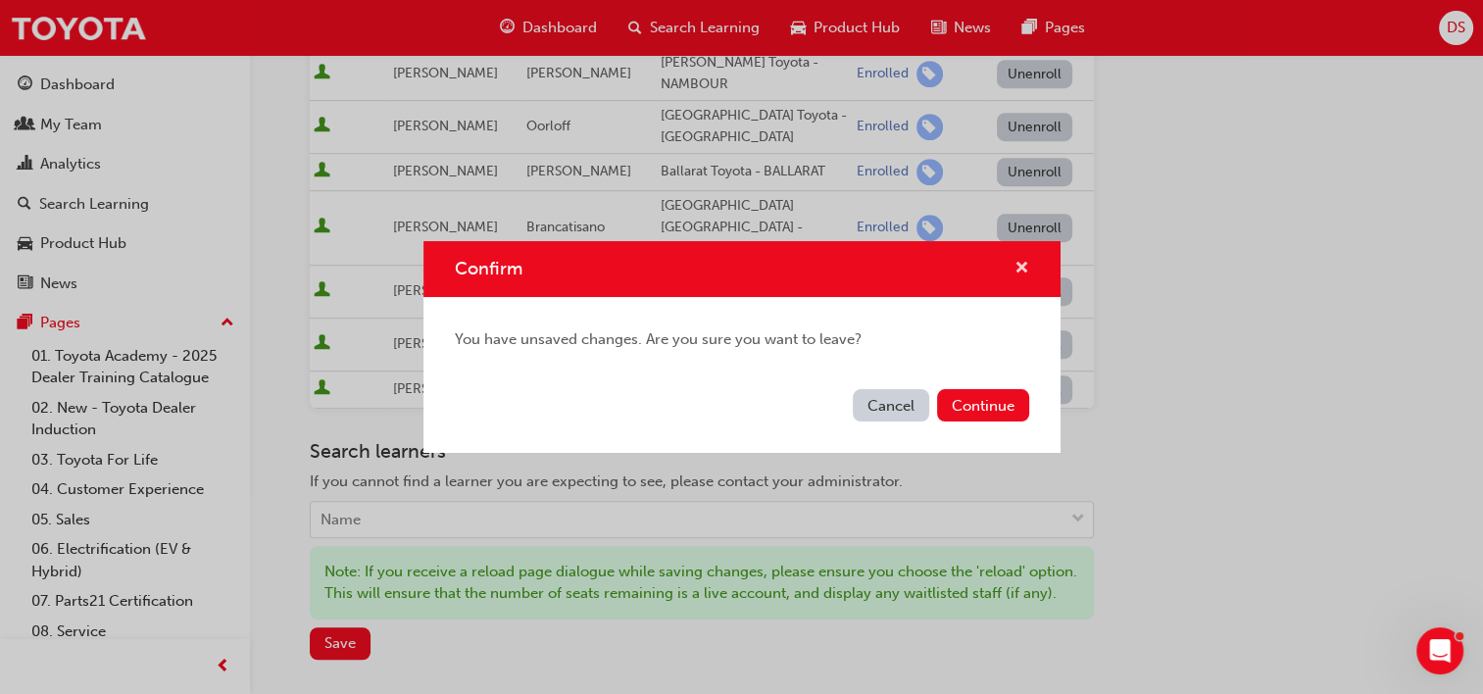
click at [1023, 270] on span "cross-icon" at bounding box center [1021, 270] width 15 height 18
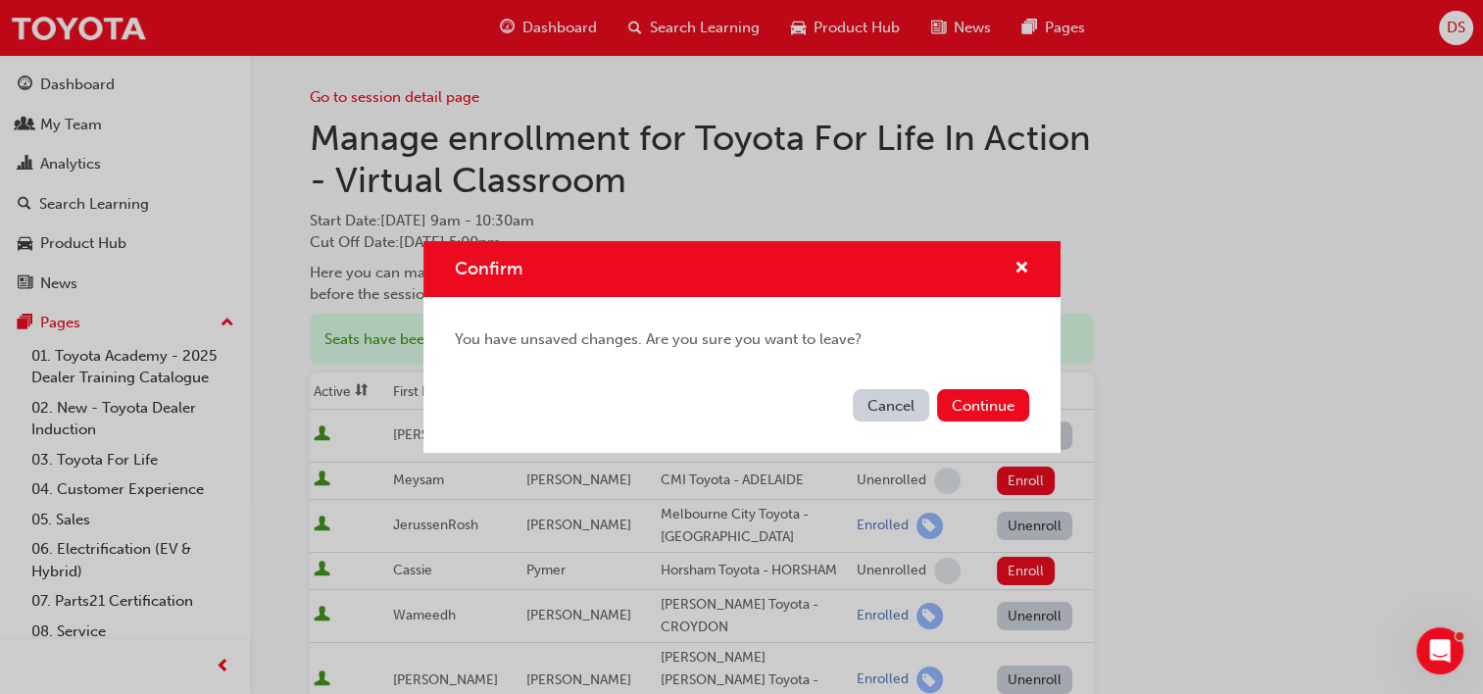
click at [1012, 270] on div "Confirm" at bounding box center [1013, 269] width 30 height 24
click at [1019, 264] on span "cross-icon" at bounding box center [1021, 270] width 15 height 18
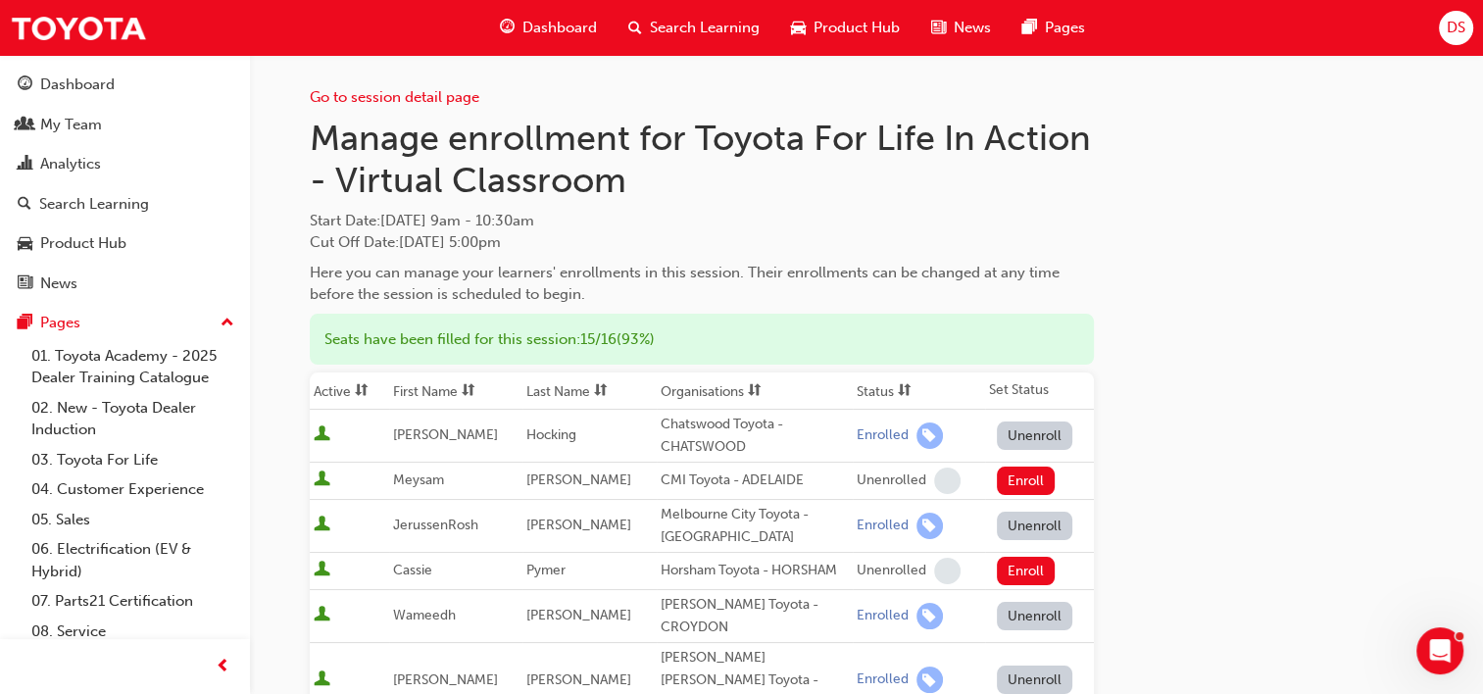
scroll to position [991, 0]
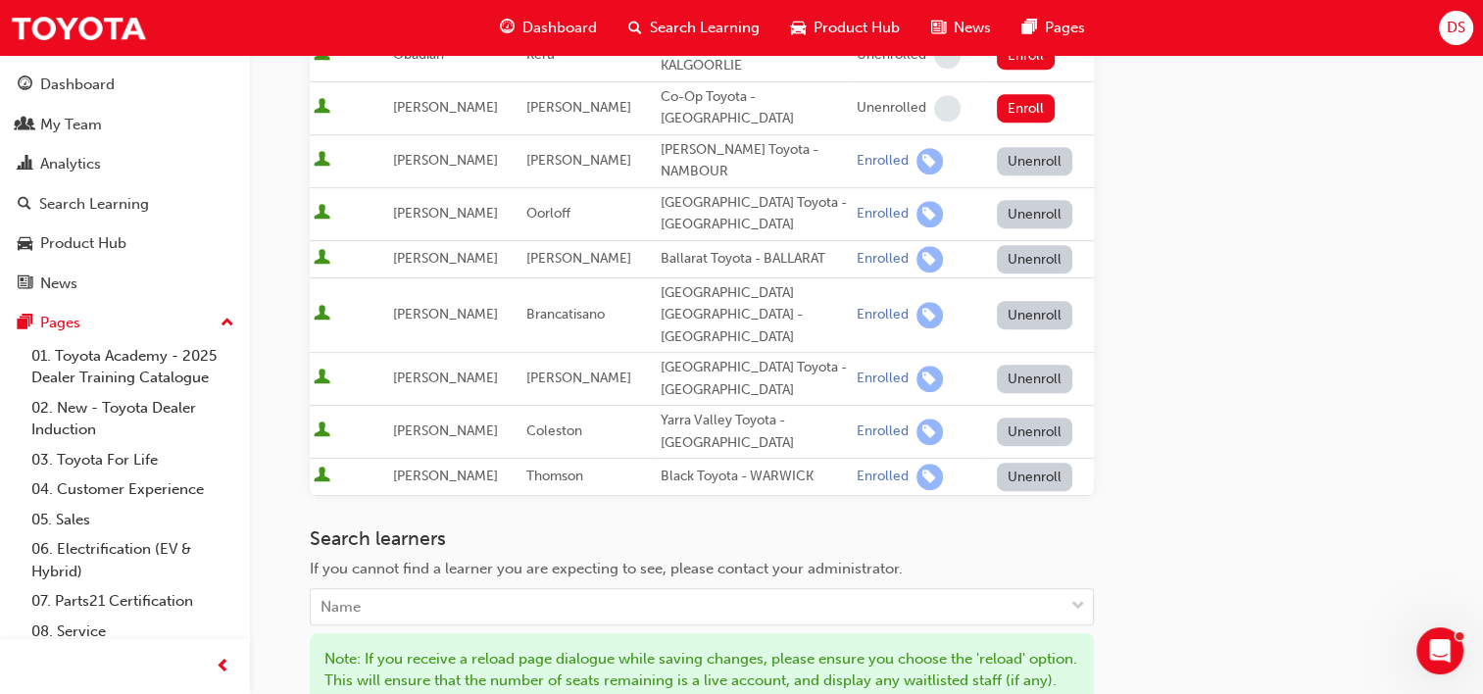
click at [1003, 462] on button "Unenroll" at bounding box center [1035, 476] width 76 height 28
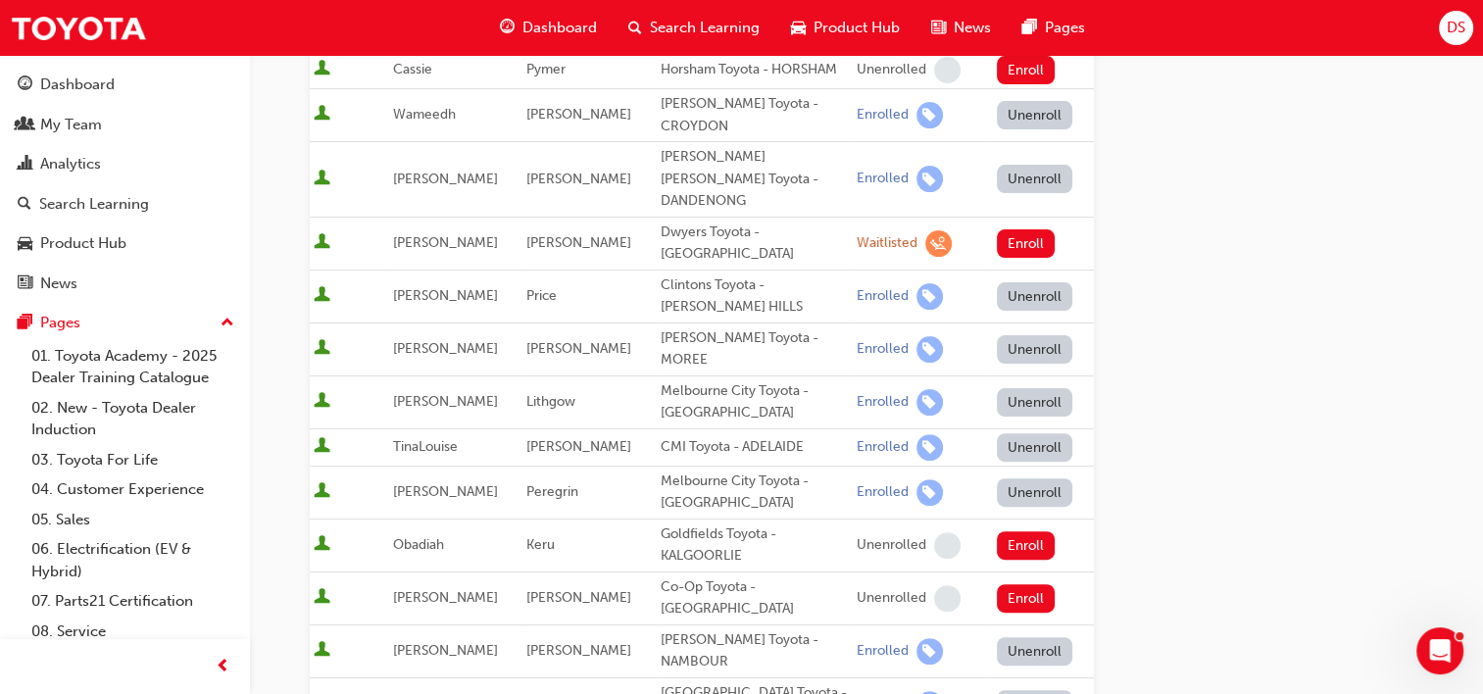
scroll to position [0, 0]
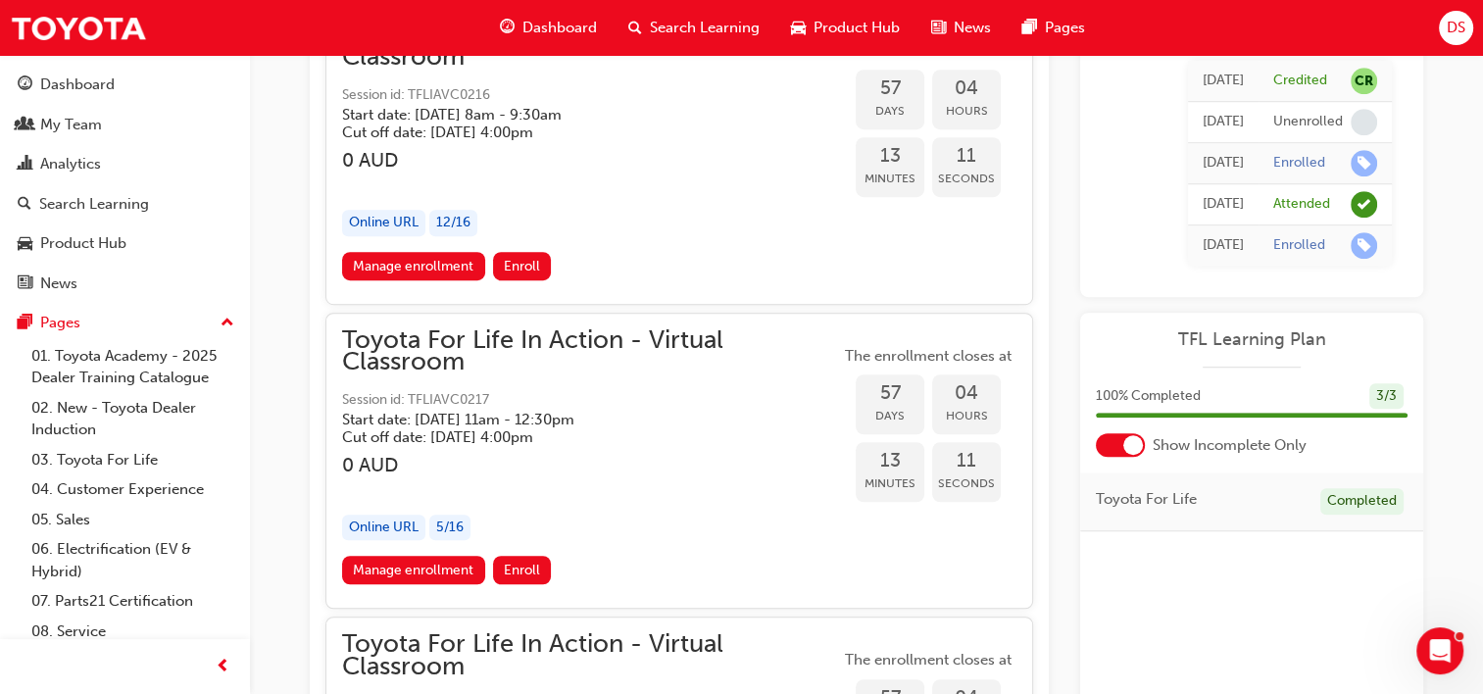
scroll to position [23539, 0]
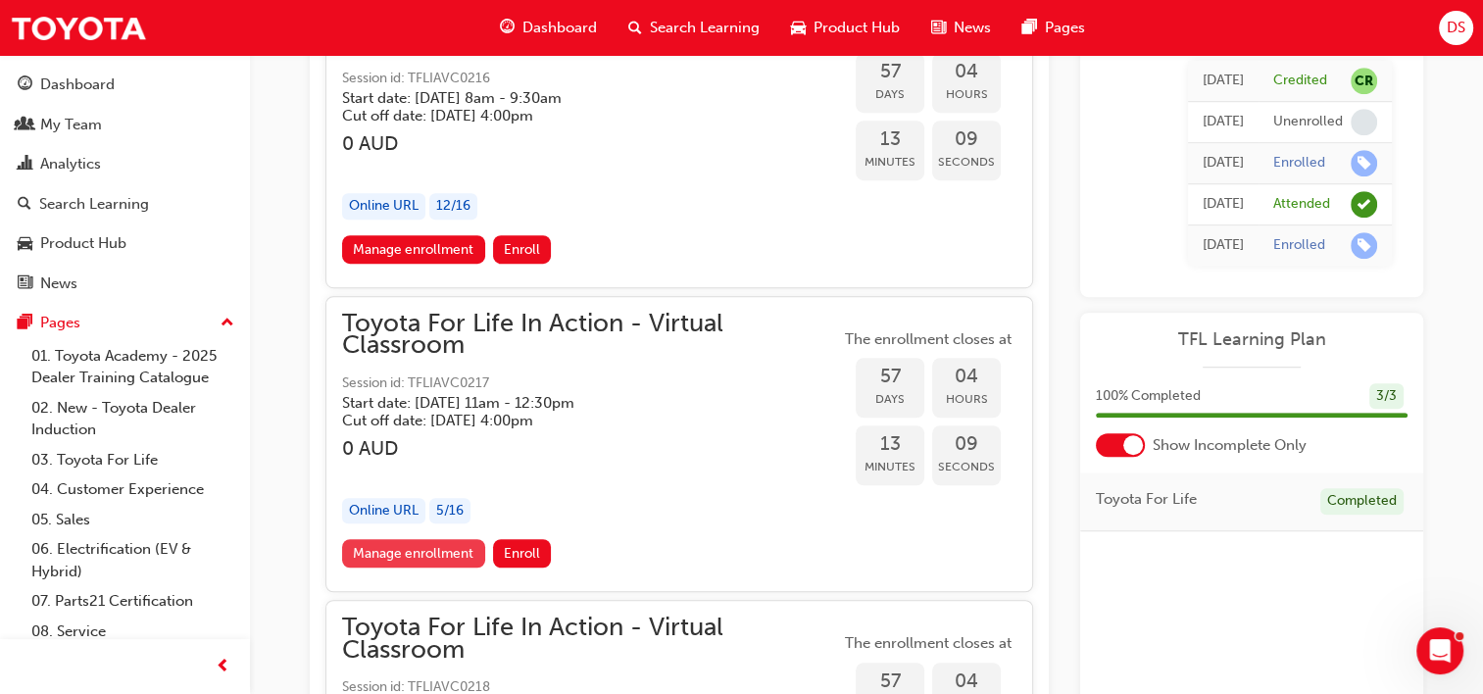
click at [431, 539] on link "Manage enrollment" at bounding box center [413, 553] width 143 height 28
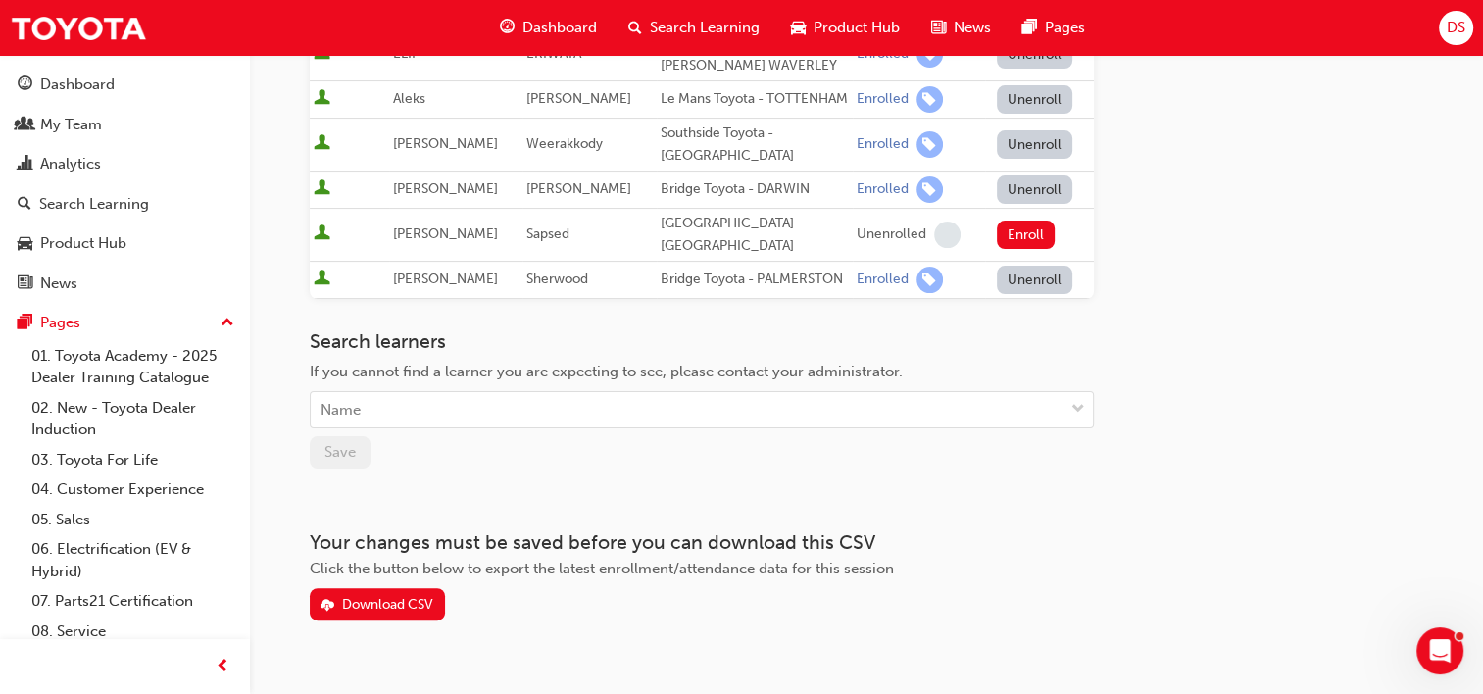
scroll to position [432, 0]
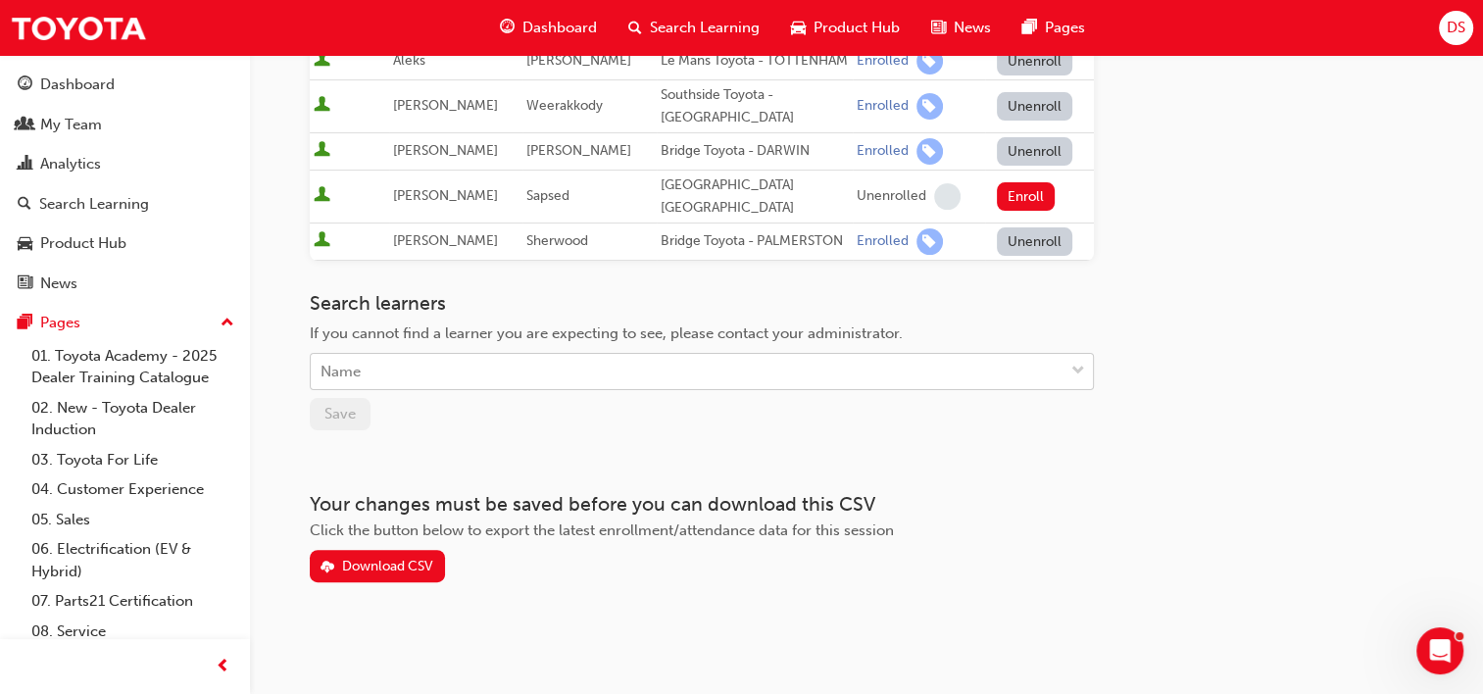
click at [429, 368] on div "Name" at bounding box center [687, 372] width 753 height 34
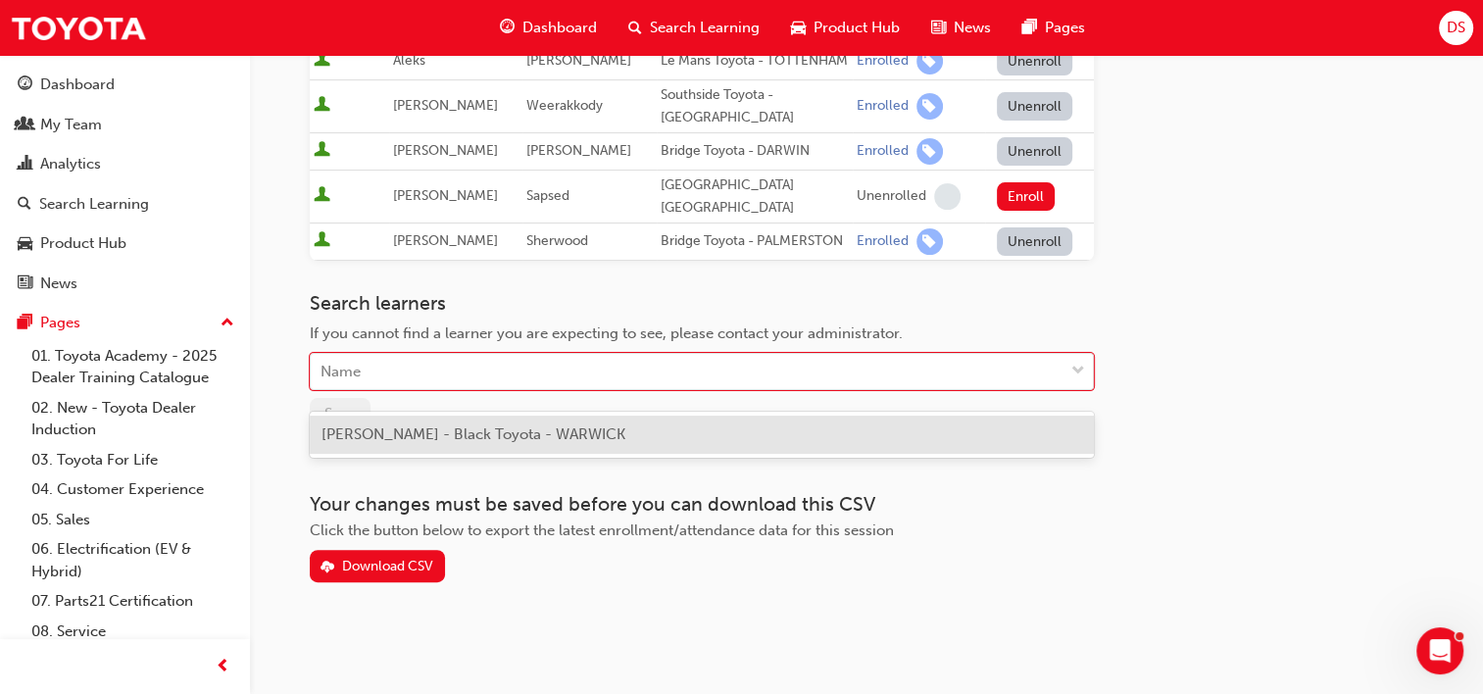
click at [509, 425] on span "[PERSON_NAME] - Black Toyota - WARWICK" at bounding box center [473, 434] width 304 height 18
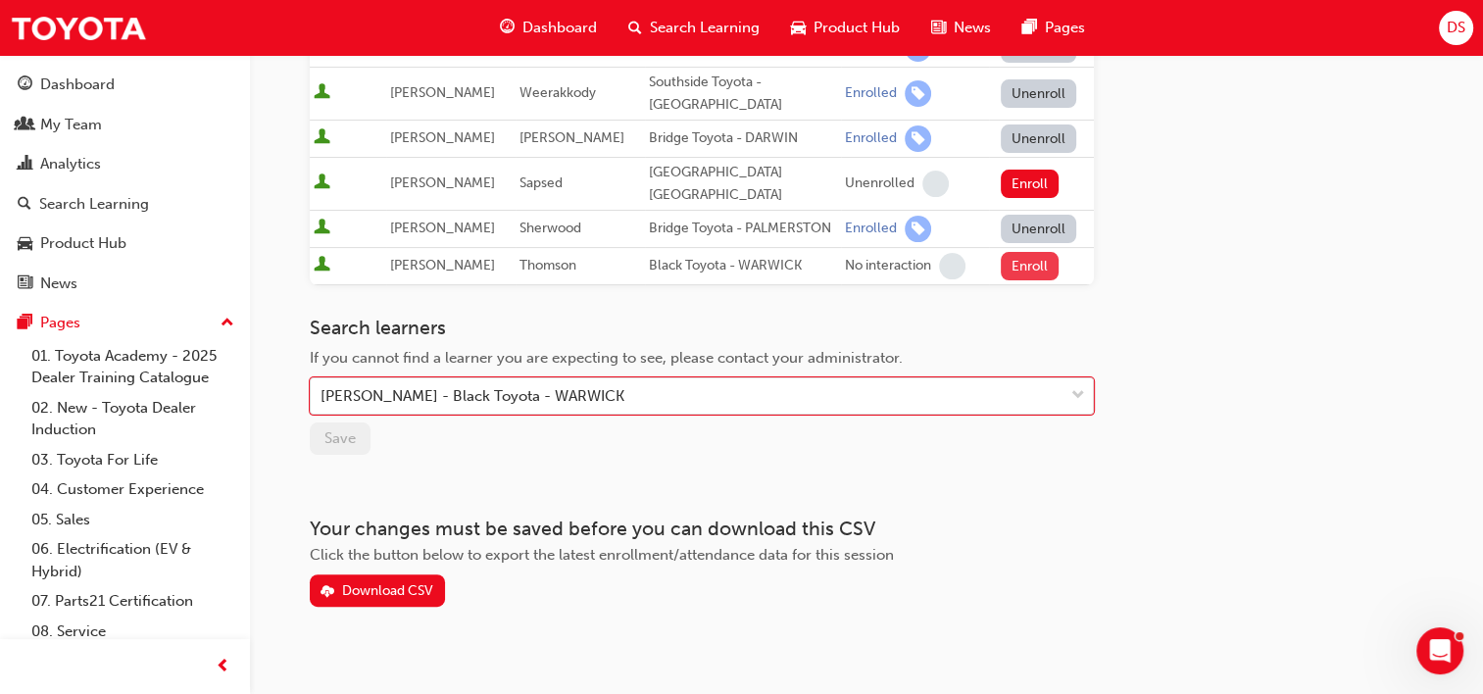
click at [1042, 271] on button "Enroll" at bounding box center [1029, 266] width 59 height 28
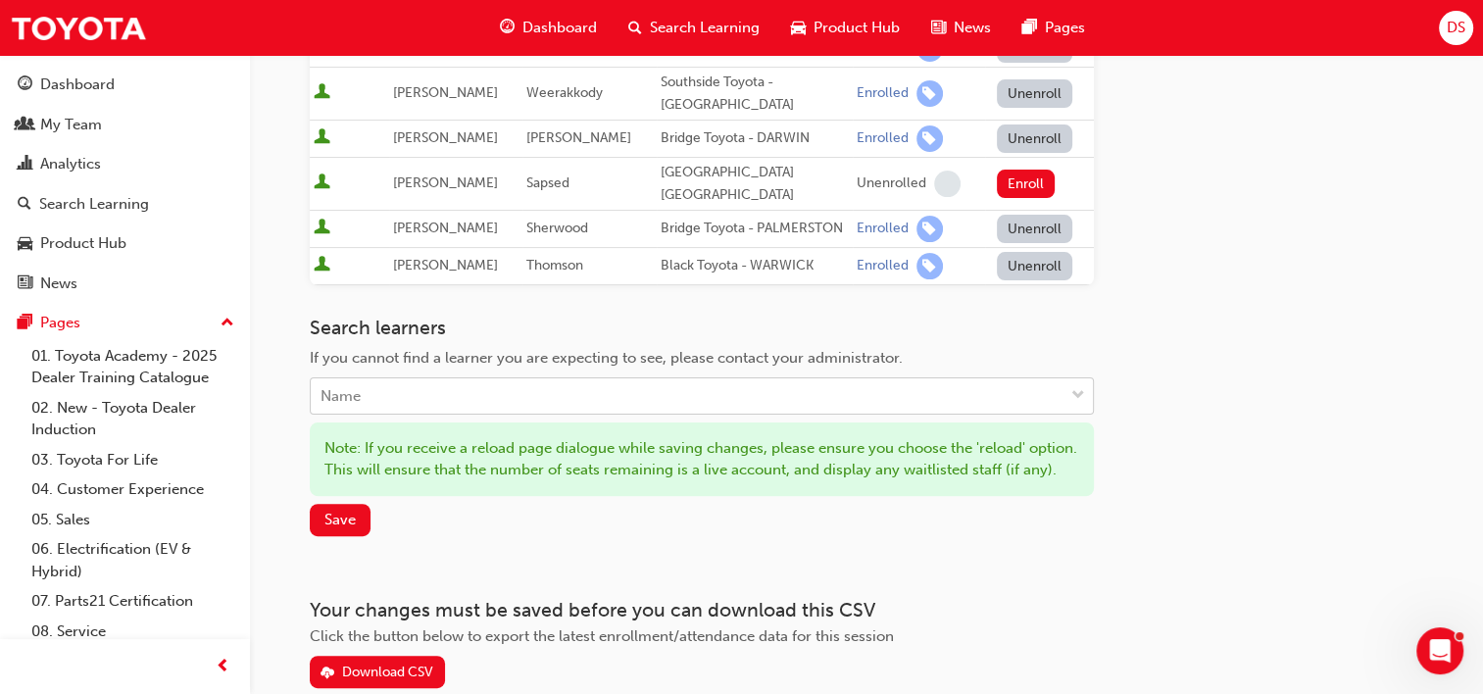
click at [462, 404] on div "Name" at bounding box center [687, 396] width 753 height 34
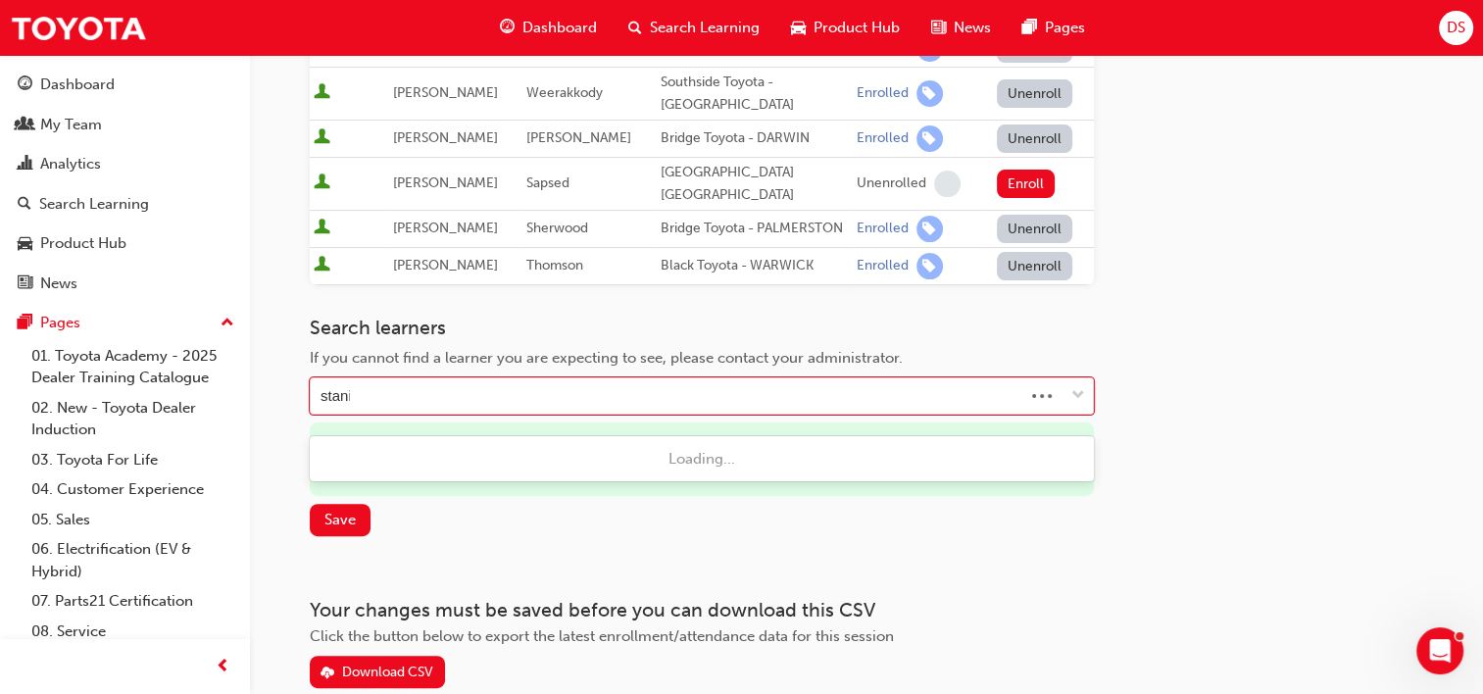
type input "stanif"
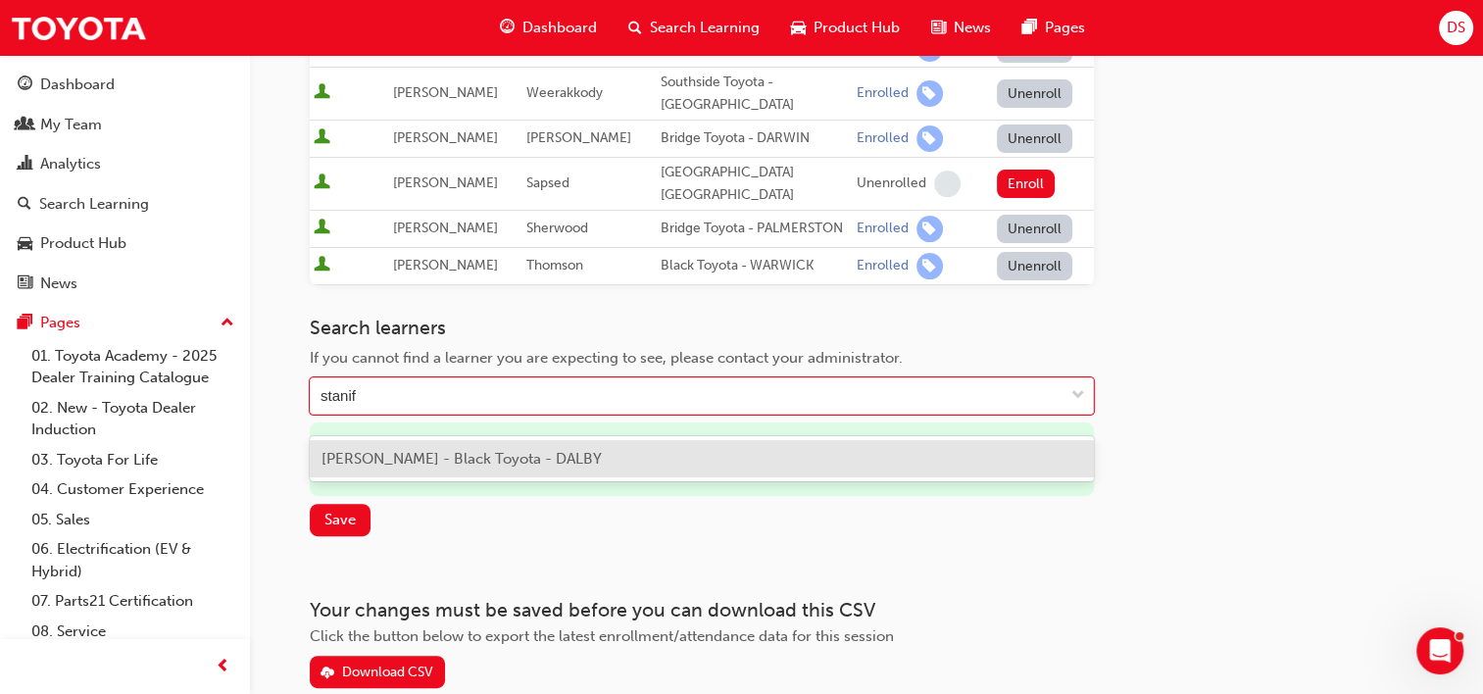
click at [583, 456] on span "[PERSON_NAME] - Black Toyota - DALBY" at bounding box center [461, 459] width 280 height 18
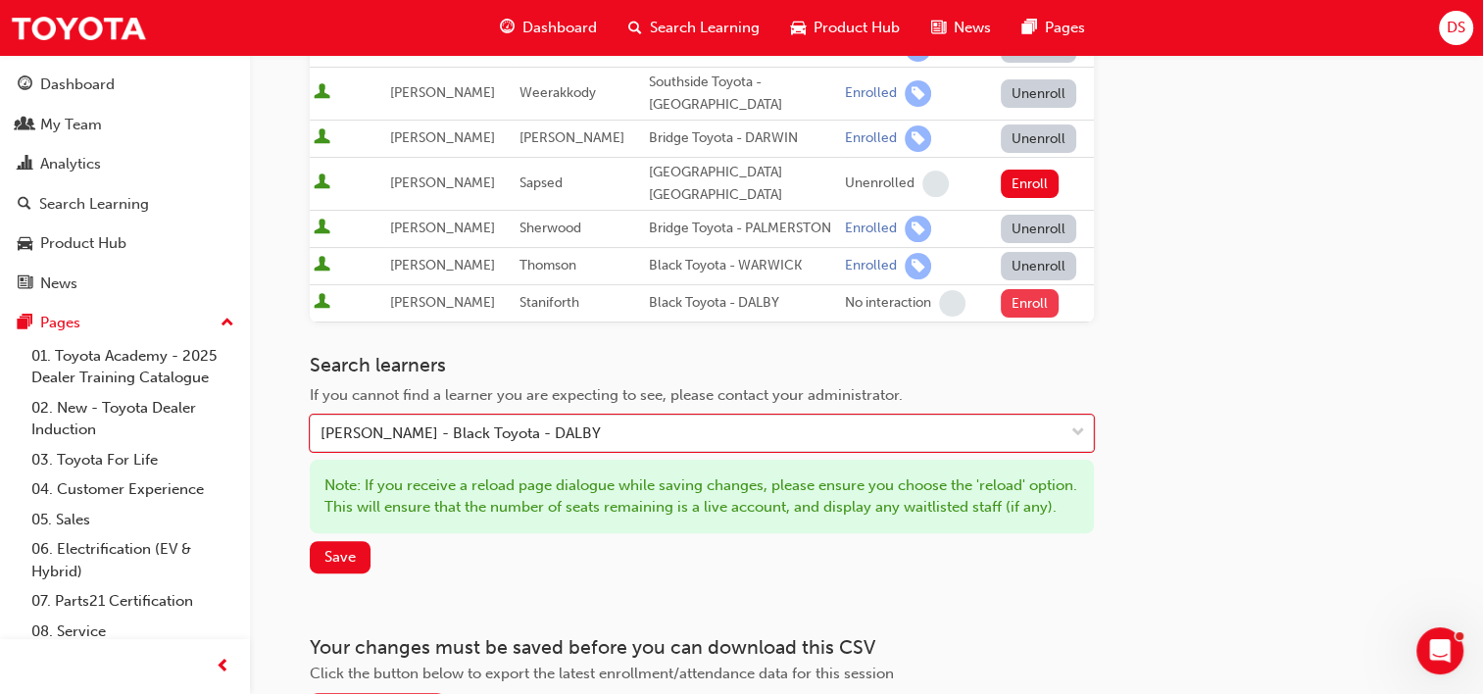
click at [1036, 317] on button "Enroll" at bounding box center [1029, 303] width 59 height 28
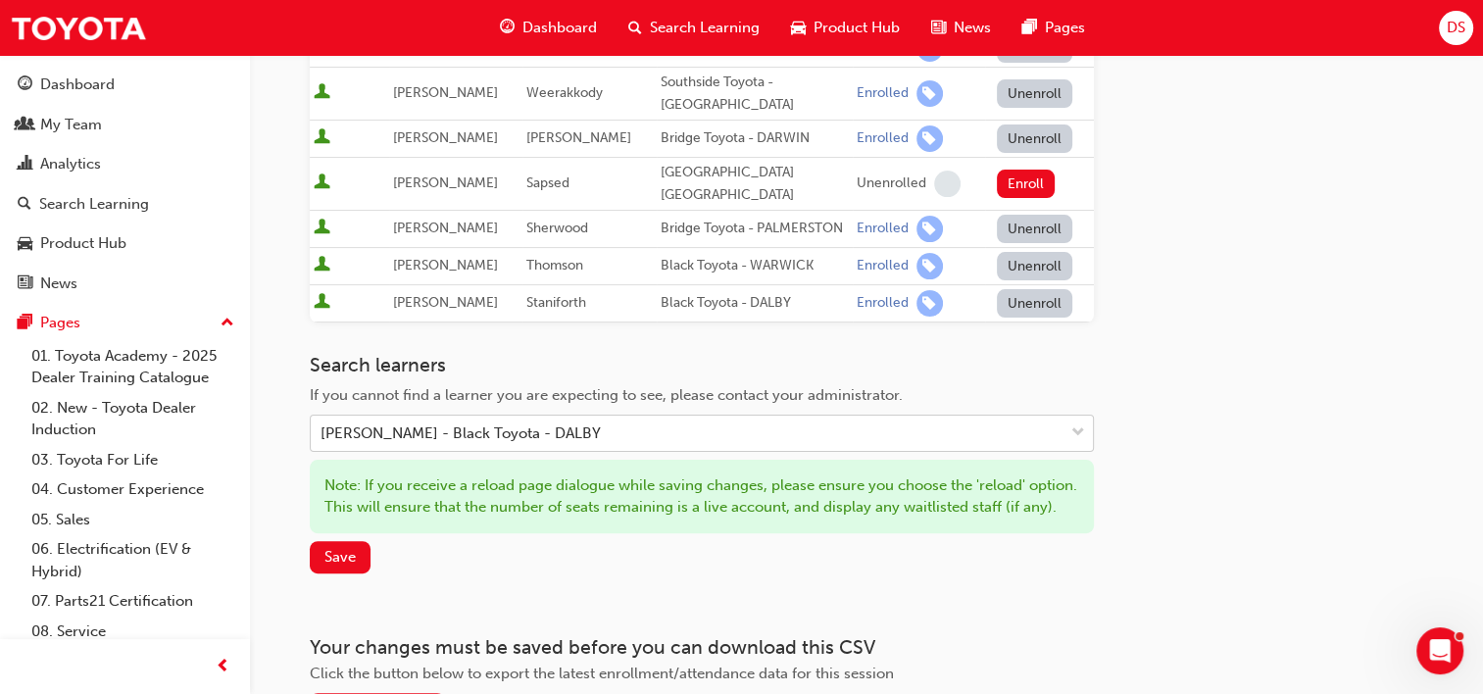
click at [616, 439] on div "[PERSON_NAME] - Black Toyota - DALBY" at bounding box center [687, 433] width 753 height 34
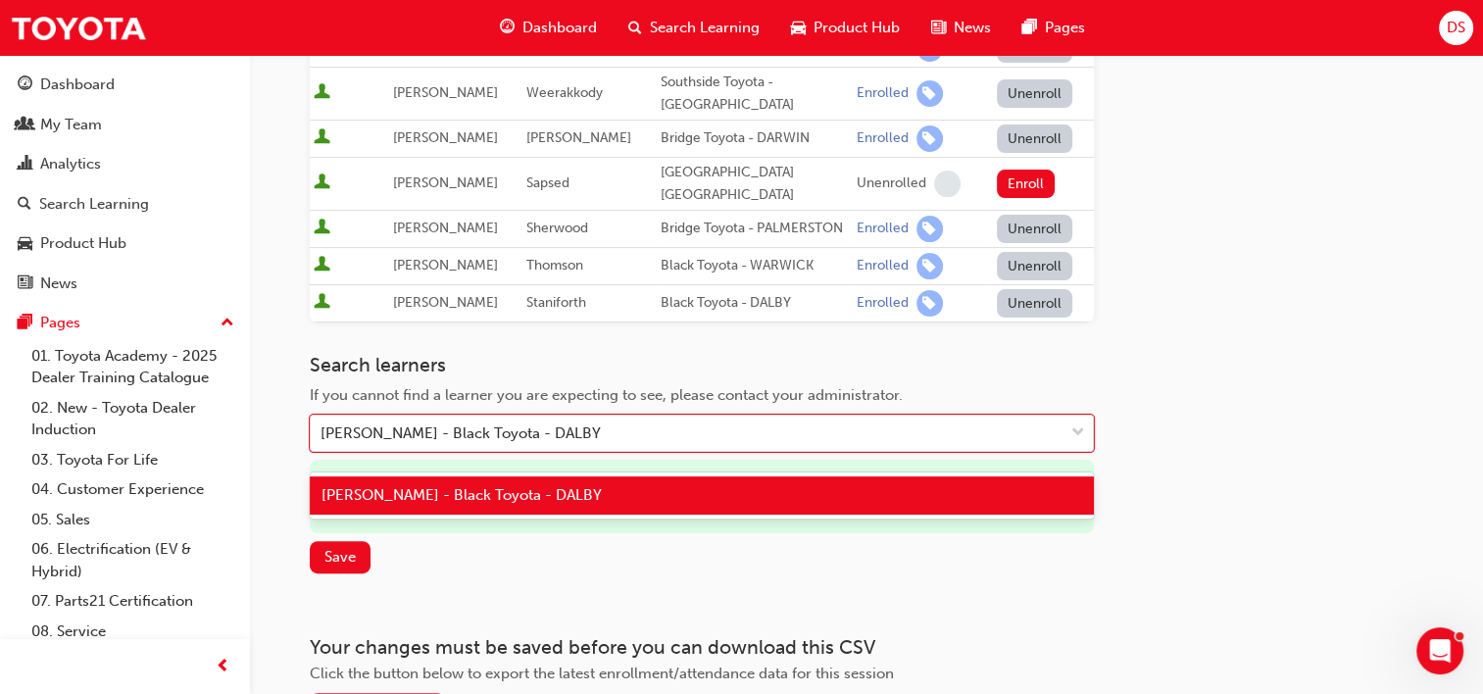
click at [600, 484] on div "[PERSON_NAME] - Black Toyota - DALBY" at bounding box center [702, 495] width 784 height 38
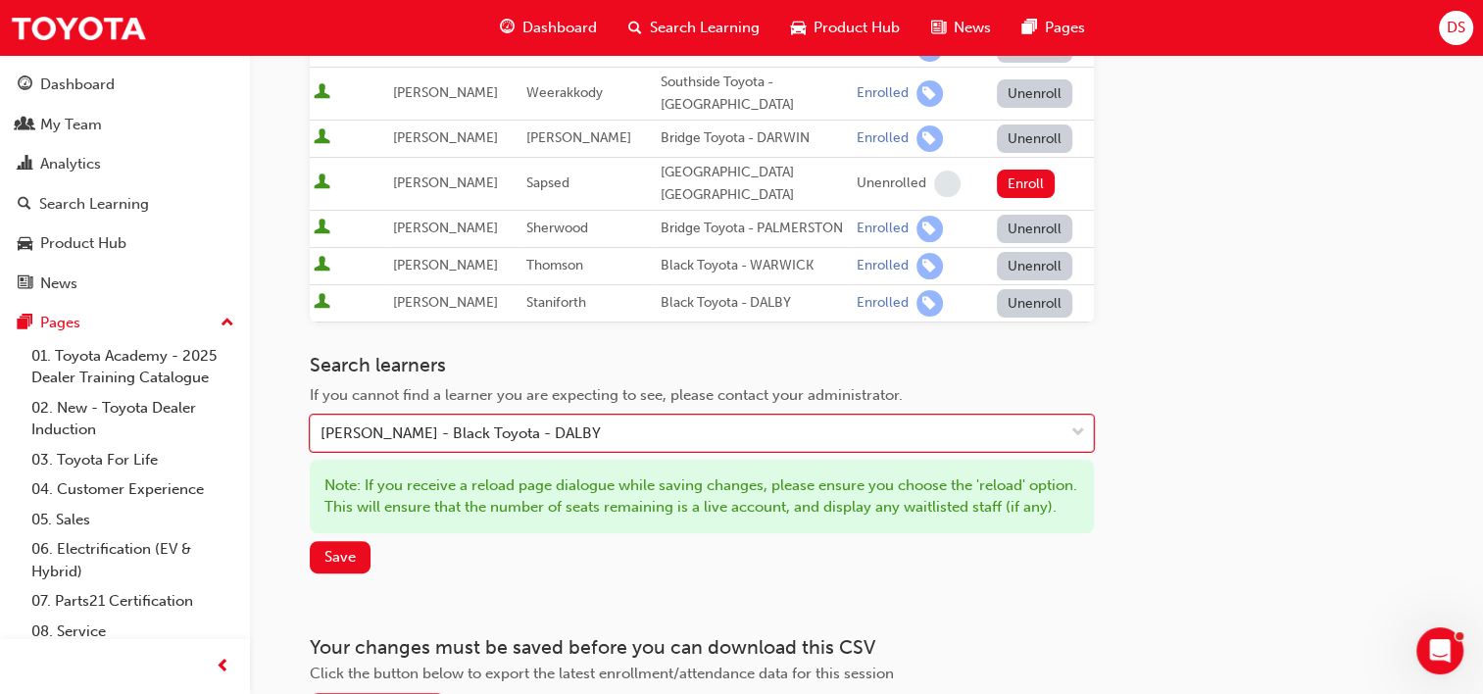
click at [609, 447] on div "[PERSON_NAME] - Black Toyota - DALBY" at bounding box center [687, 433] width 753 height 34
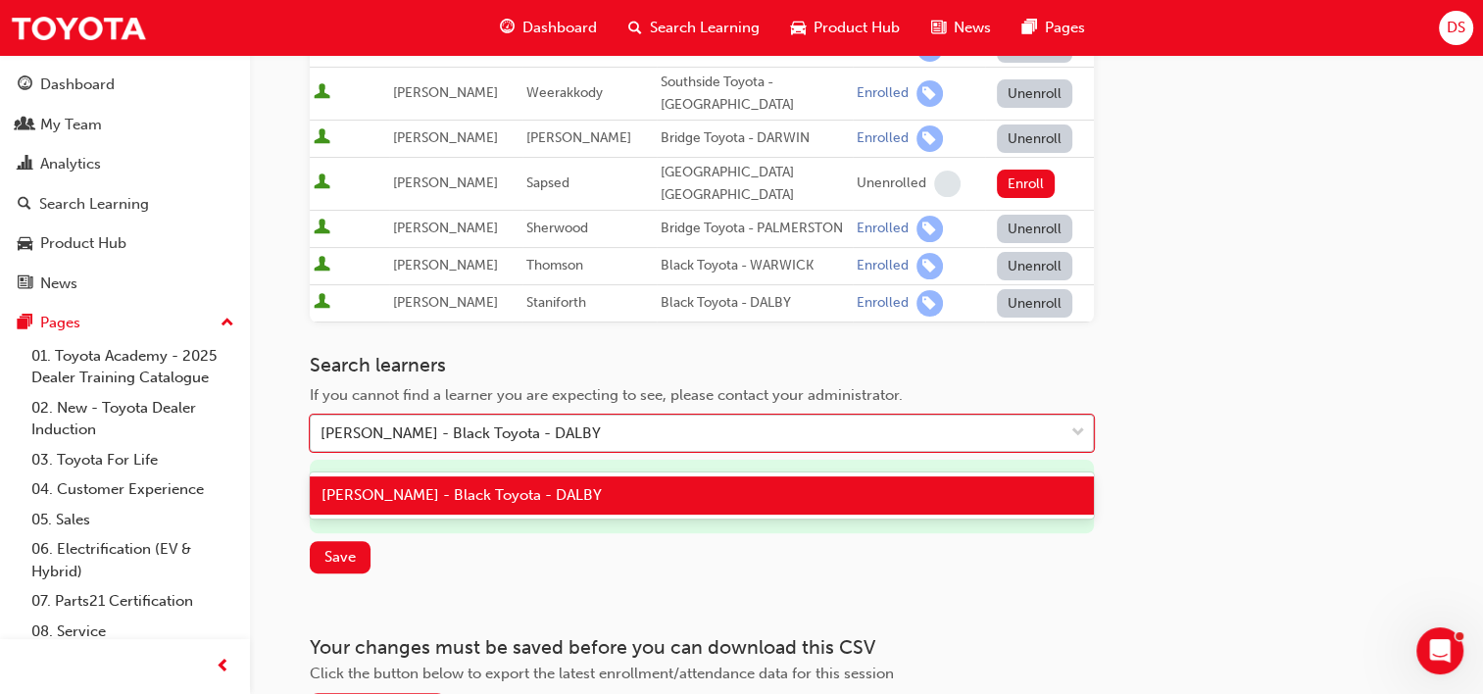
click at [609, 444] on div "[PERSON_NAME] - Black Toyota - DALBY" at bounding box center [687, 433] width 753 height 34
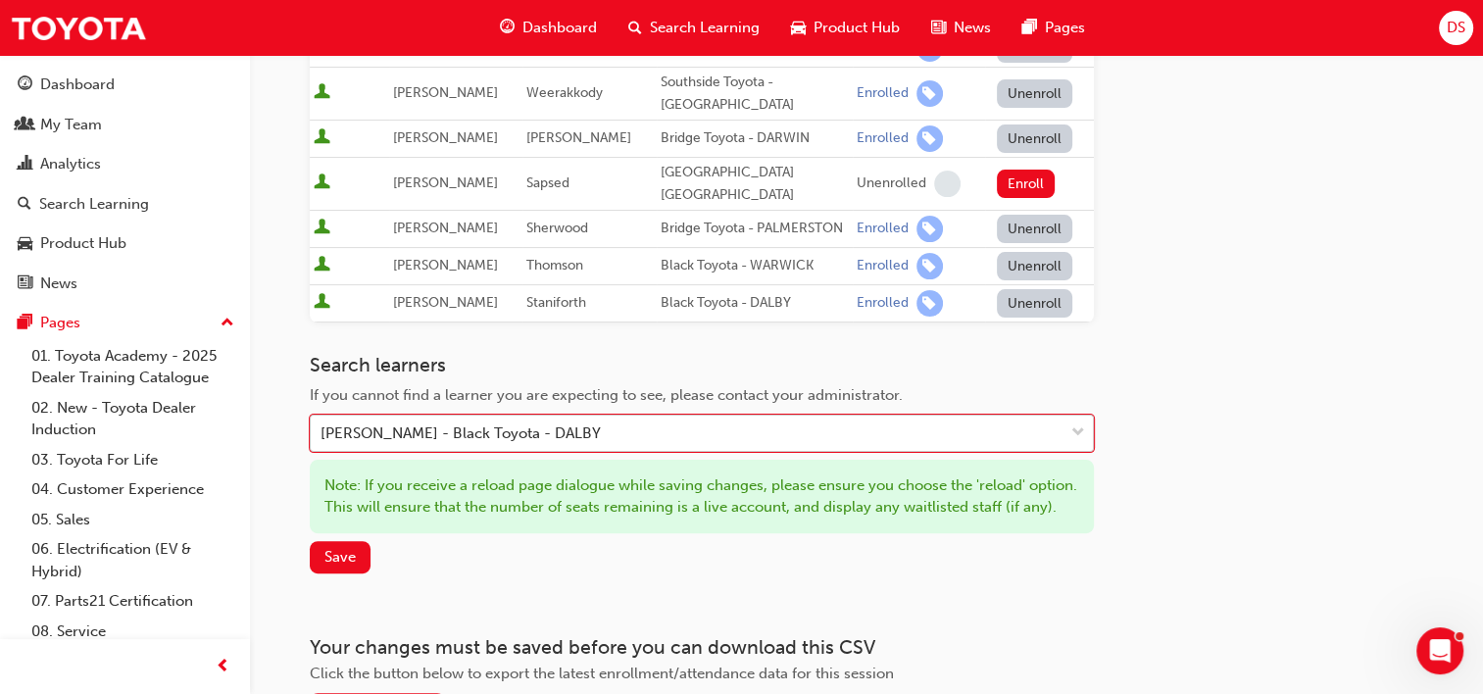
click at [612, 444] on div "[PERSON_NAME] - Black Toyota - DALBY" at bounding box center [687, 433] width 753 height 34
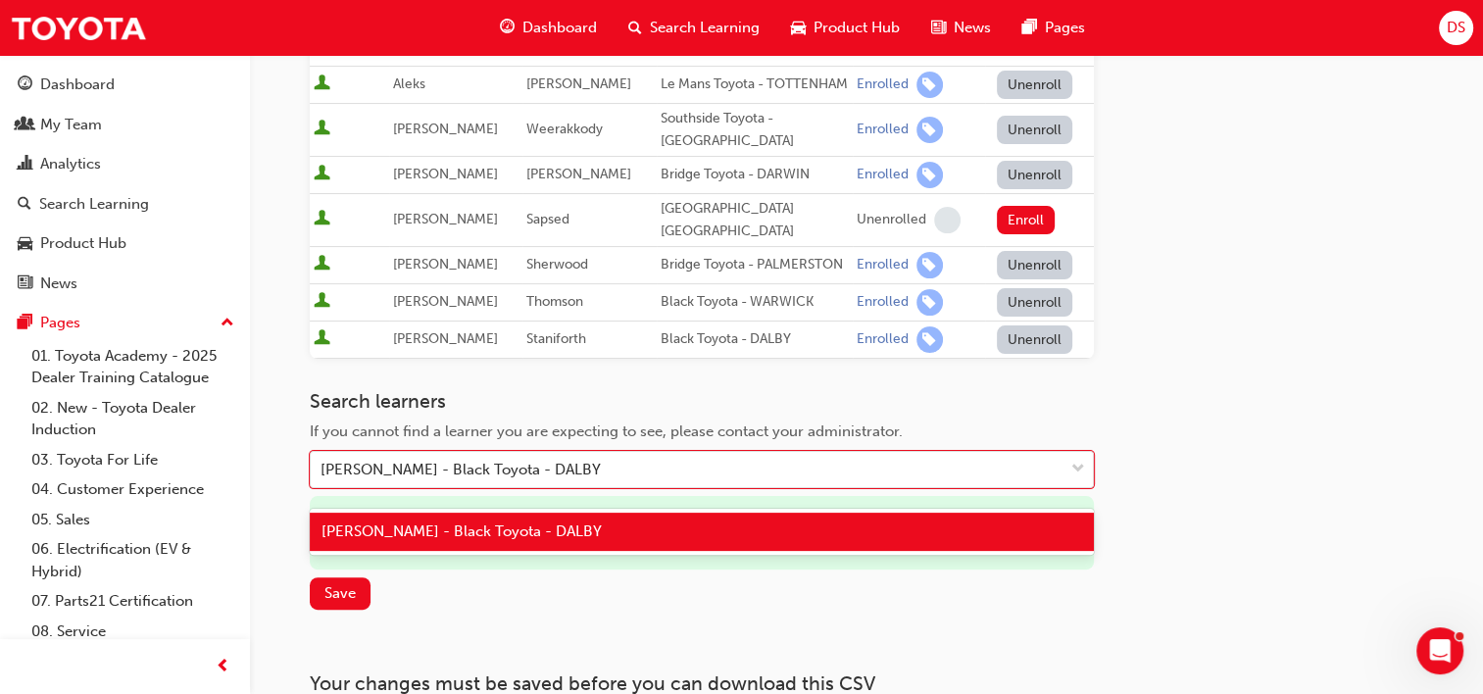
scroll to position [588, 0]
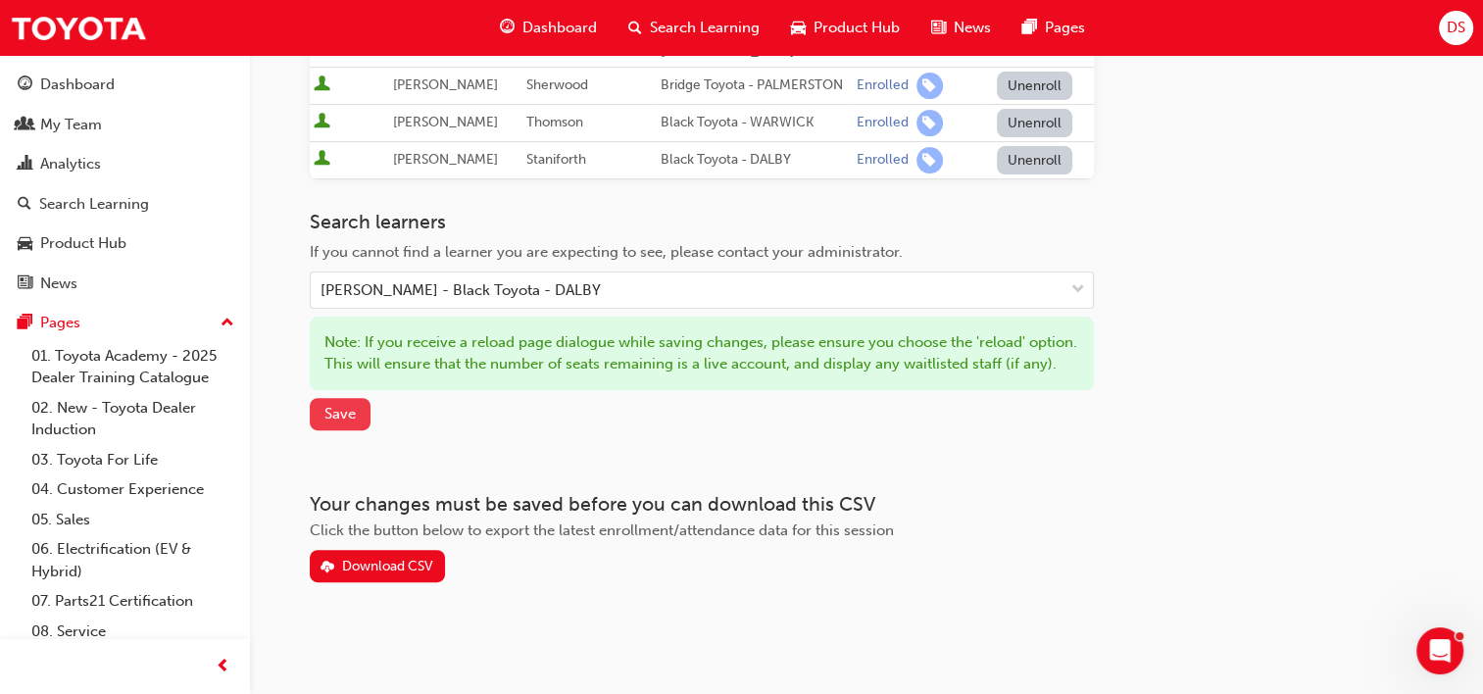
click at [350, 422] on span "Save" at bounding box center [339, 414] width 31 height 18
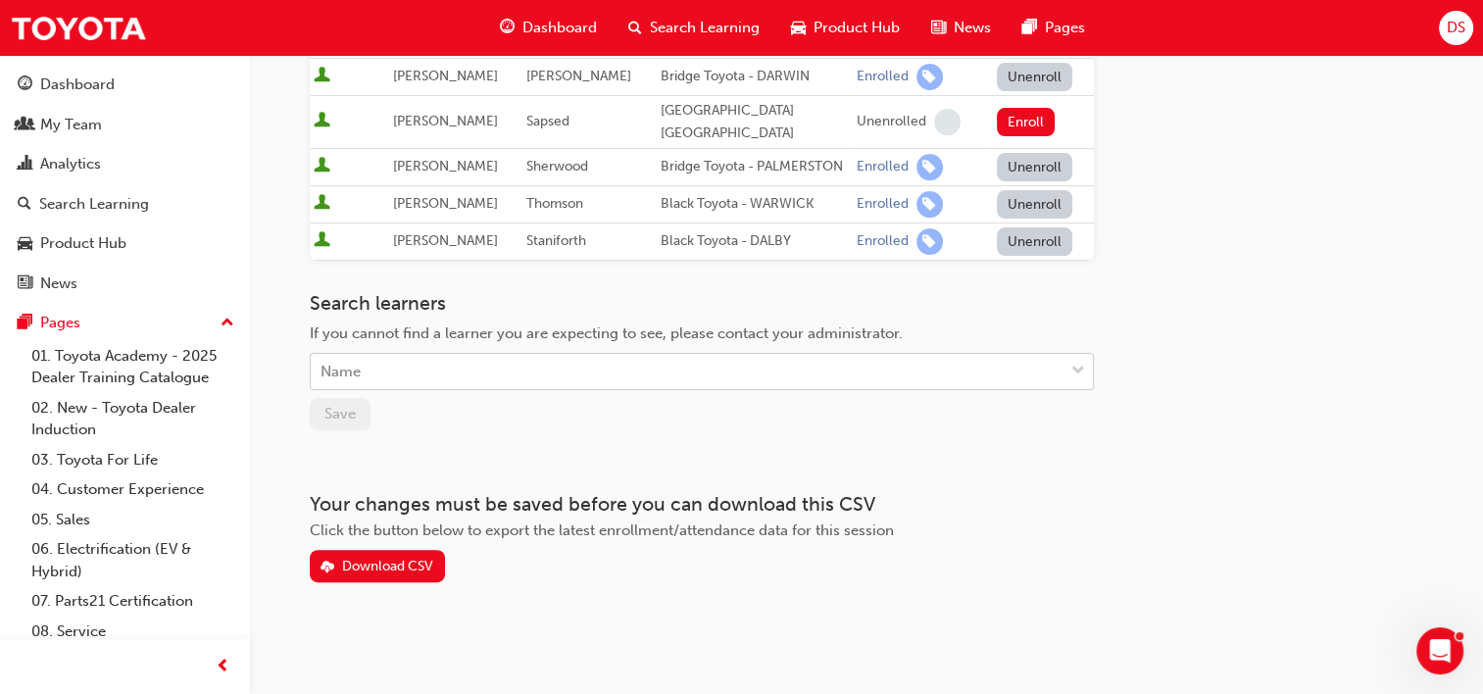
click at [398, 387] on div "Name" at bounding box center [687, 372] width 753 height 34
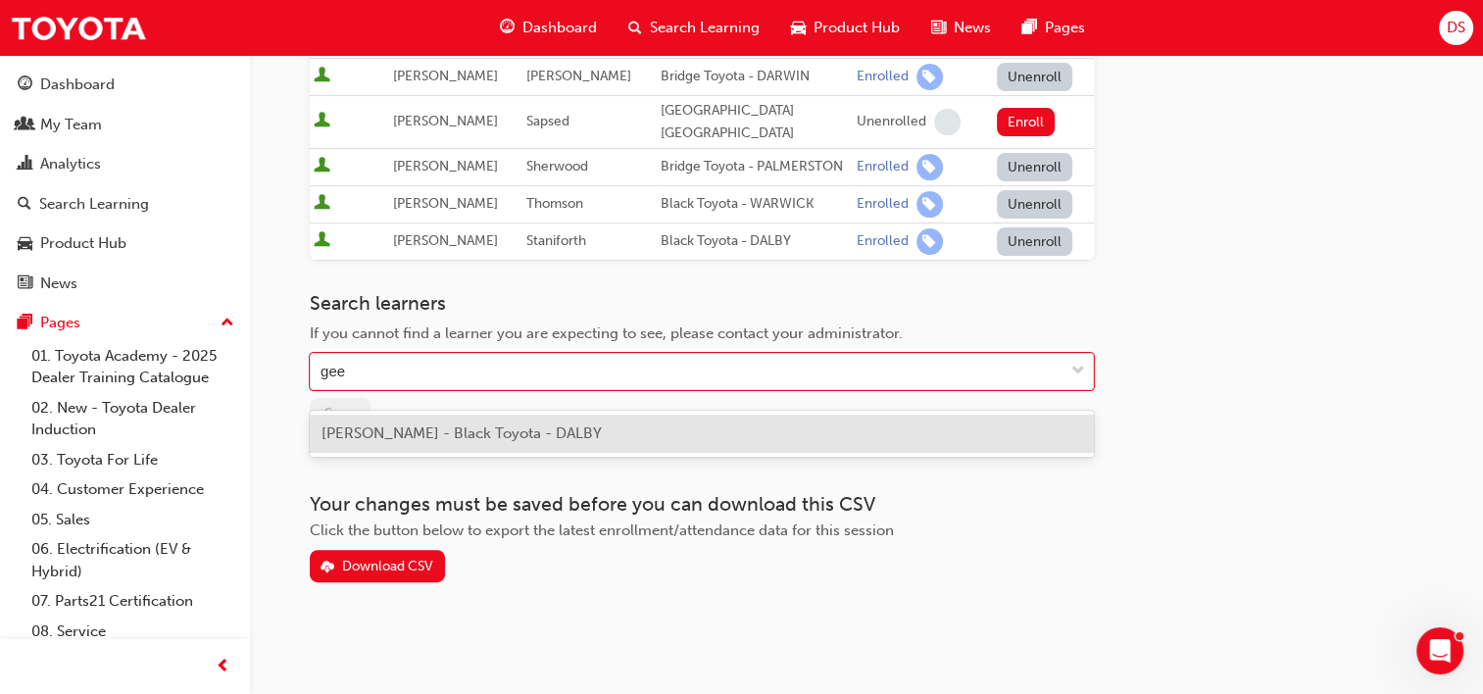
type input "gee"
click at [392, 428] on span "[PERSON_NAME] - Black Toyota - DALBY" at bounding box center [461, 433] width 280 height 18
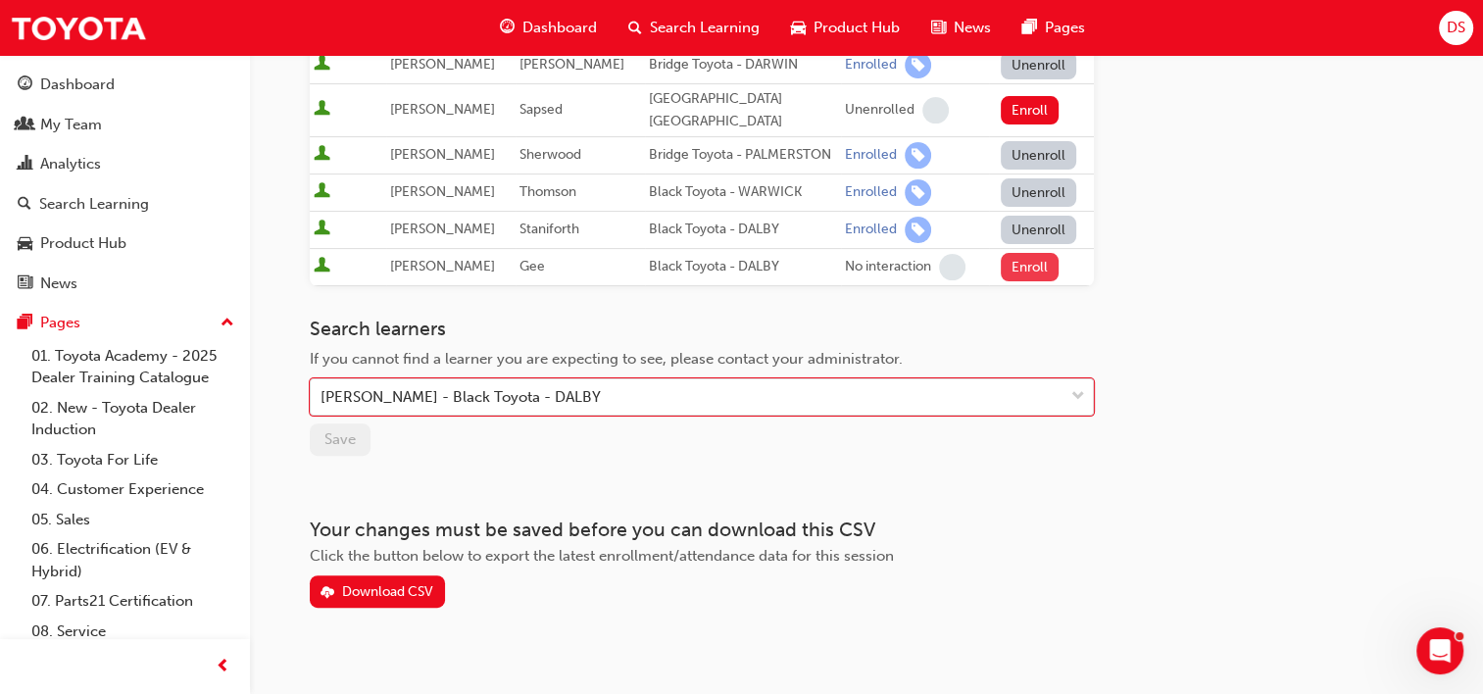
click at [1018, 274] on button "Enroll" at bounding box center [1029, 267] width 59 height 28
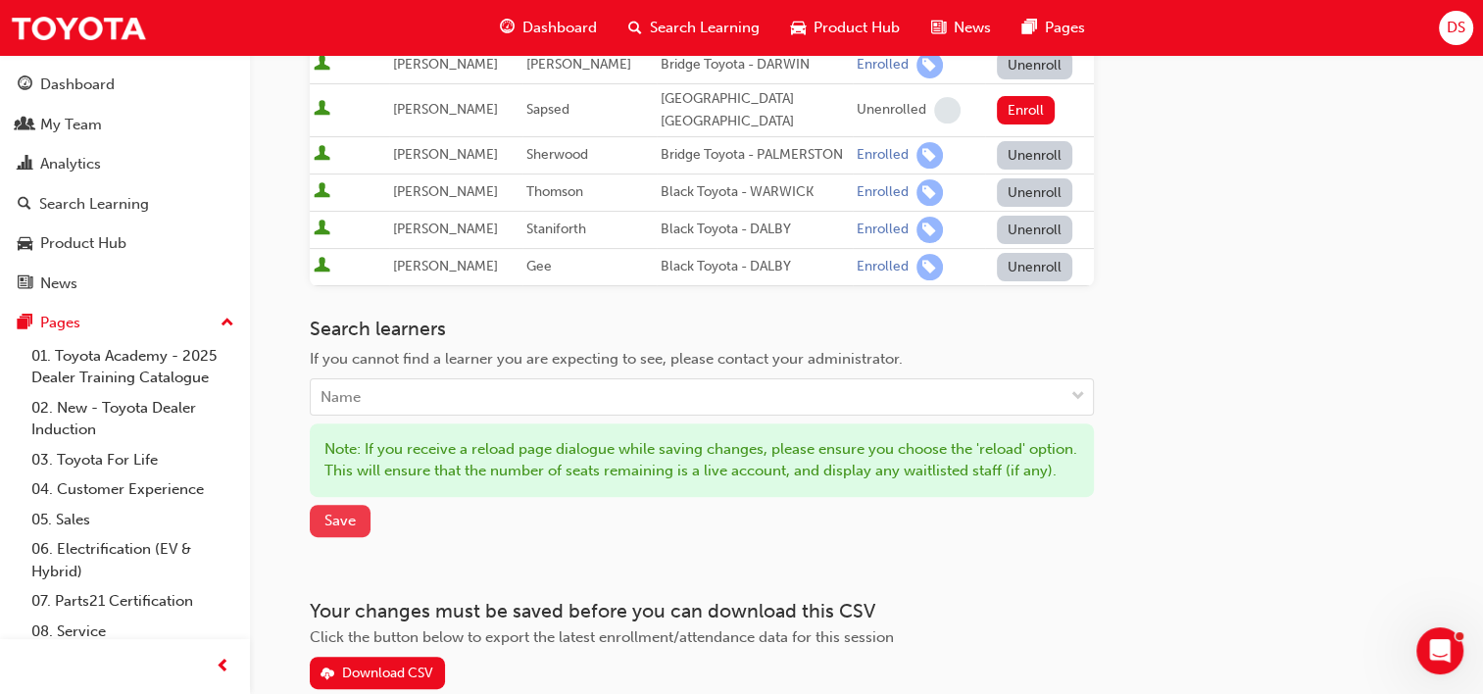
click at [339, 529] on span "Save" at bounding box center [339, 520] width 31 height 18
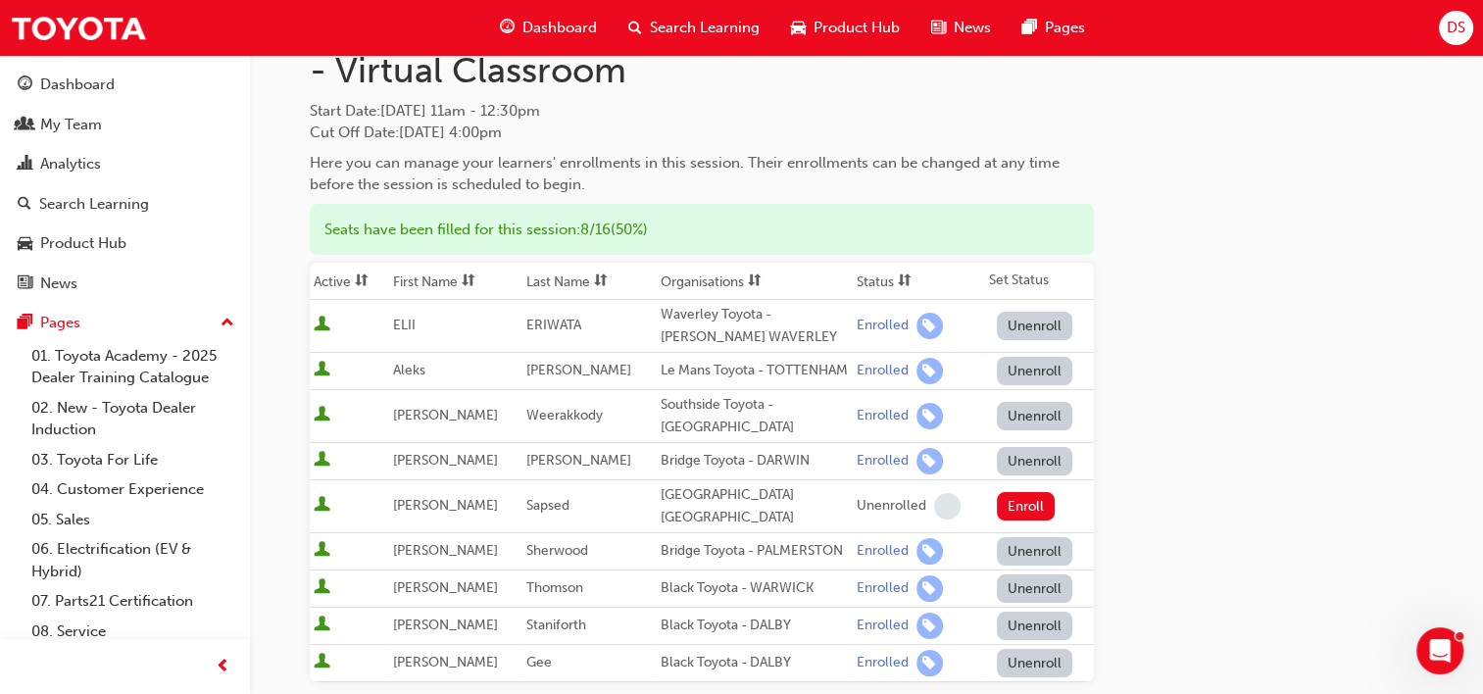
scroll to position [0, 0]
